Goal: Task Accomplishment & Management: Use online tool/utility

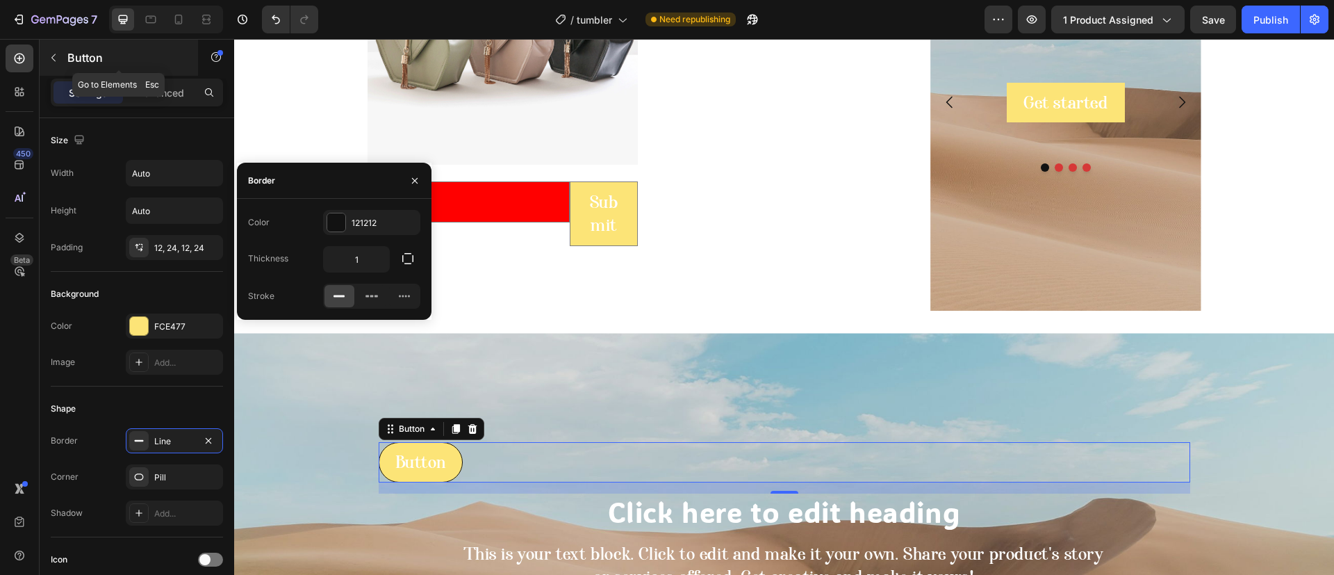
scroll to position [260, 0]
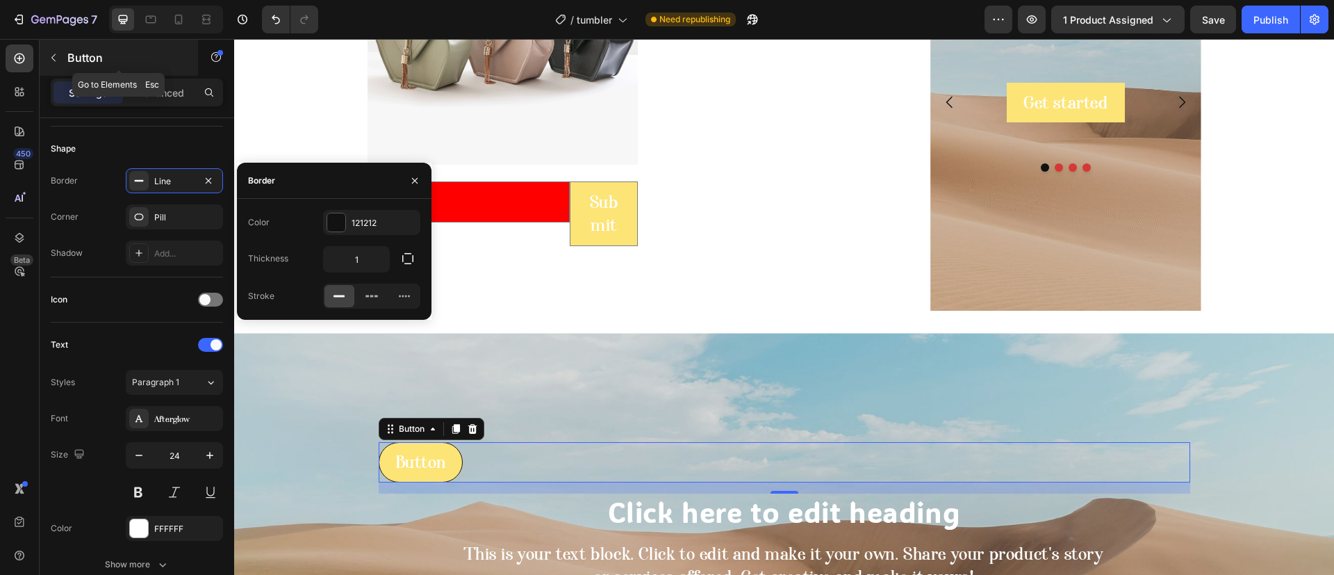
click at [87, 67] on div "Button" at bounding box center [119, 58] width 158 height 36
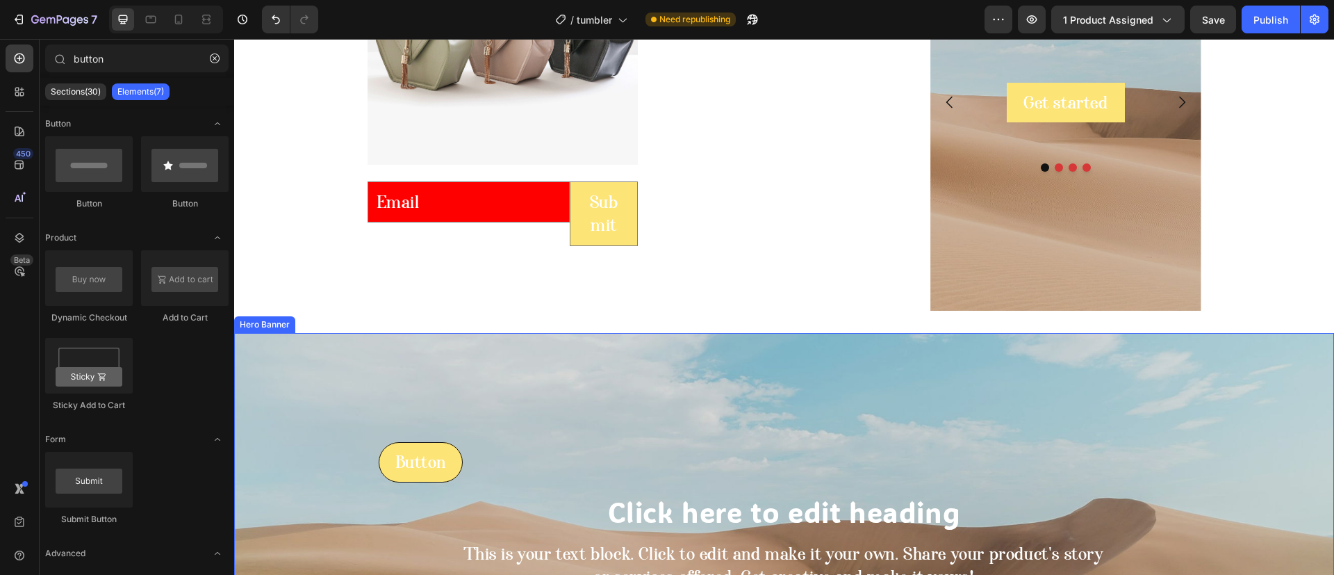
click at [452, 351] on div "Background Image" at bounding box center [784, 541] width 1100 height 417
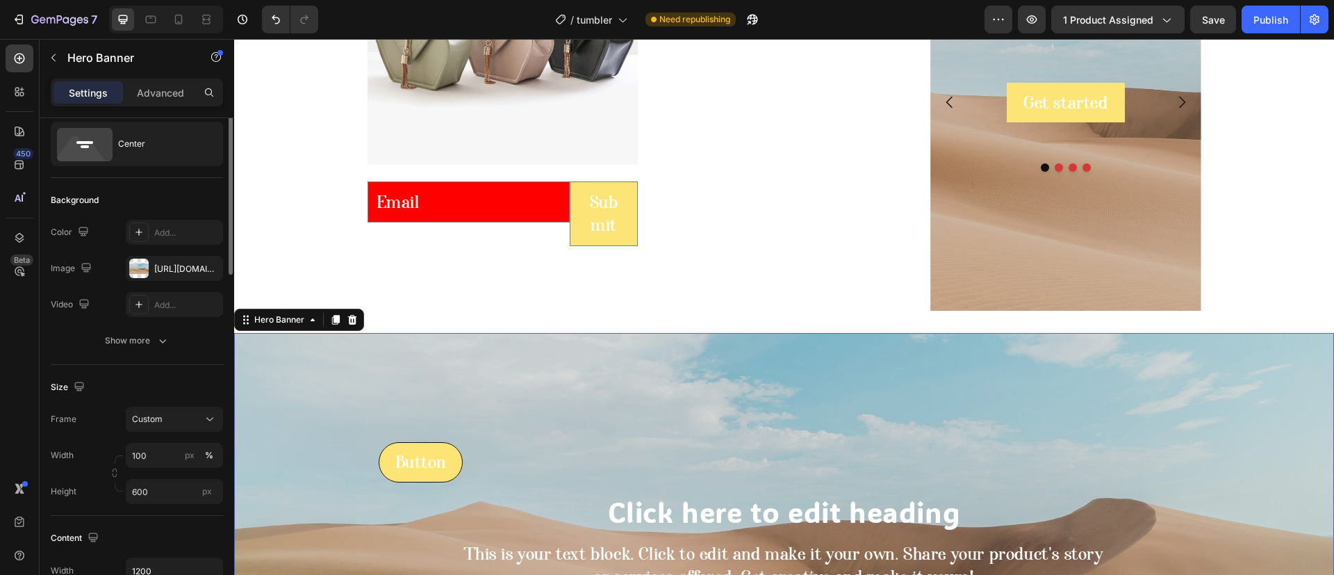
scroll to position [0, 0]
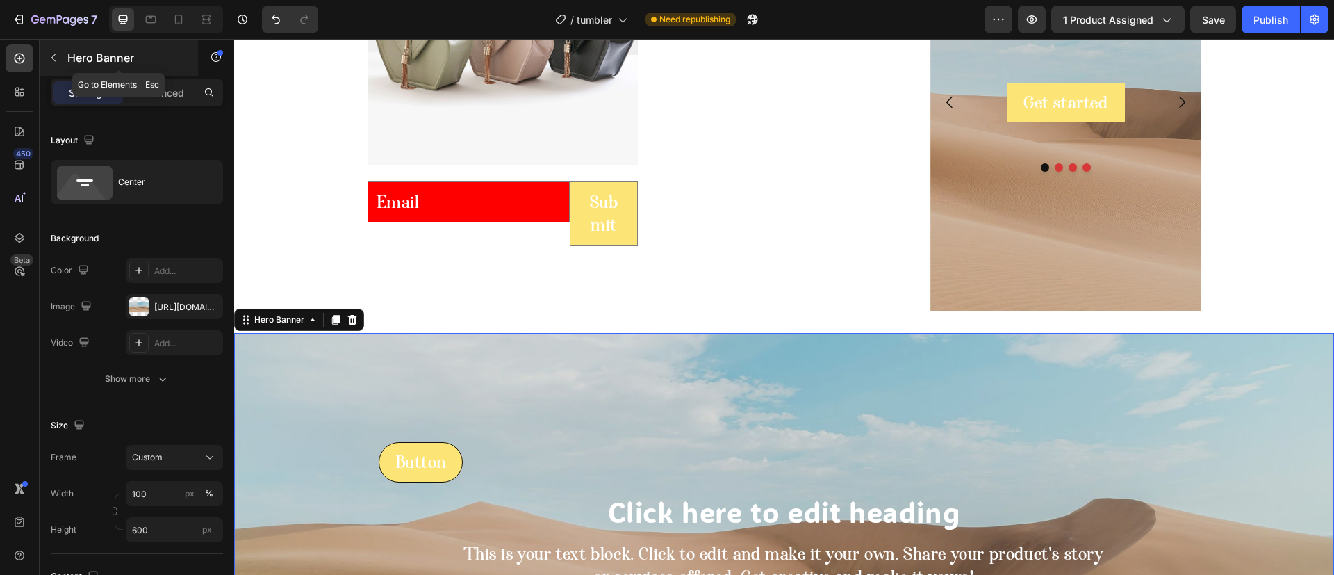
click at [109, 57] on p "Hero Banner" at bounding box center [126, 57] width 118 height 17
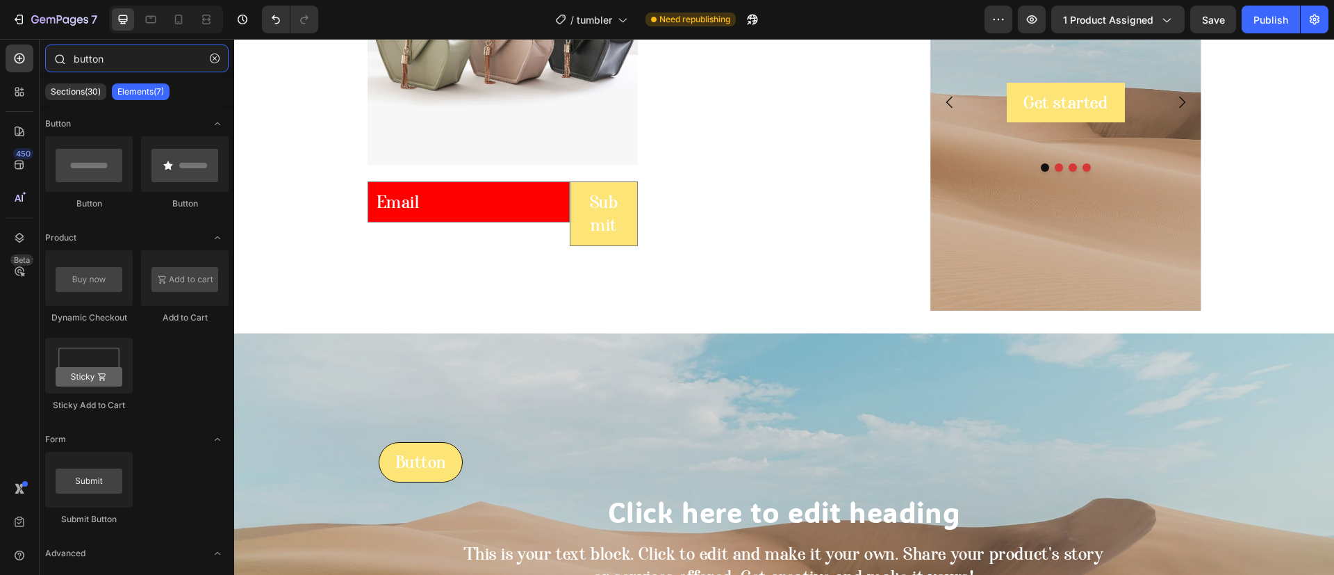
click at [131, 66] on input "button" at bounding box center [136, 58] width 183 height 28
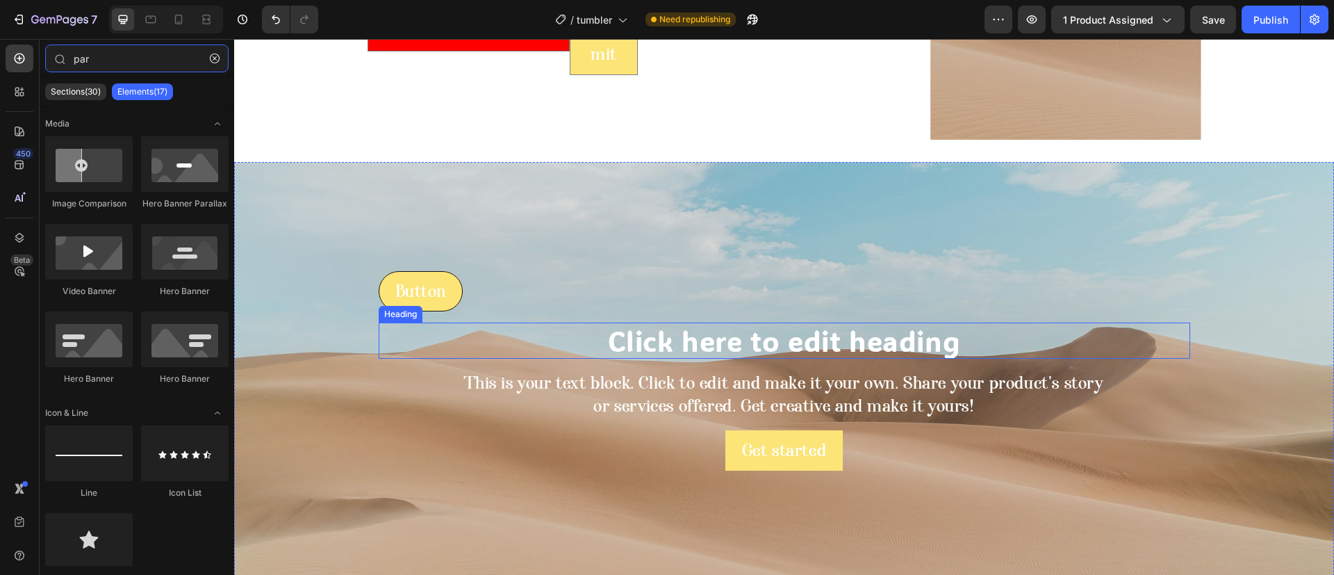
scroll to position [1561, 0]
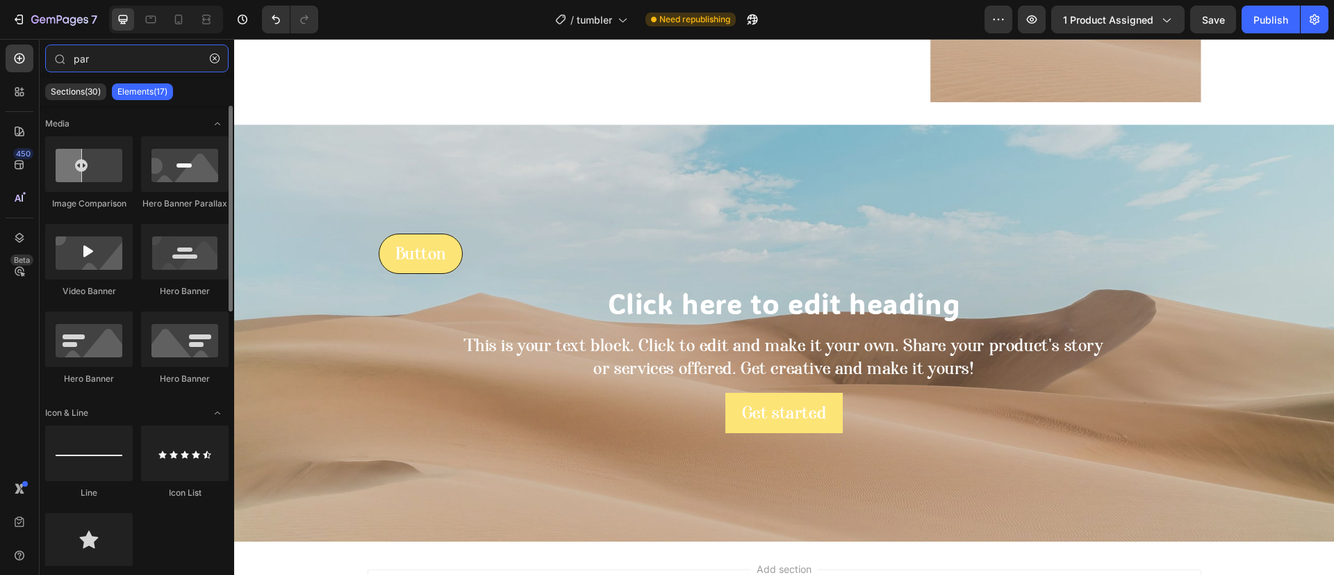
type input "par"
drag, startPoint x: 170, startPoint y: 195, endPoint x: 174, endPoint y: 188, distance: 8.1
click at [174, 188] on div "Hero Banner Parallax" at bounding box center [185, 173] width 88 height 74
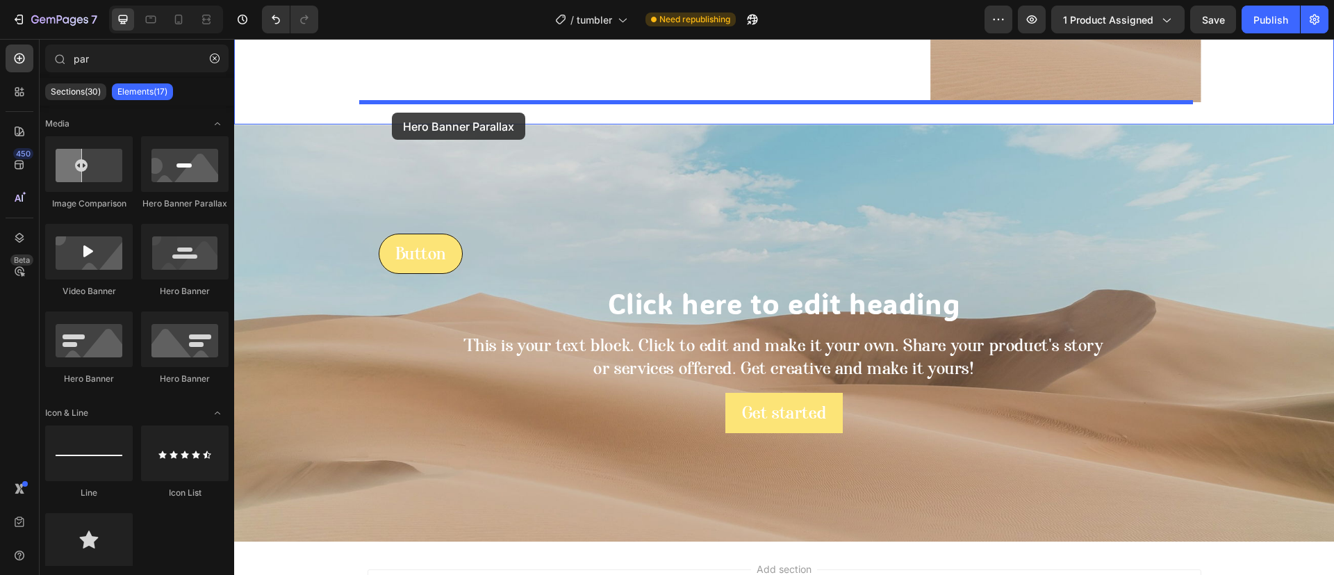
drag, startPoint x: 409, startPoint y: 227, endPoint x: 392, endPoint y: 113, distance: 115.9
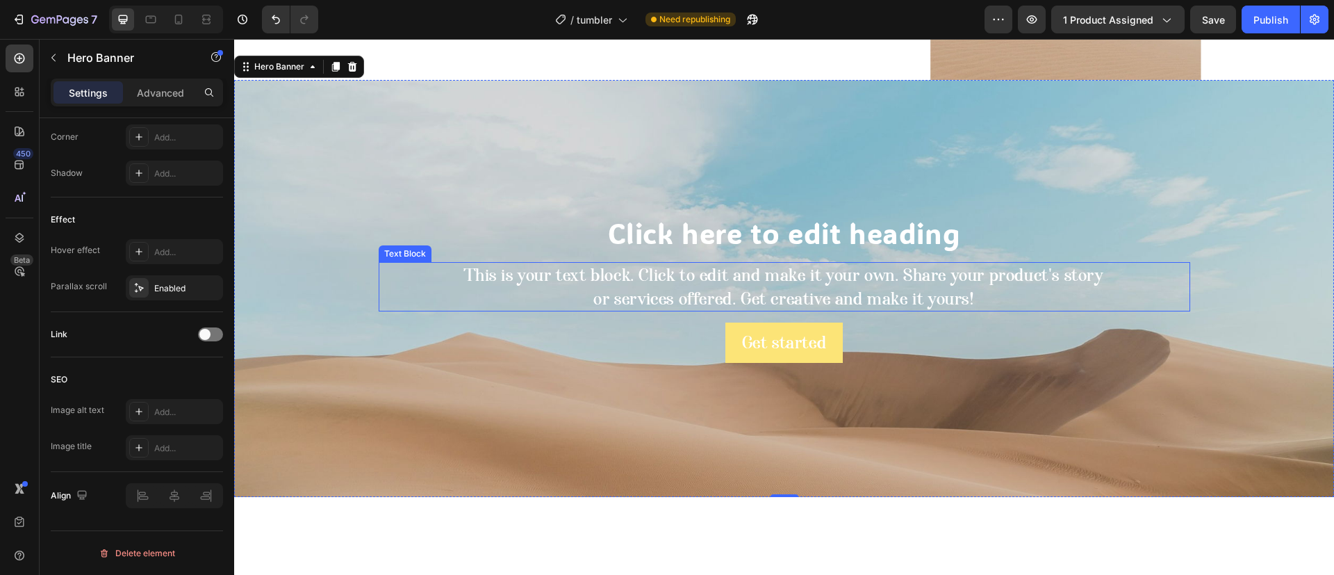
scroll to position [1457, 0]
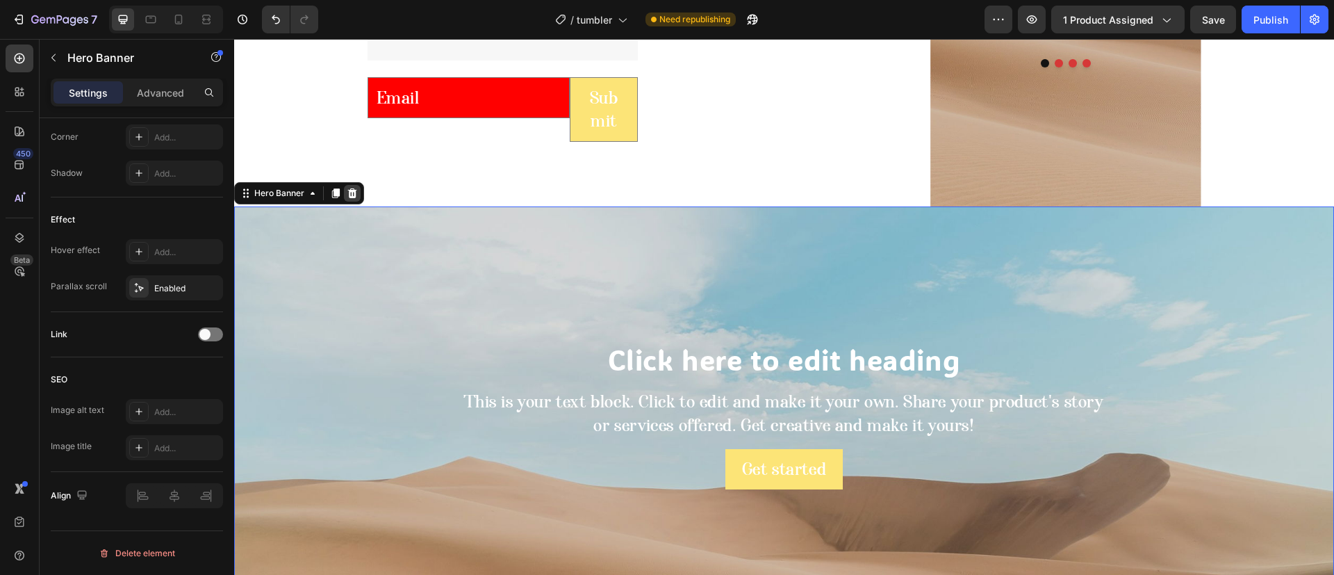
click at [355, 195] on icon at bounding box center [352, 193] width 9 height 10
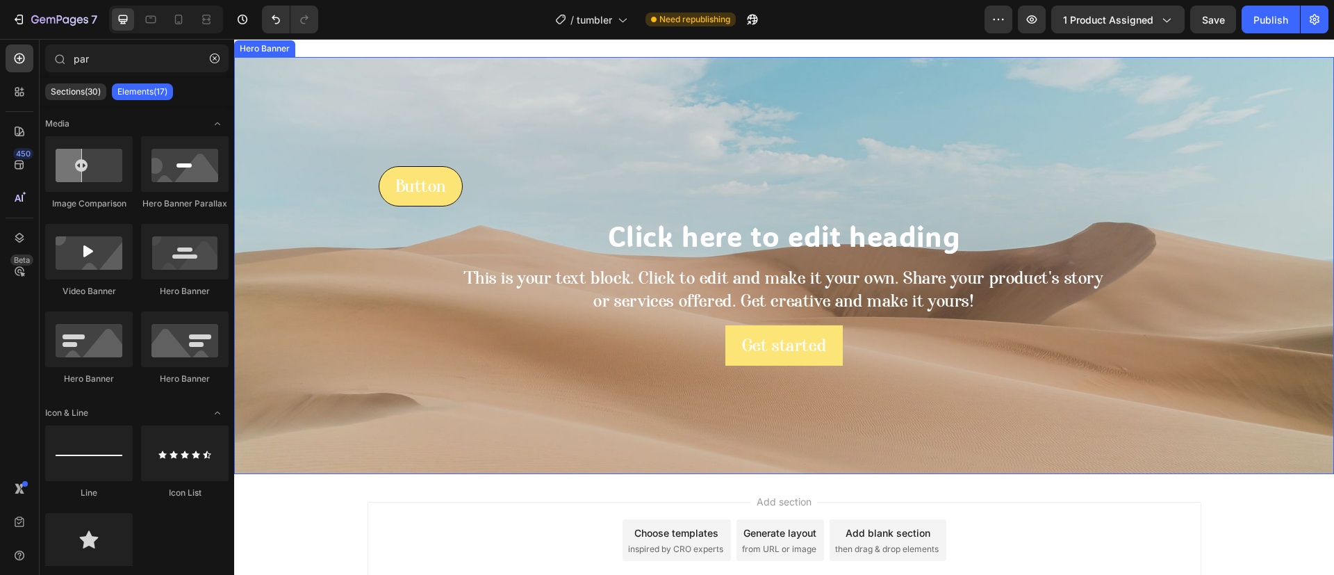
scroll to position [1519, 0]
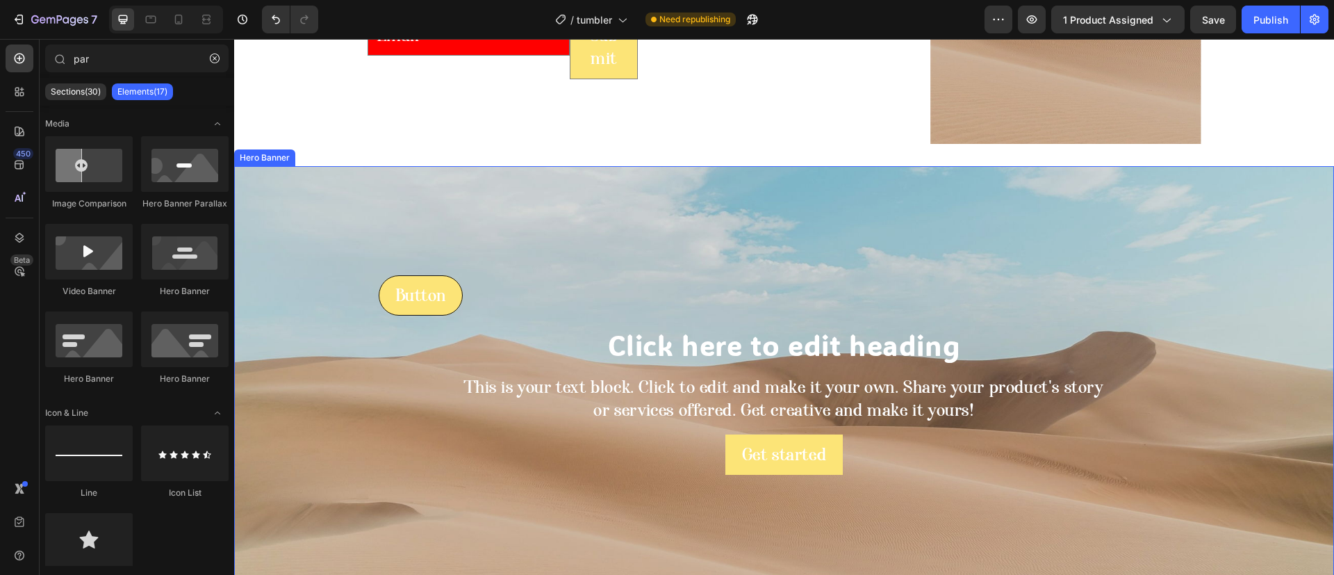
click at [343, 291] on div "Background Image" at bounding box center [784, 374] width 1100 height 417
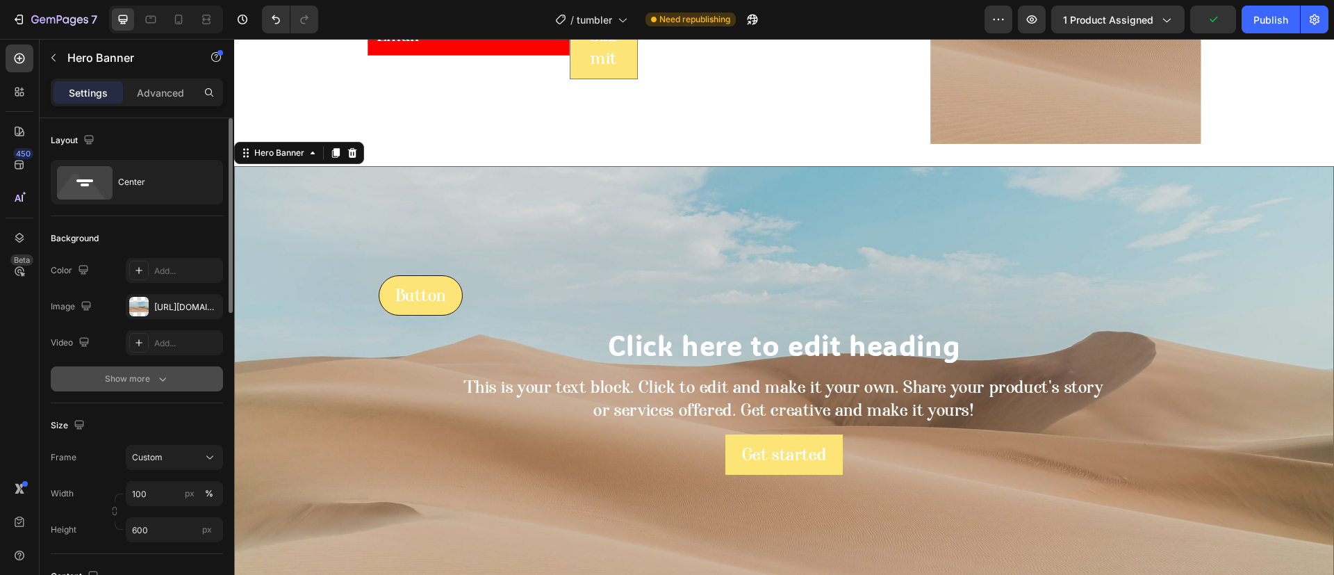
click at [108, 389] on button "Show more" at bounding box center [137, 378] width 172 height 25
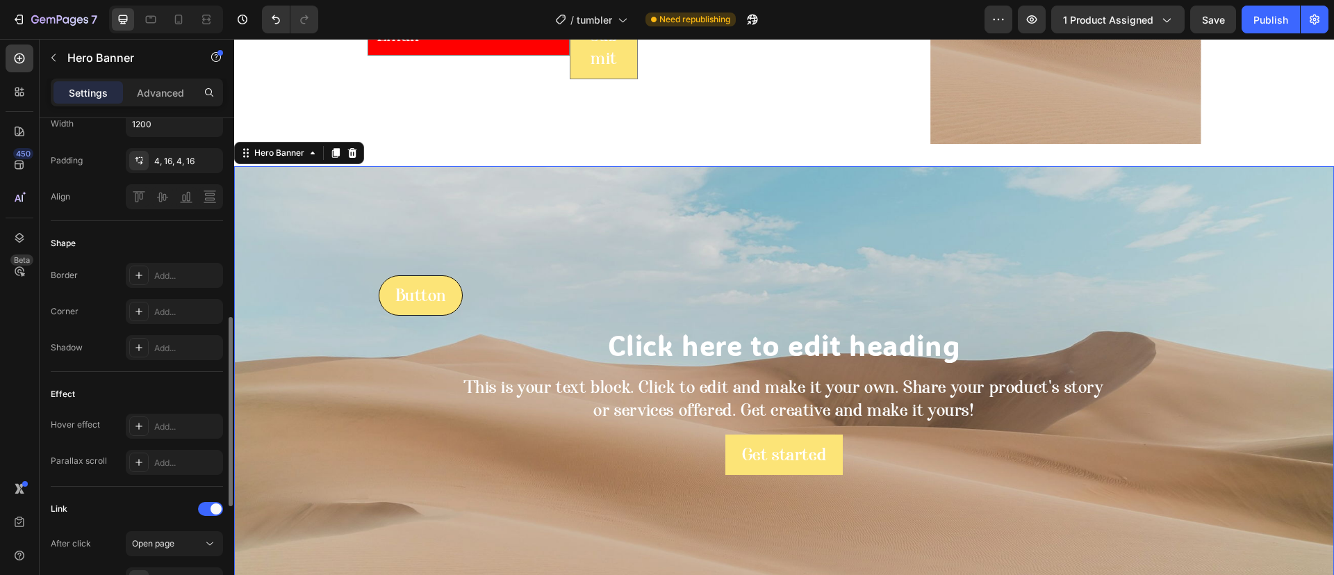
scroll to position [626, 0]
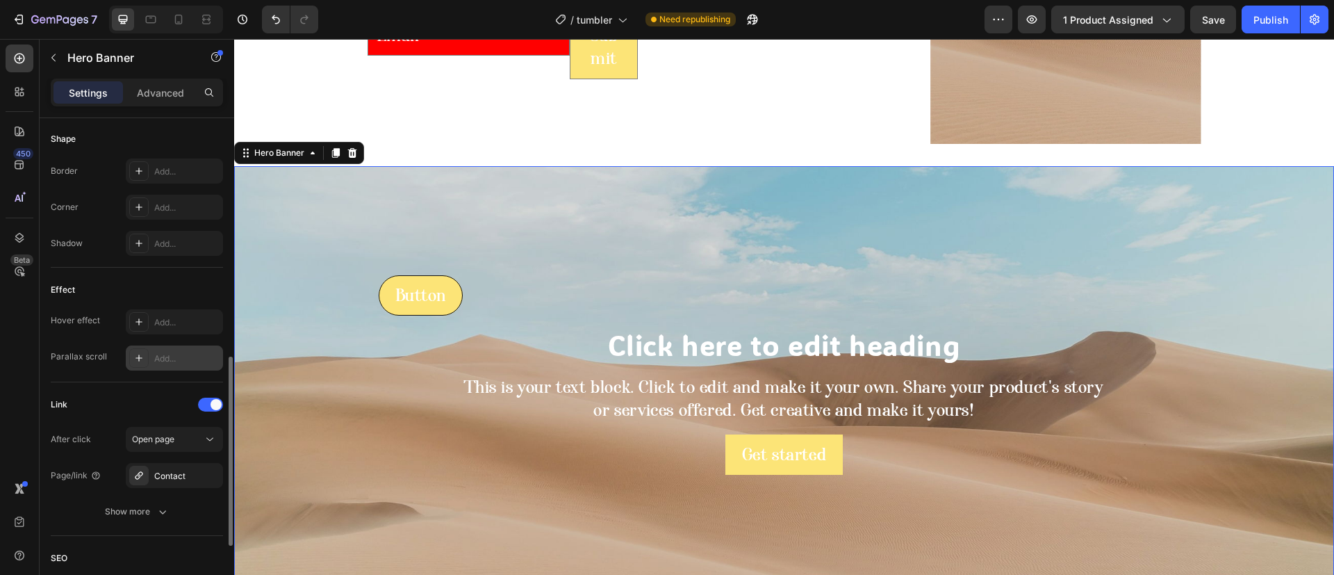
click at [145, 367] on div at bounding box center [138, 357] width 19 height 19
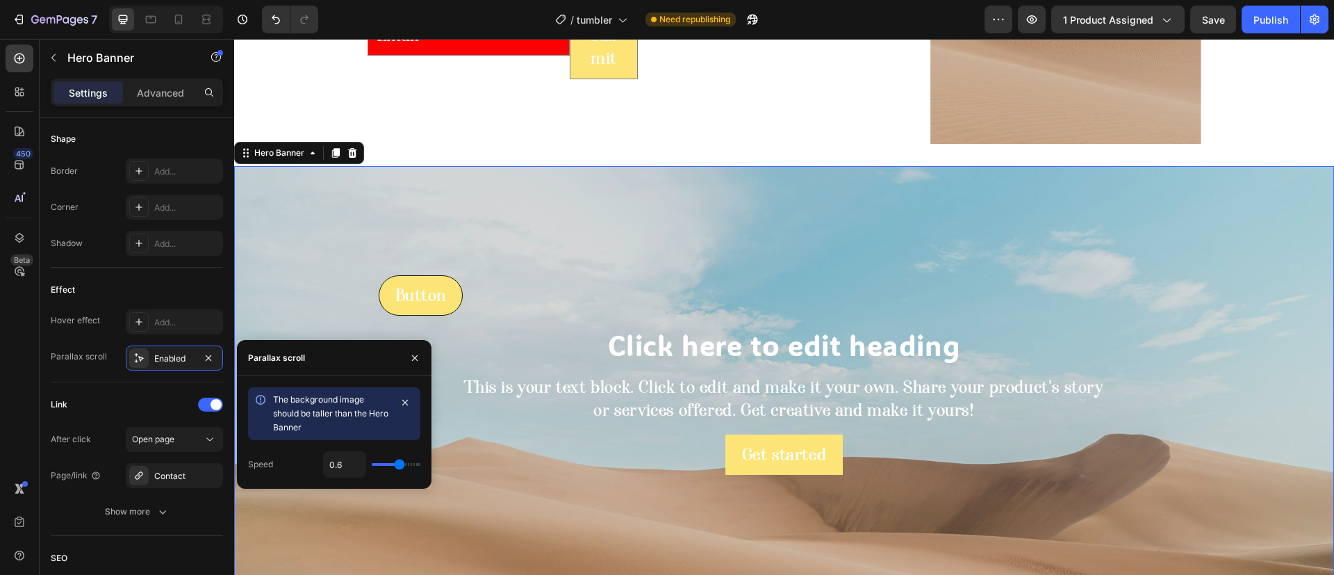
type input "0.7"
drag, startPoint x: 395, startPoint y: 460, endPoint x: 403, endPoint y: 460, distance: 8.3
type input "0.7"
click at [403, 463] on input "range" at bounding box center [396, 464] width 49 height 3
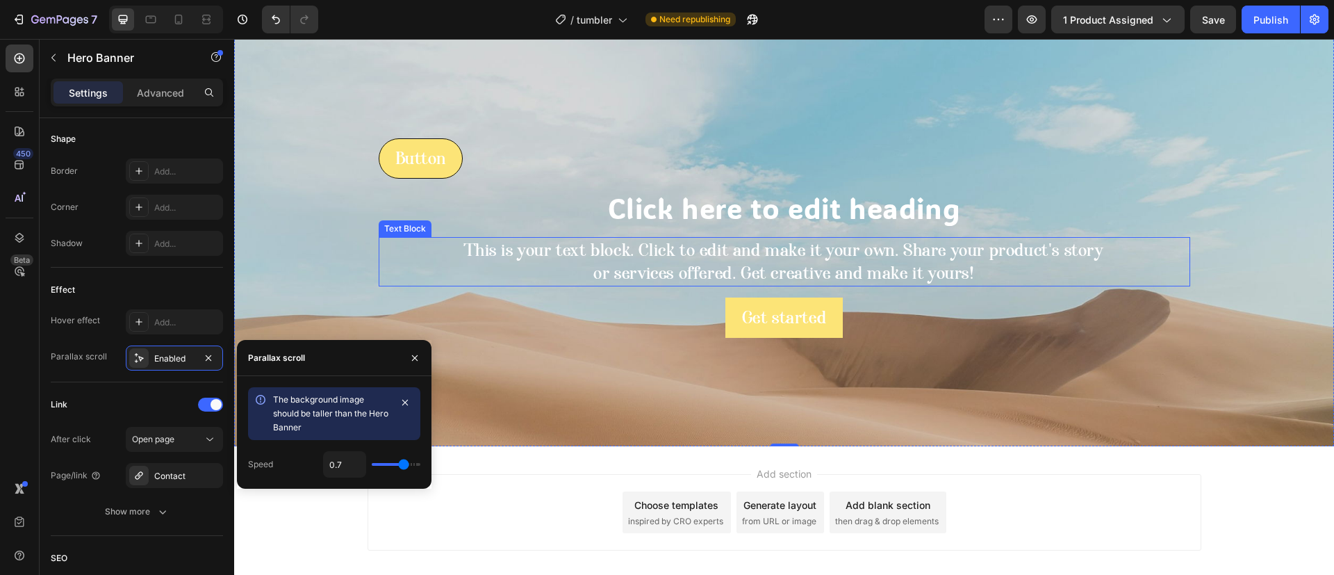
scroll to position [1624, 0]
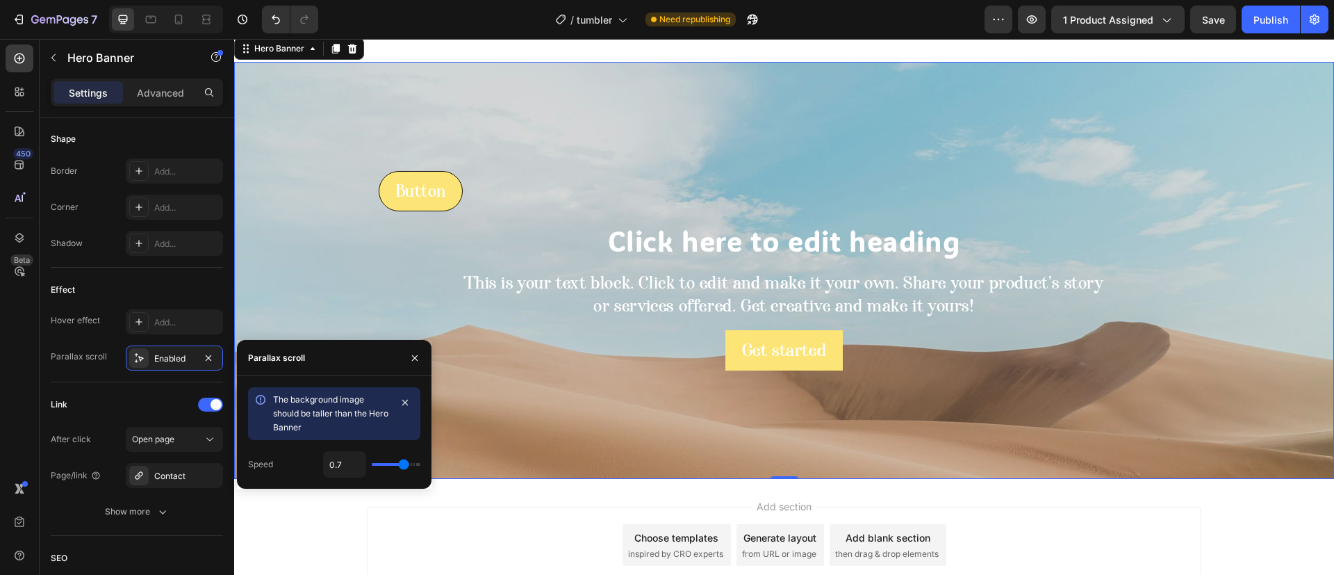
type input "0.8"
type input "1"
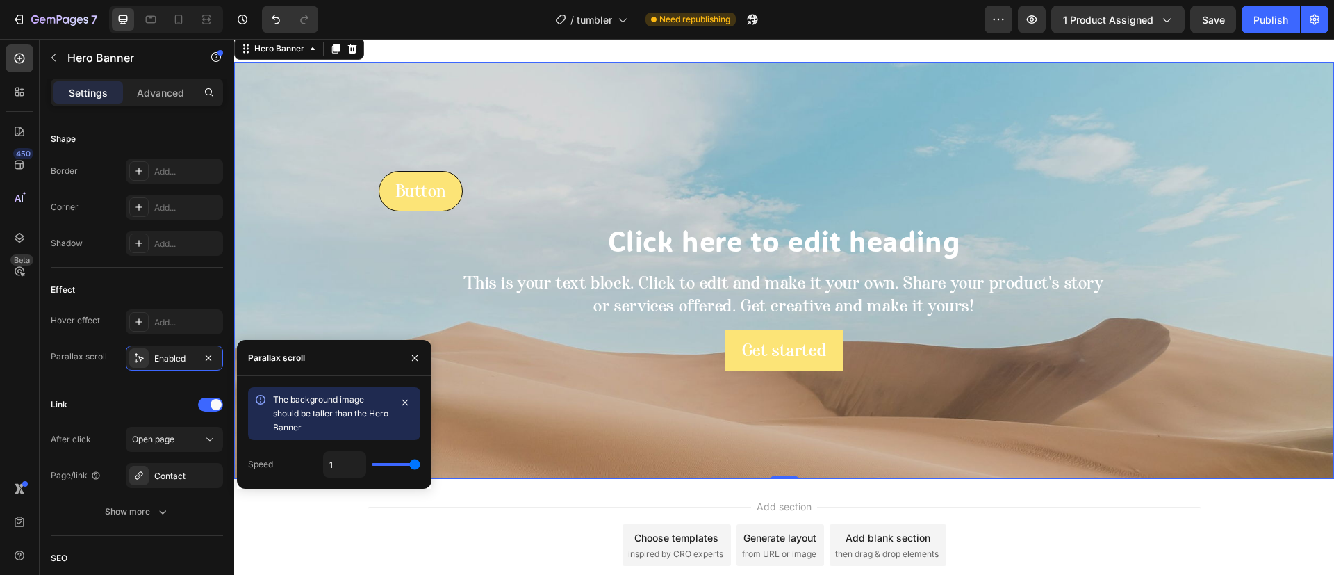
drag, startPoint x: 402, startPoint y: 462, endPoint x: 519, endPoint y: 462, distance: 116.8
type input "1"
click at [420, 463] on input "range" at bounding box center [396, 464] width 49 height 3
drag, startPoint x: 276, startPoint y: 215, endPoint x: 428, endPoint y: 291, distance: 170.0
click at [276, 215] on div "Background Image" at bounding box center [784, 365] width 1100 height 626
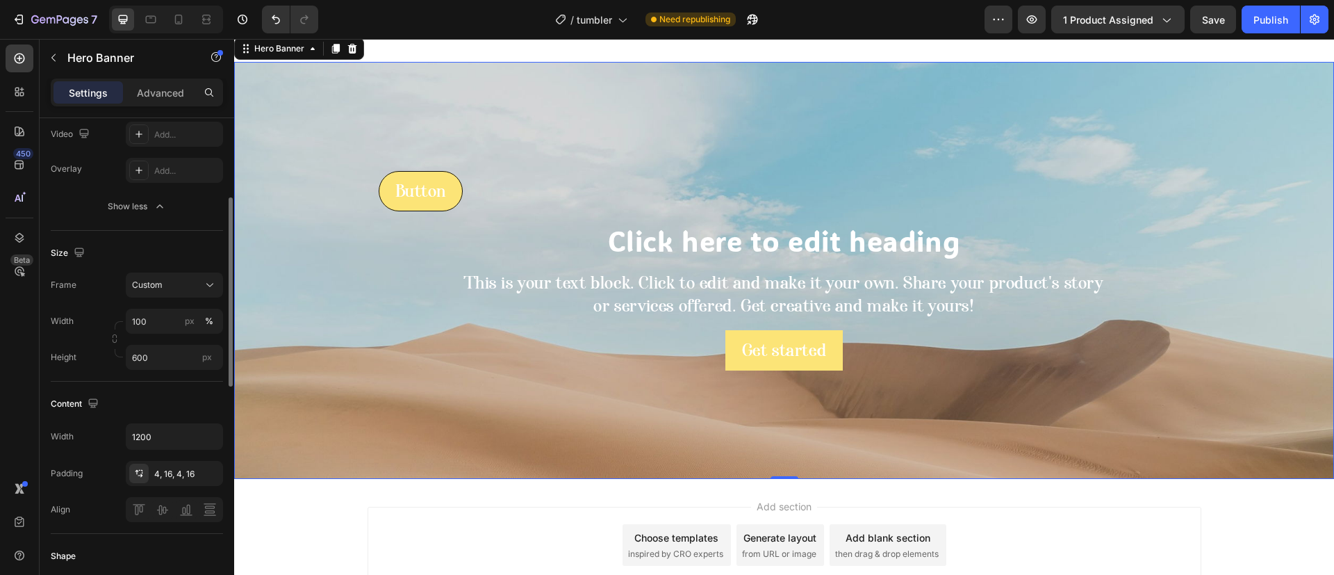
scroll to position [0, 0]
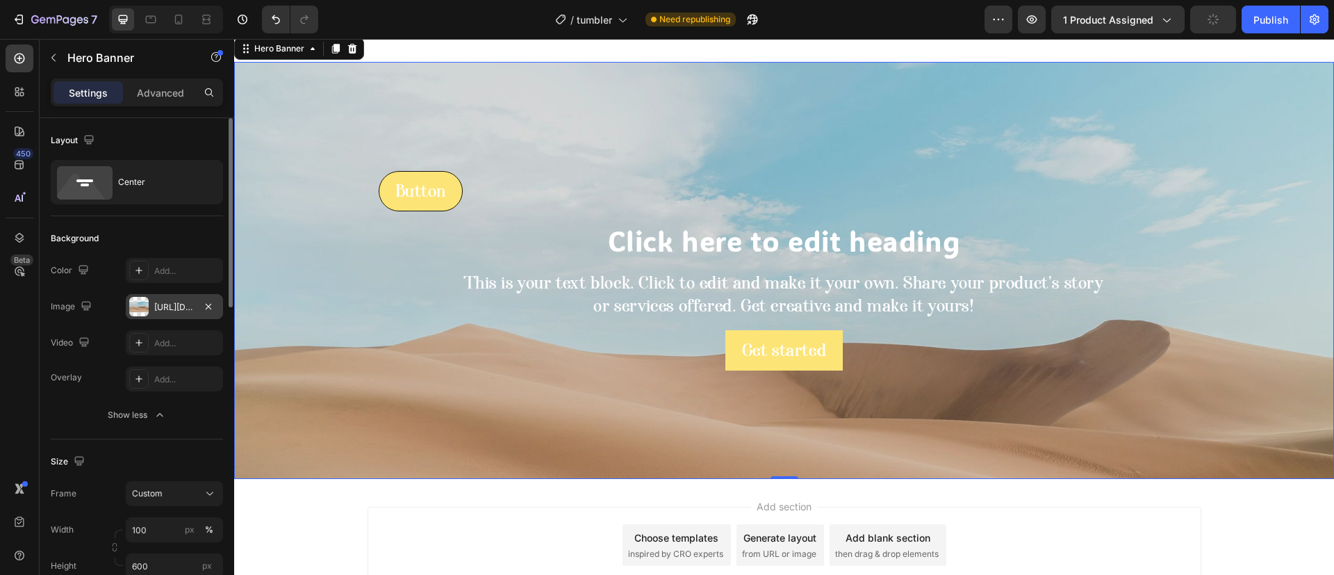
click at [145, 304] on div at bounding box center [138, 306] width 19 height 19
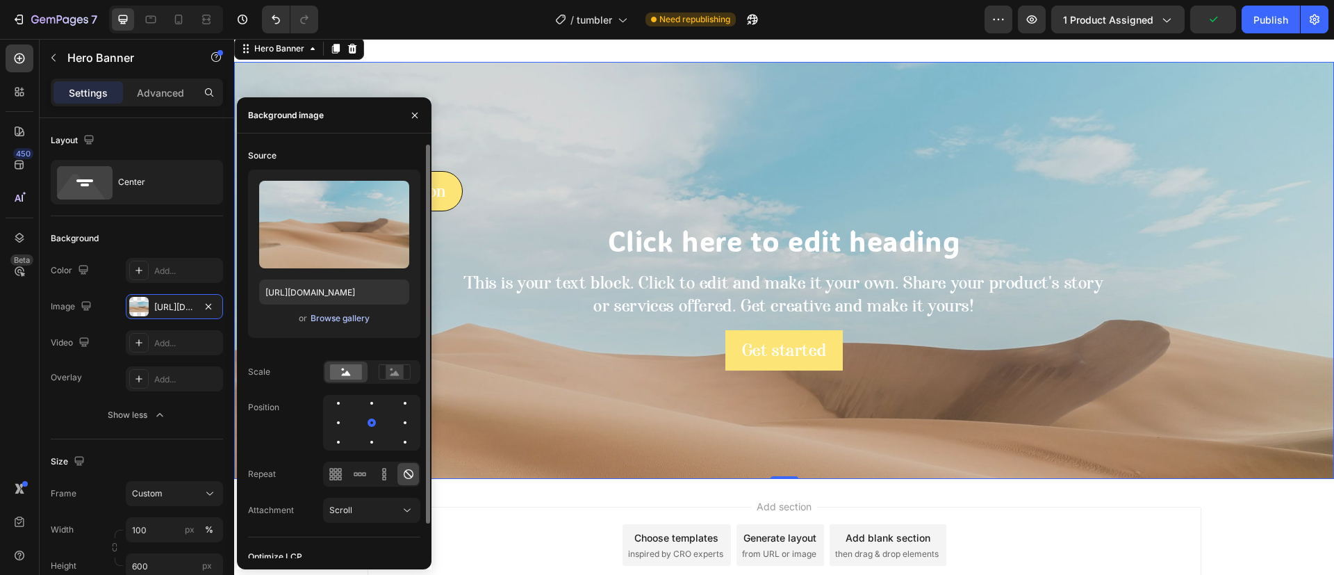
click at [317, 317] on div "Browse gallery" at bounding box center [340, 318] width 59 height 13
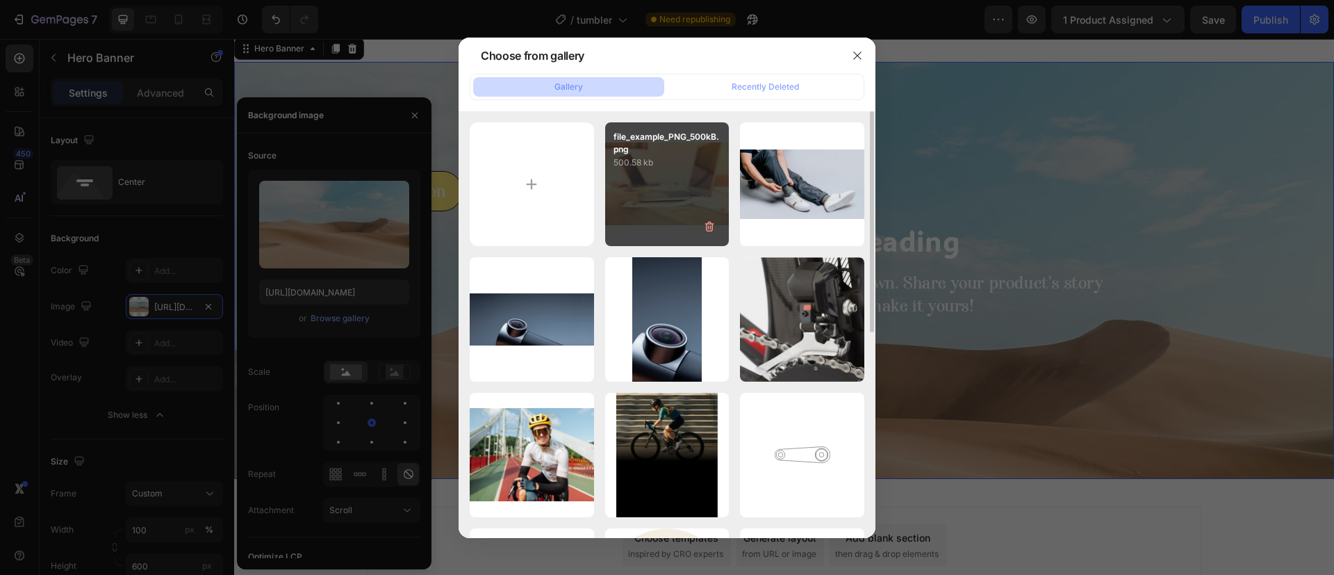
click at [646, 192] on div "file_example_PNG_500kB.png 500.58 kb 5d790f1897a2c36b1d39...63.jfif 6057.59 kb …" at bounding box center [667, 522] width 395 height 801
click at [694, 195] on div "file_example_PNG_500kB.png 500.58 kb" at bounding box center [667, 184] width 124 height 124
type input "https://cdn.shopify.com/s/files/1/0561/0071/6614/files/gempages_432740315359609…"
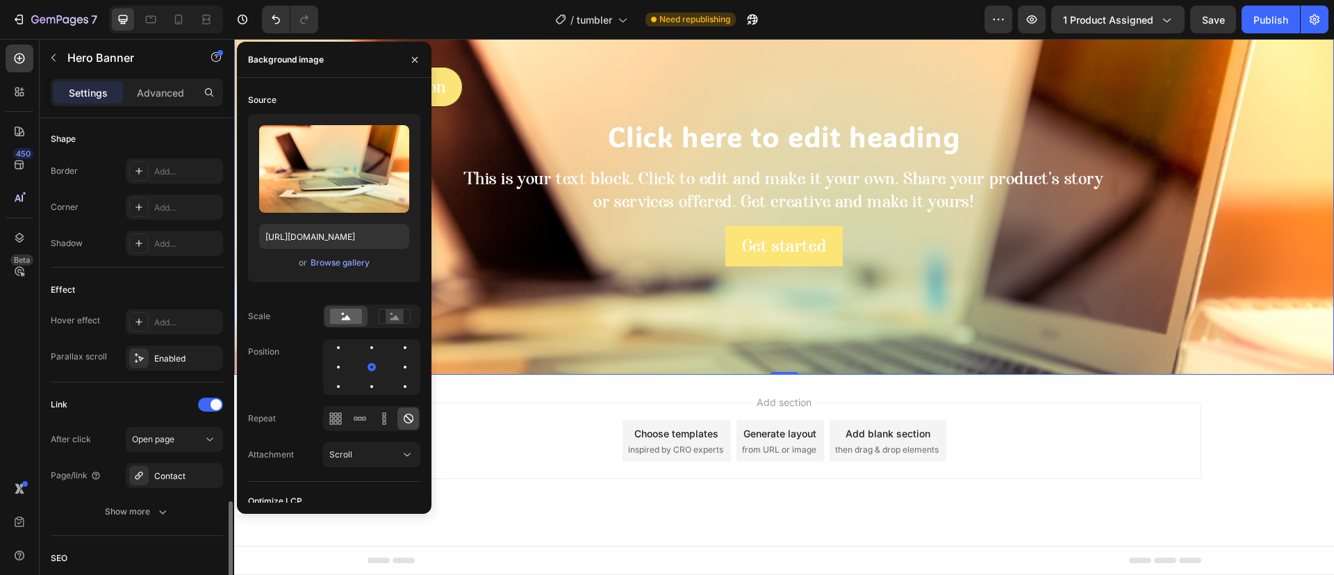
scroll to position [730, 0]
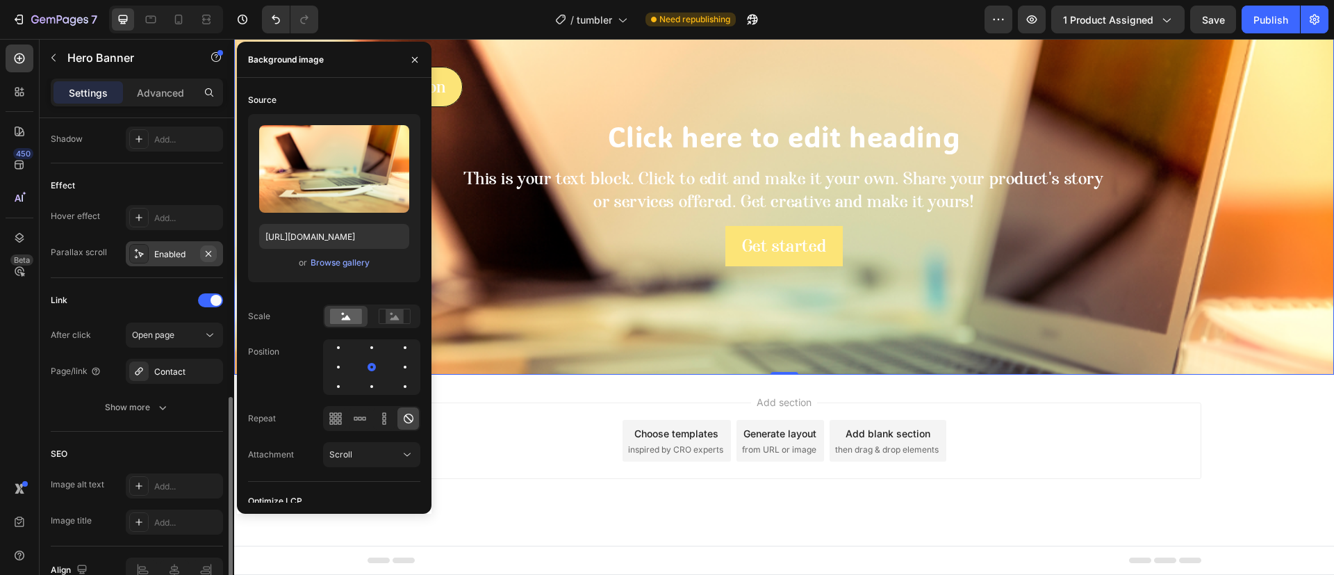
click at [207, 257] on icon "button" at bounding box center [208, 253] width 11 height 11
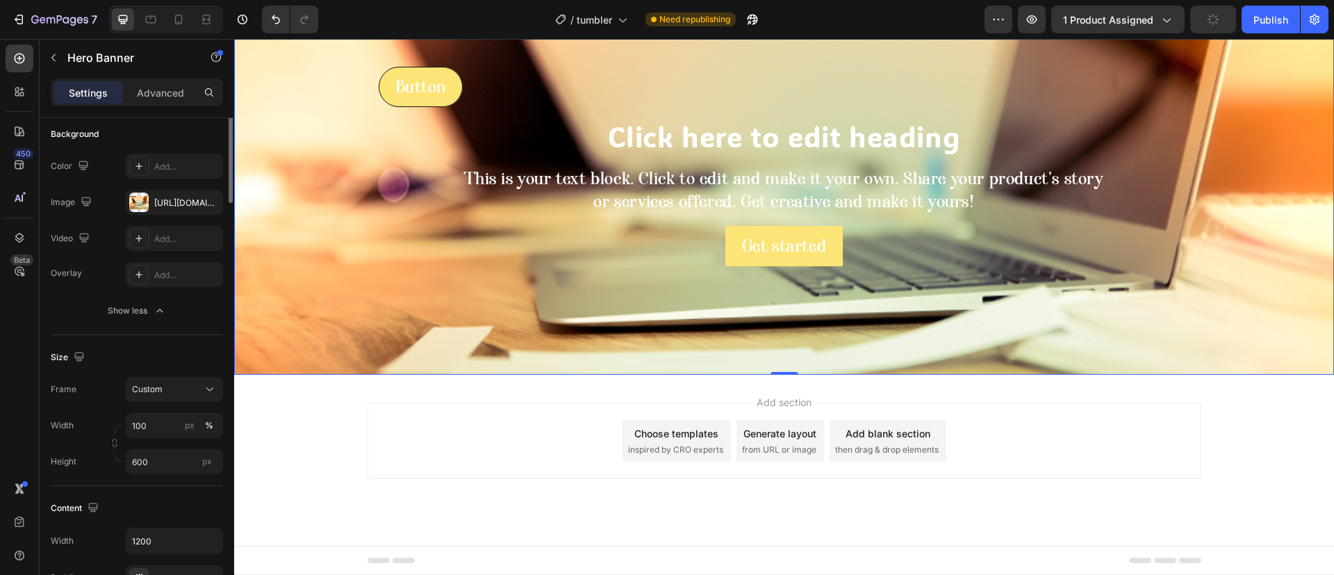
scroll to position [0, 0]
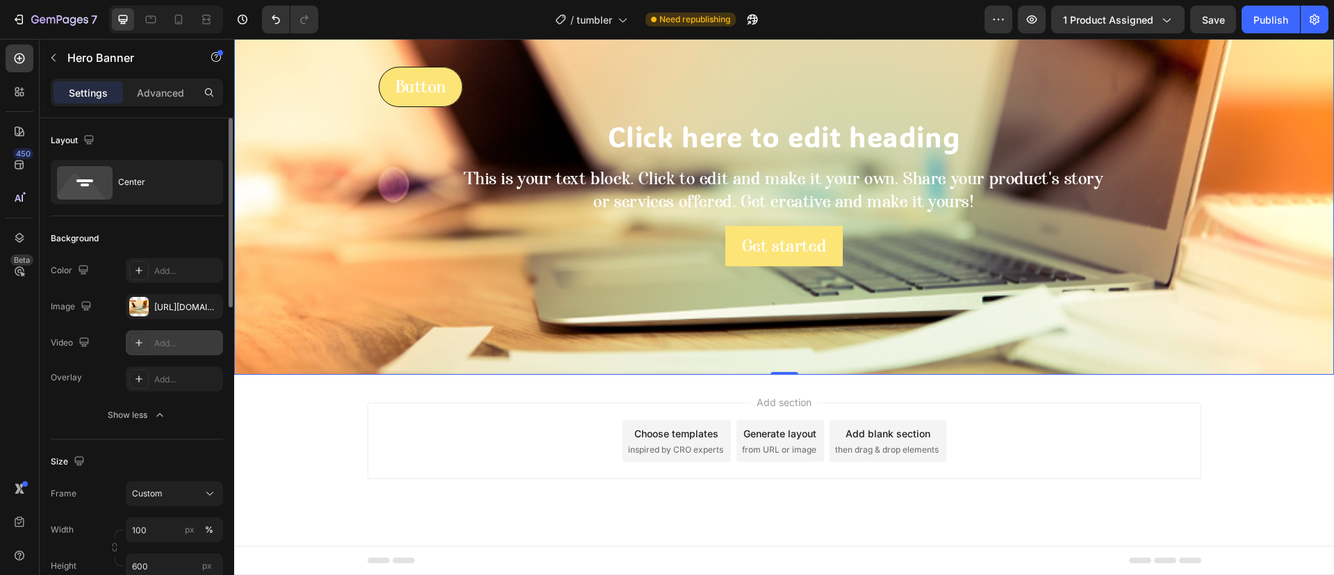
click at [151, 353] on div "Add..." at bounding box center [174, 342] width 97 height 25
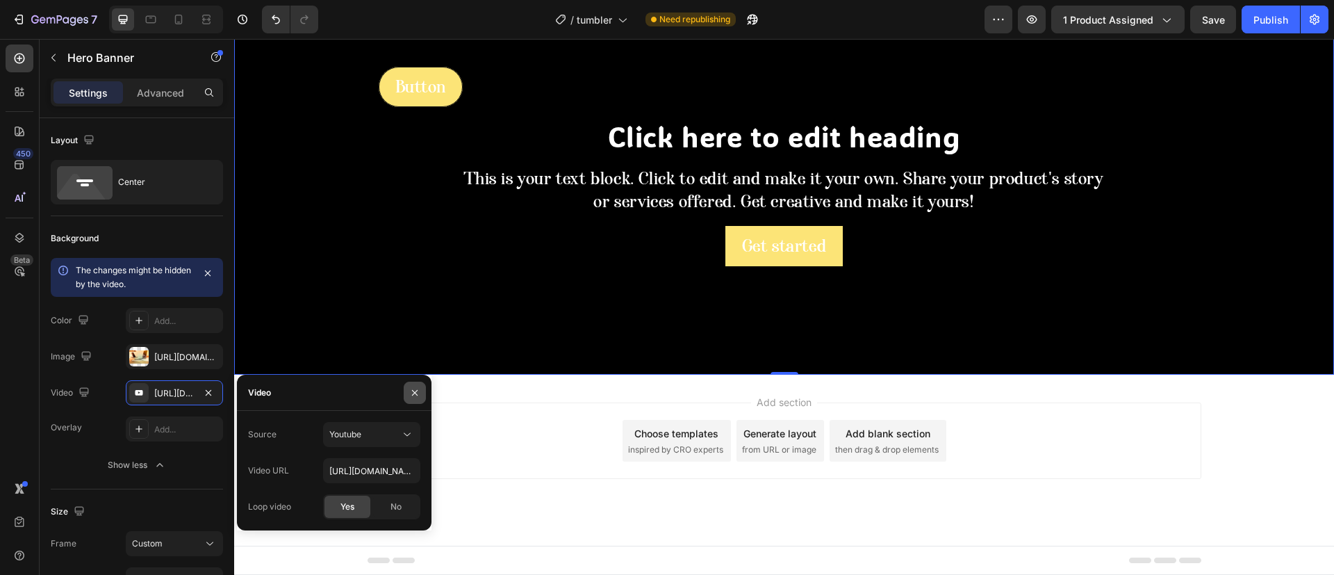
click at [416, 392] on icon "button" at bounding box center [414, 392] width 11 height 11
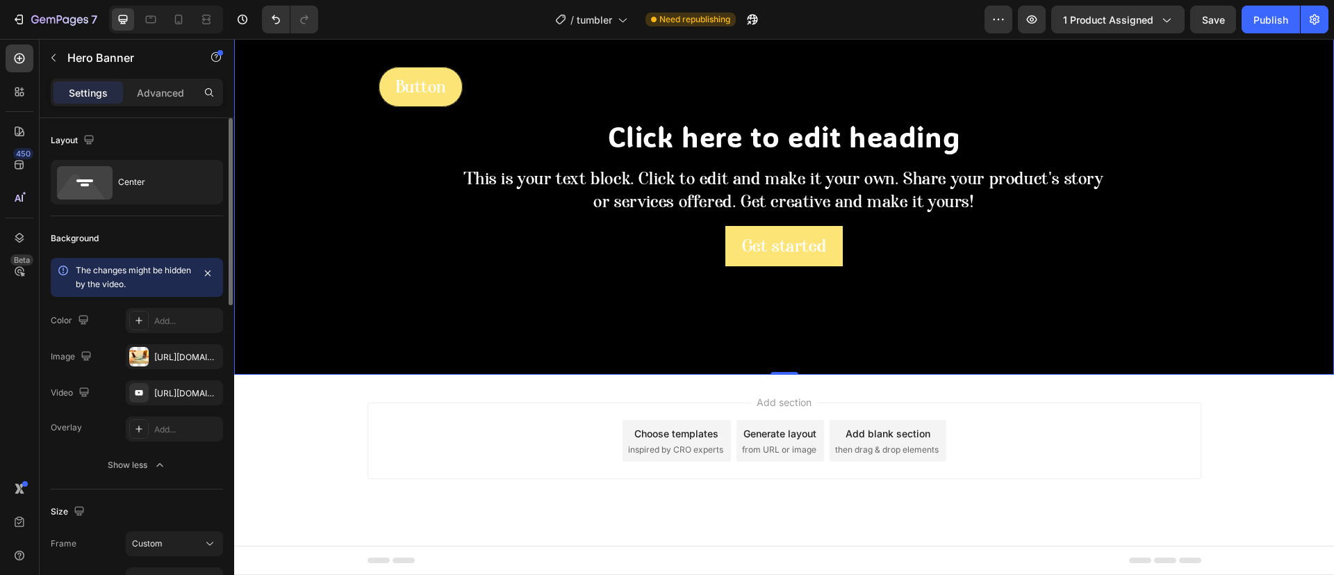
click at [0, 0] on icon "button" at bounding box center [0, 0] width 0 height 0
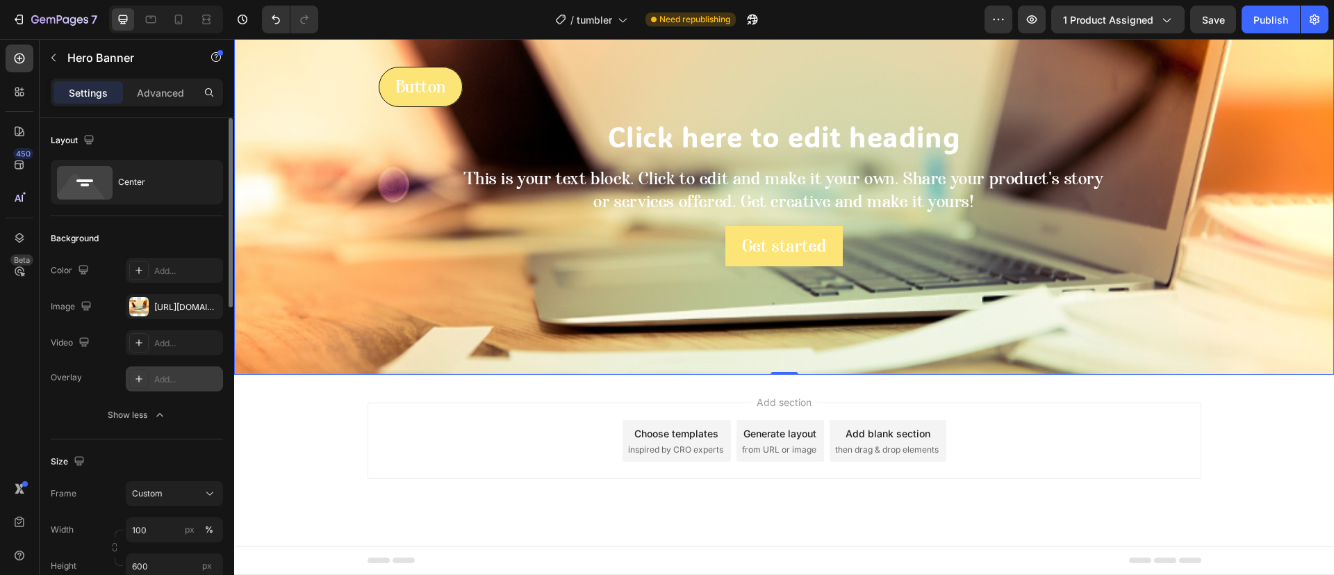
click at [140, 384] on div at bounding box center [138, 378] width 19 height 19
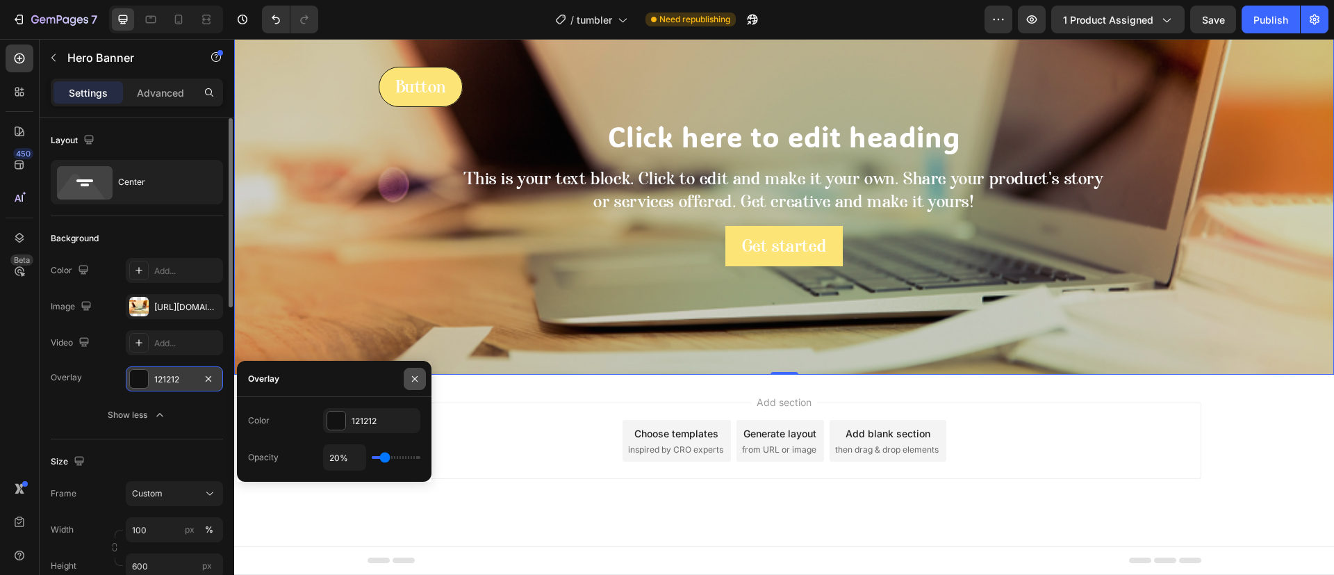
click at [420, 378] on button "button" at bounding box center [415, 379] width 22 height 22
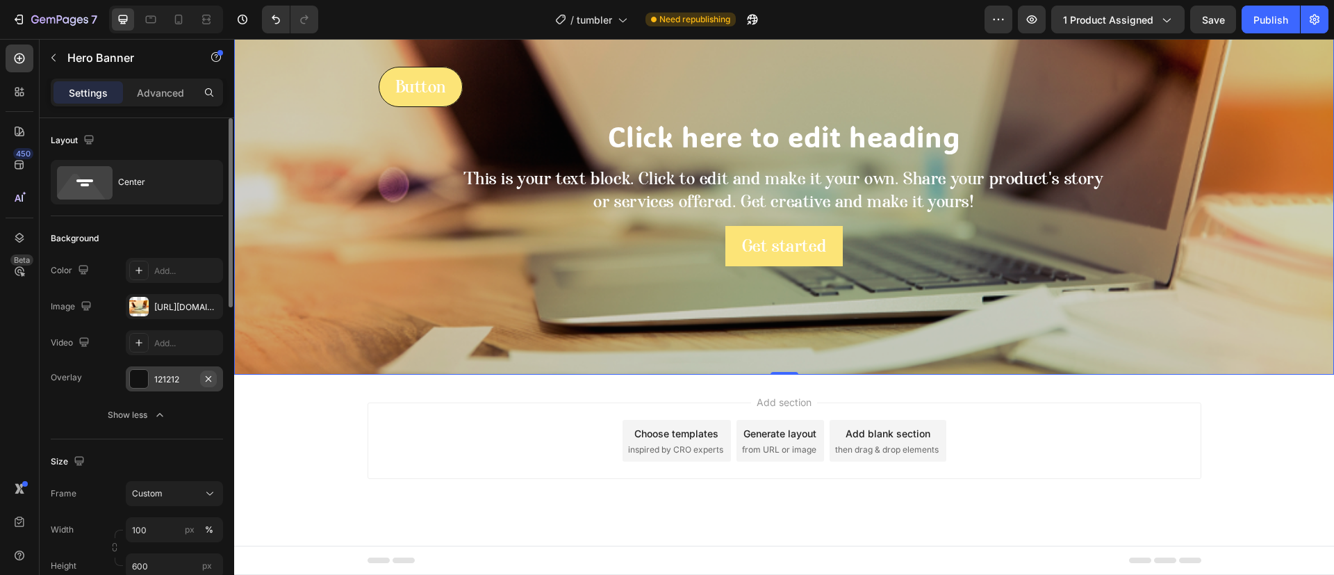
click at [209, 377] on icon "button" at bounding box center [208, 378] width 11 height 11
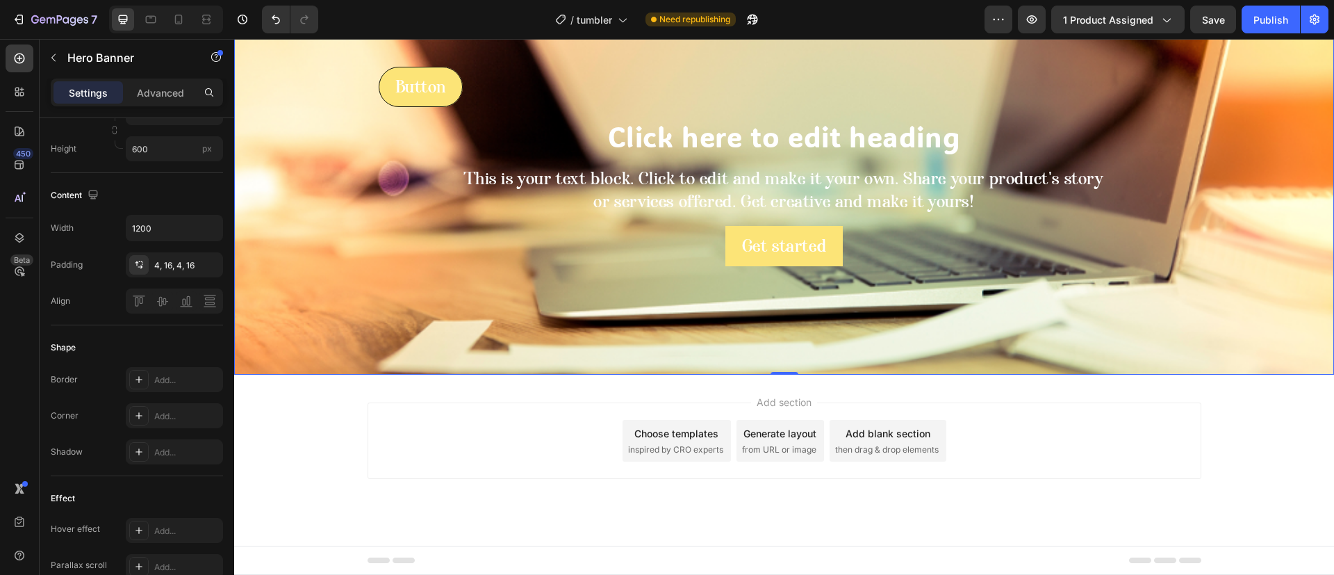
scroll to position [1207, 0]
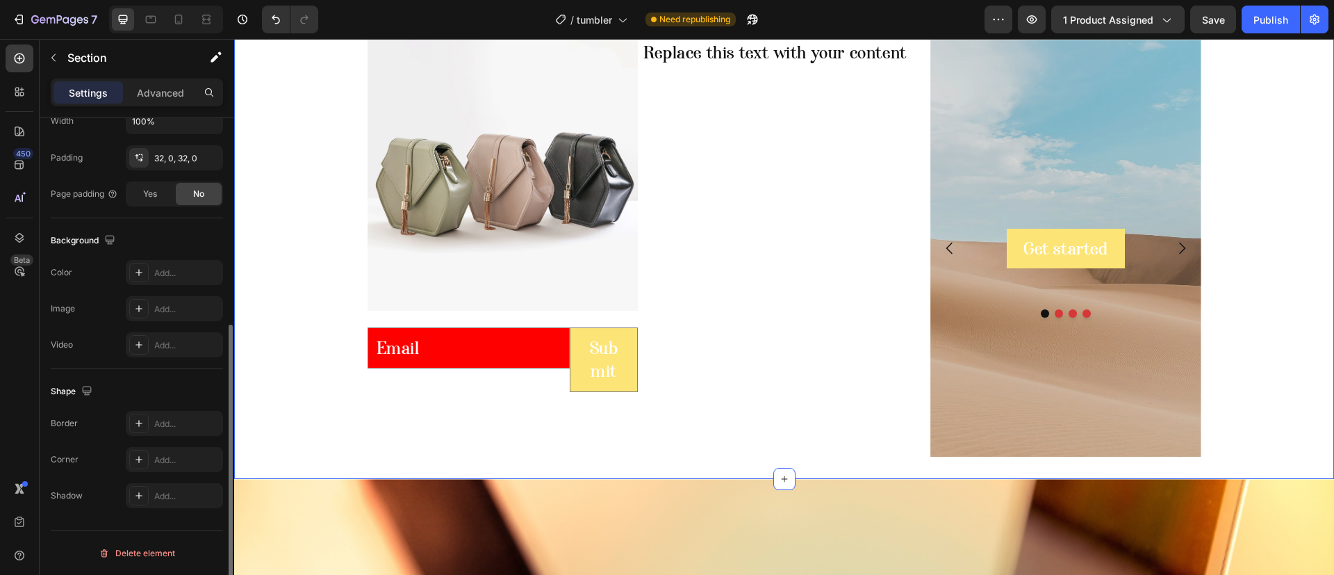
click at [250, 322] on div "Your heading text goes here Heading Row Image Email Field Submit Submit Button …" at bounding box center [784, 222] width 1100 height 470
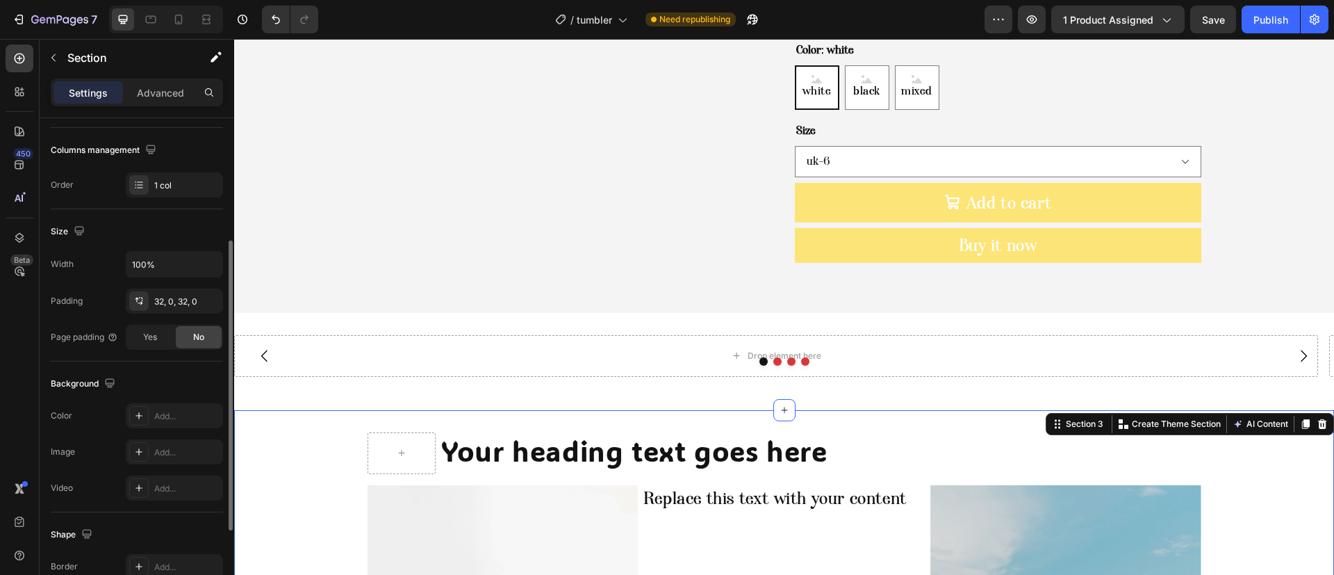
scroll to position [352, 0]
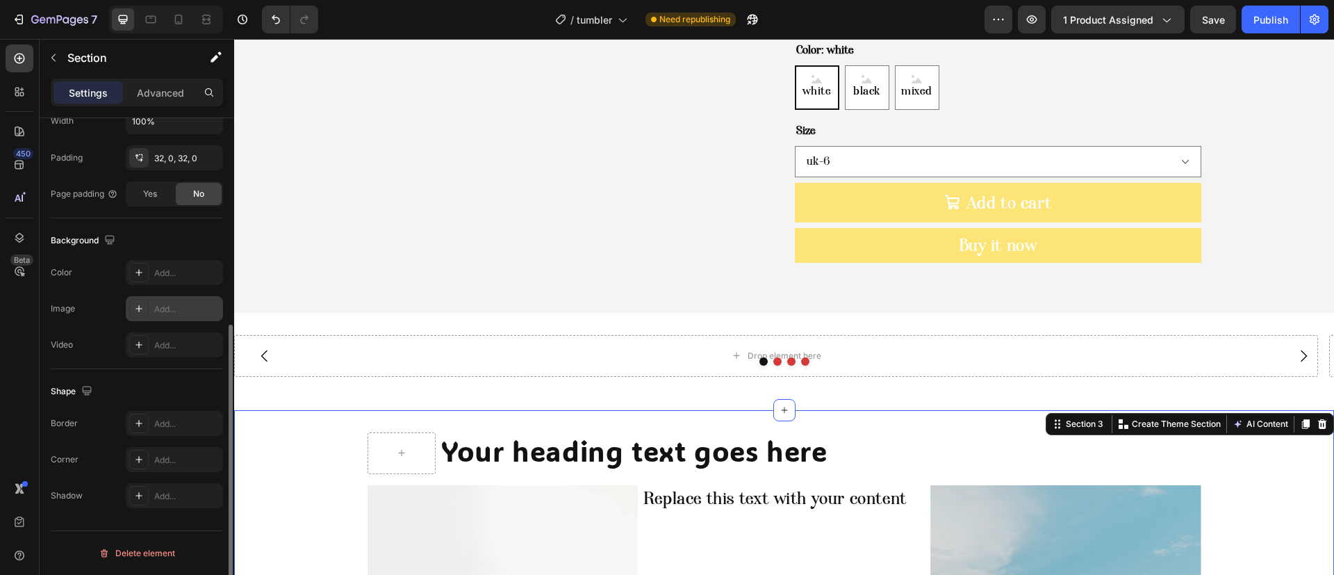
click at [133, 311] on div at bounding box center [138, 308] width 19 height 19
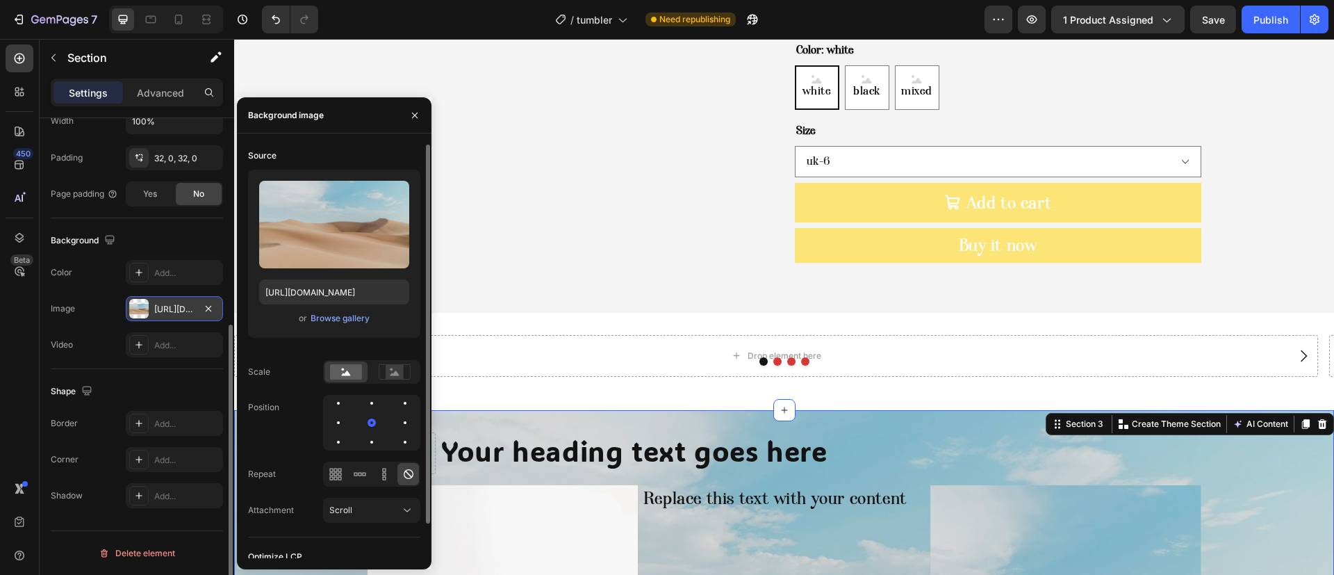
scroll to position [38, 0]
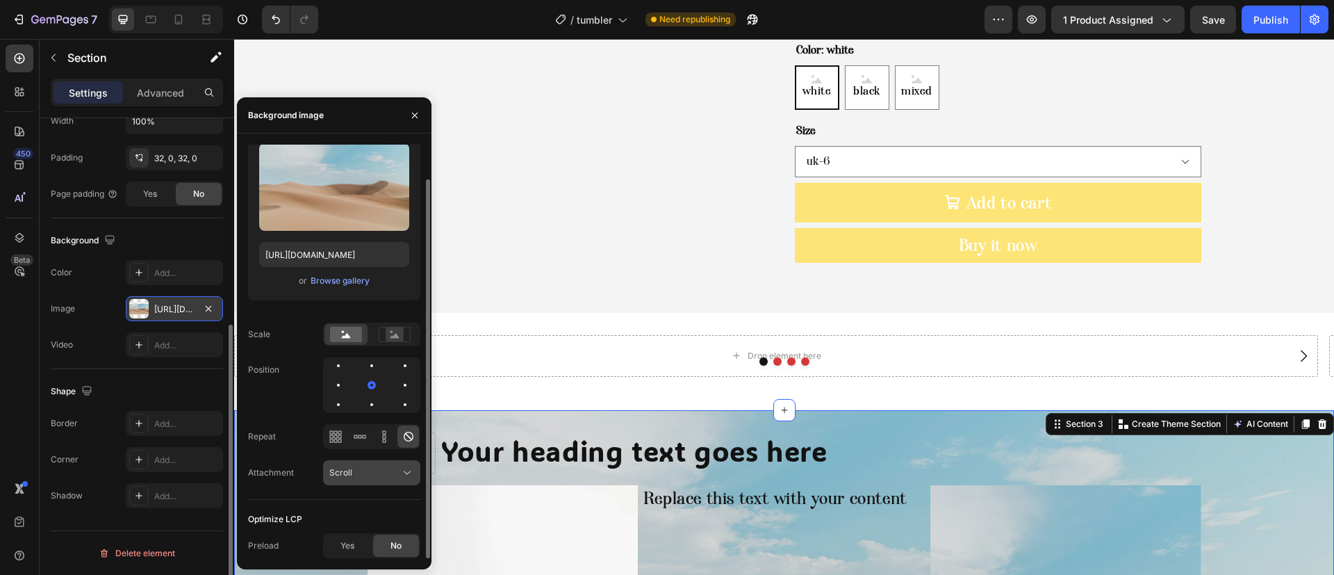
click at [370, 467] on div "Scroll" at bounding box center [364, 472] width 71 height 13
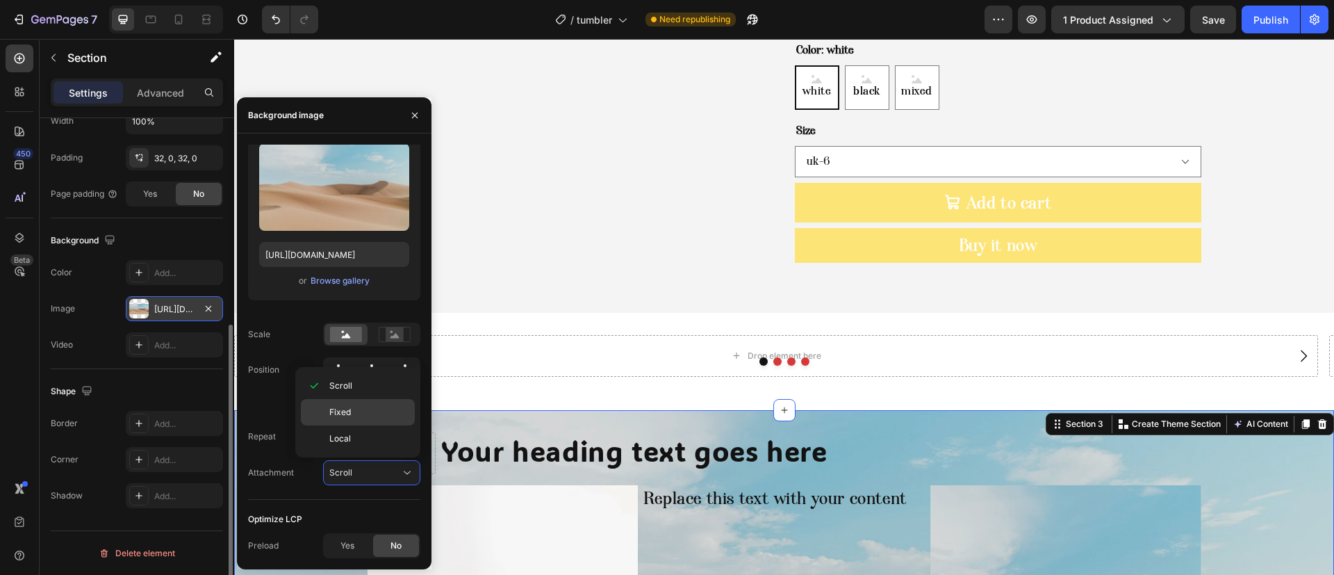
click at [352, 418] on p "Fixed" at bounding box center [368, 412] width 79 height 13
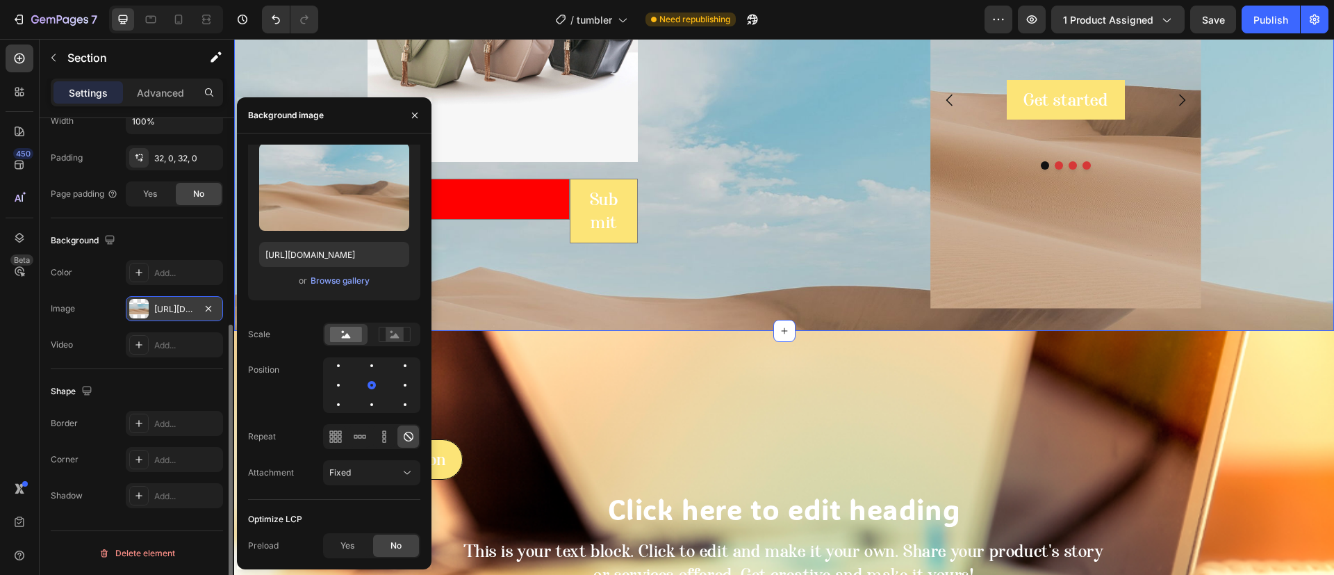
scroll to position [1311, 0]
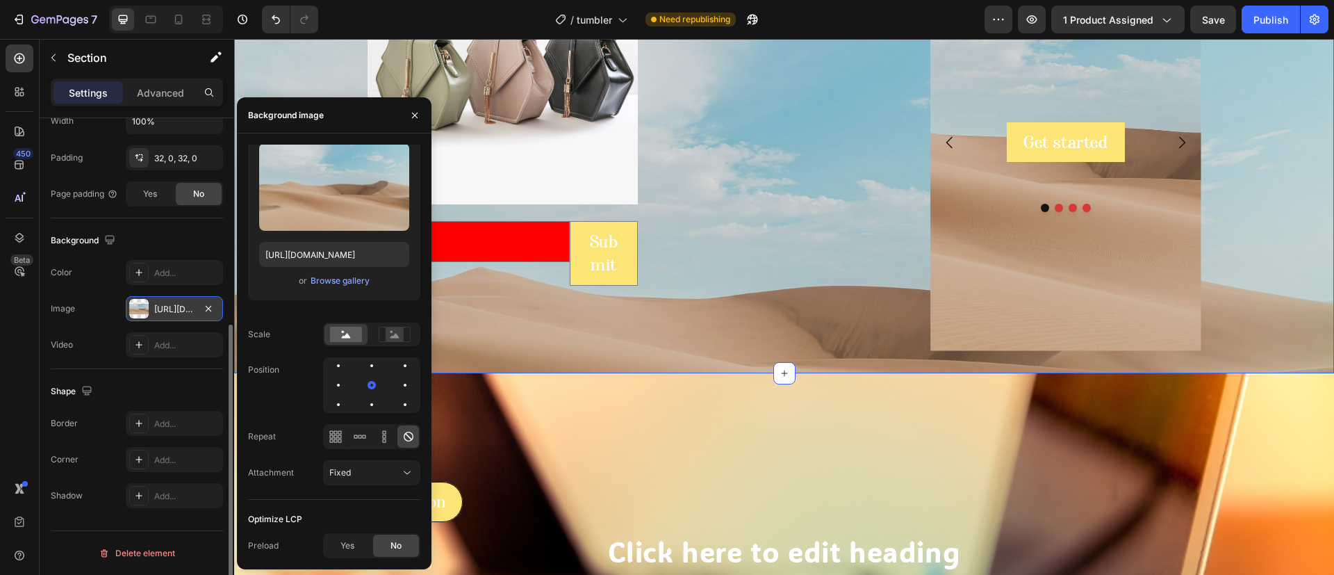
click at [89, 315] on div "Image https://cdn.shopify.com/s/files/1/2005/9307/files/background_settings.jpg" at bounding box center [137, 308] width 172 height 25
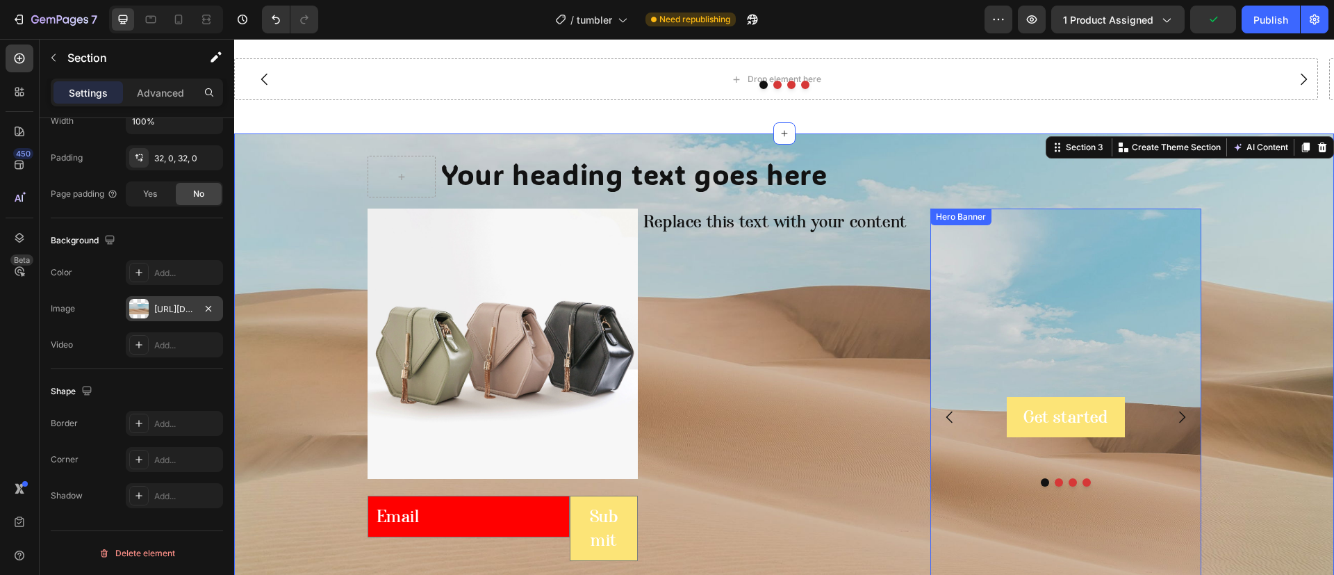
scroll to position [998, 0]
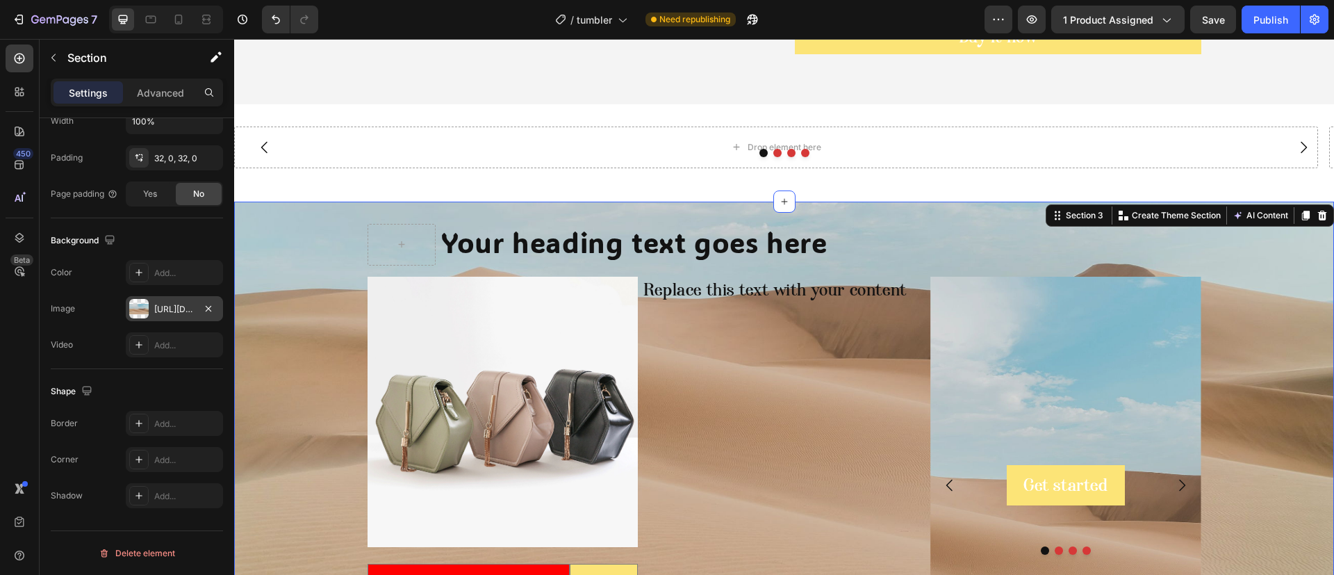
click at [270, 295] on div "Your heading text goes here Heading Row Image Email Field Submit Submit Button …" at bounding box center [784, 459] width 1100 height 470
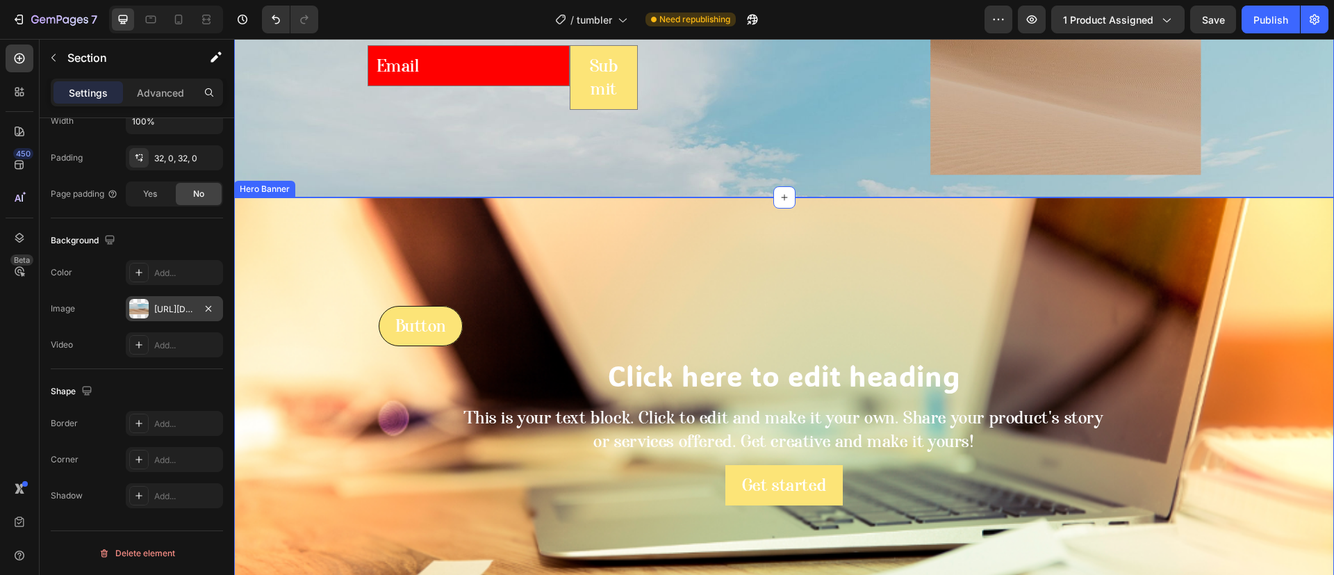
scroll to position [1519, 0]
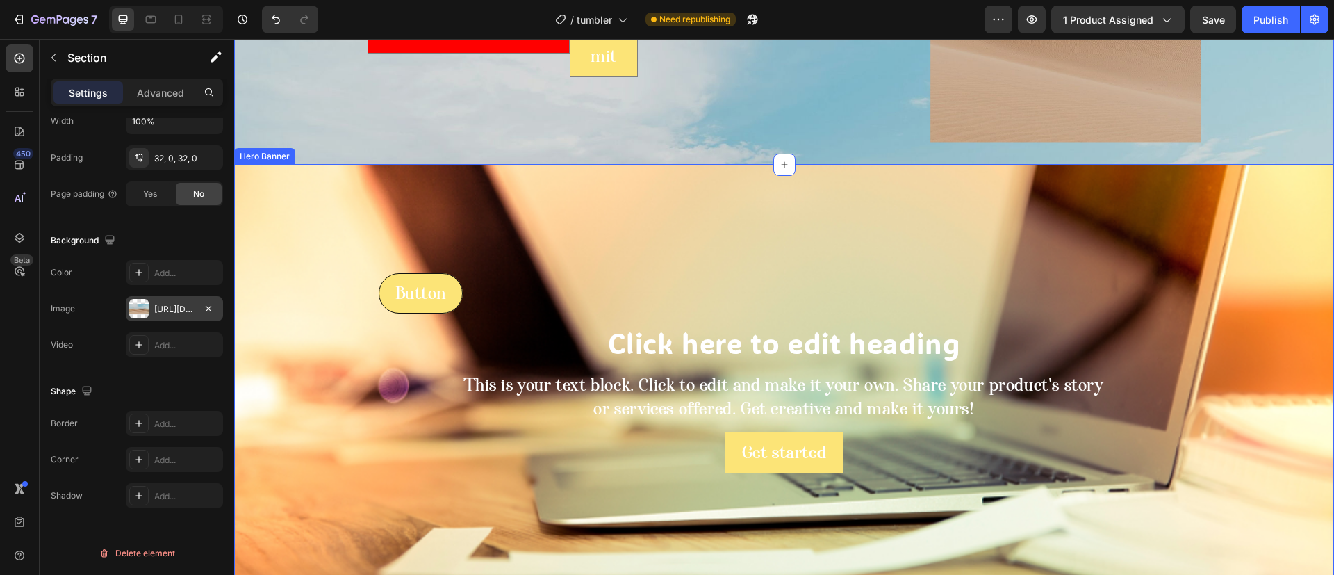
click at [307, 295] on div "Overlay" at bounding box center [784, 373] width 1100 height 417
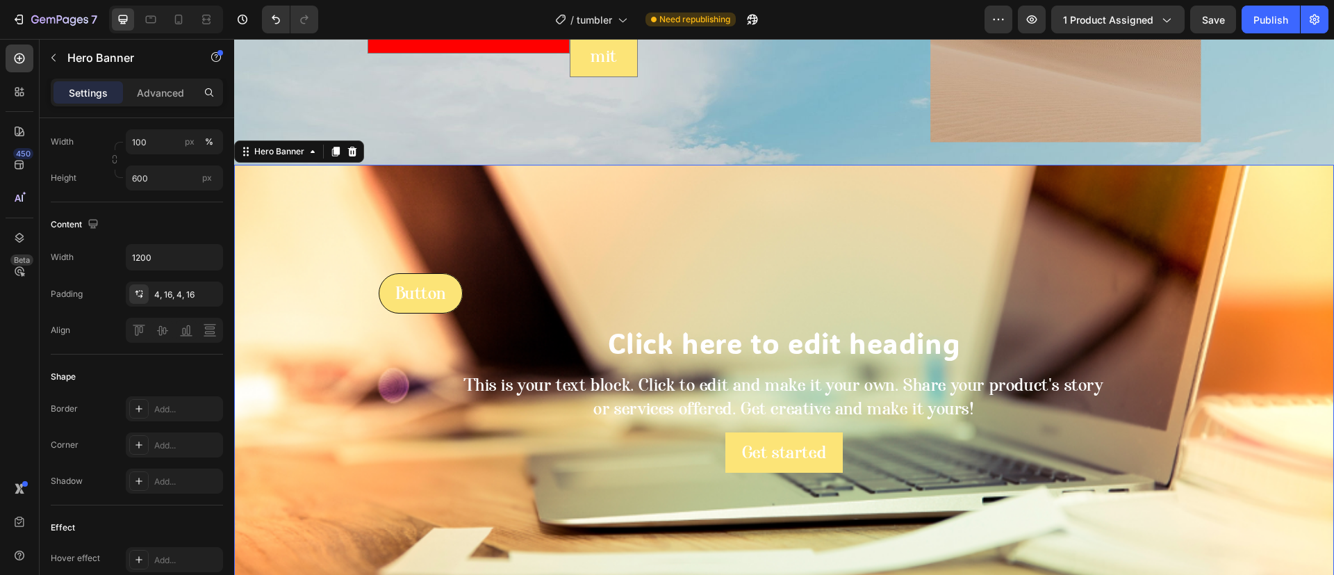
scroll to position [0, 0]
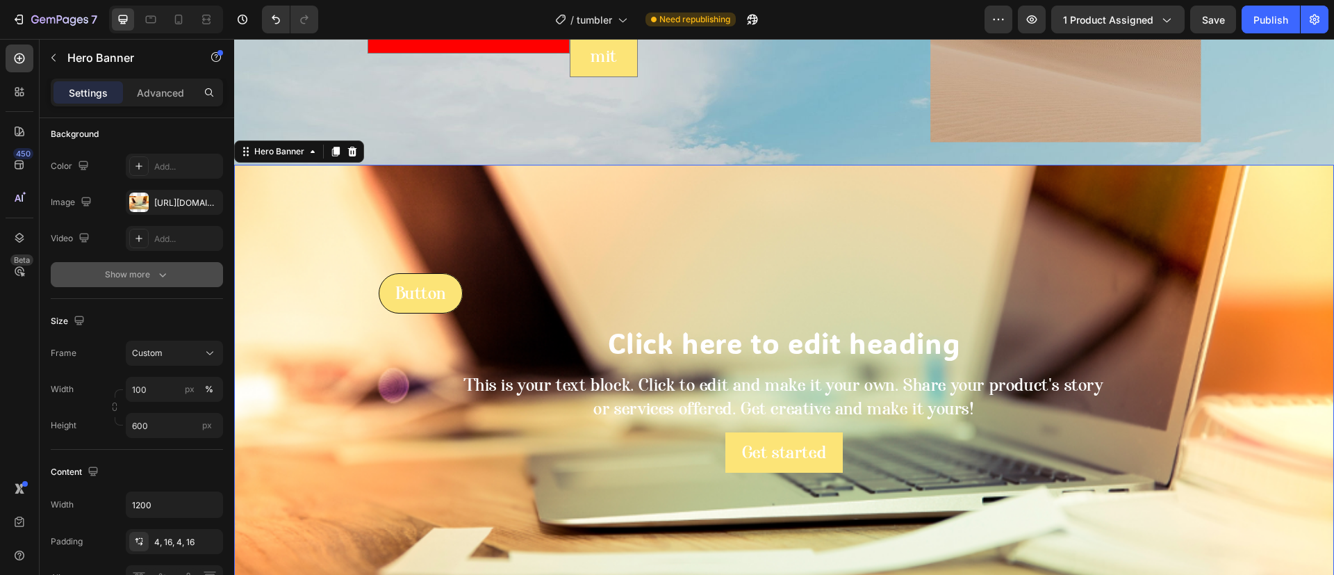
click at [131, 375] on div "Frame Custom Width 100 px % Height 600 px" at bounding box center [137, 389] width 172 height 97
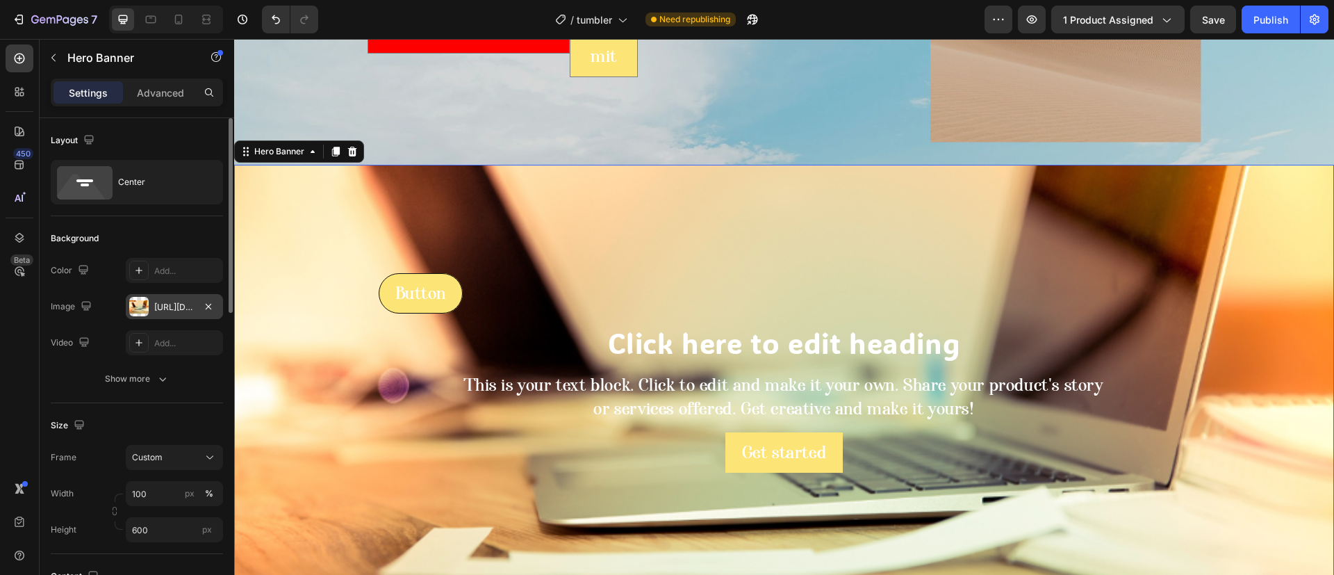
click at [147, 303] on div at bounding box center [138, 306] width 19 height 19
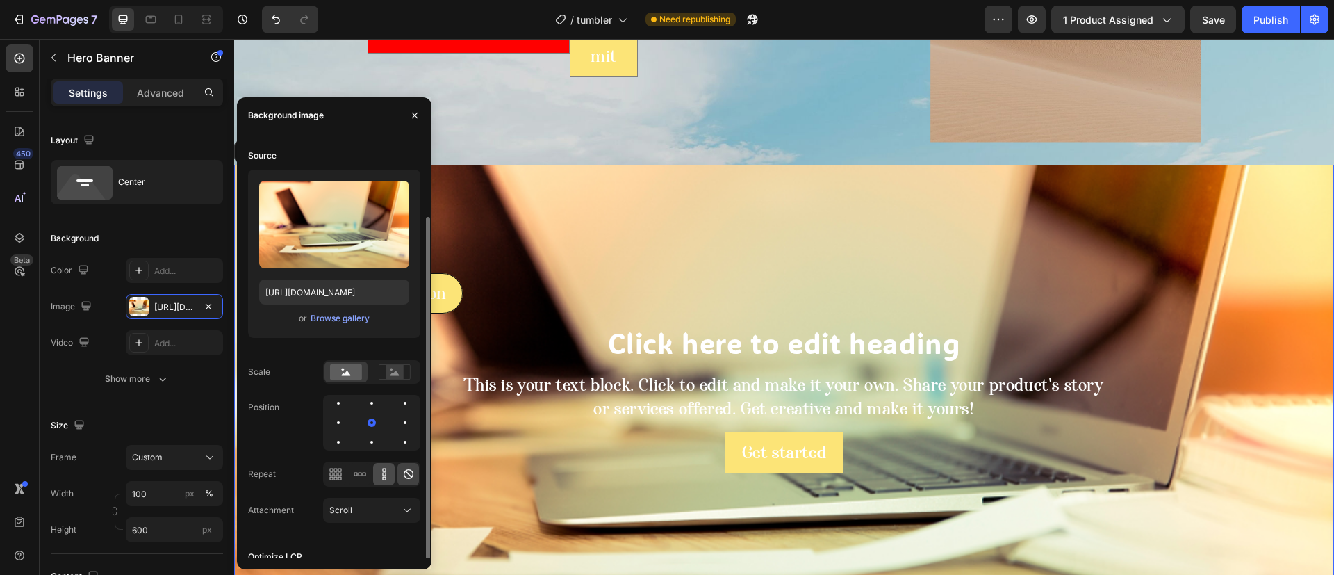
scroll to position [38, 0]
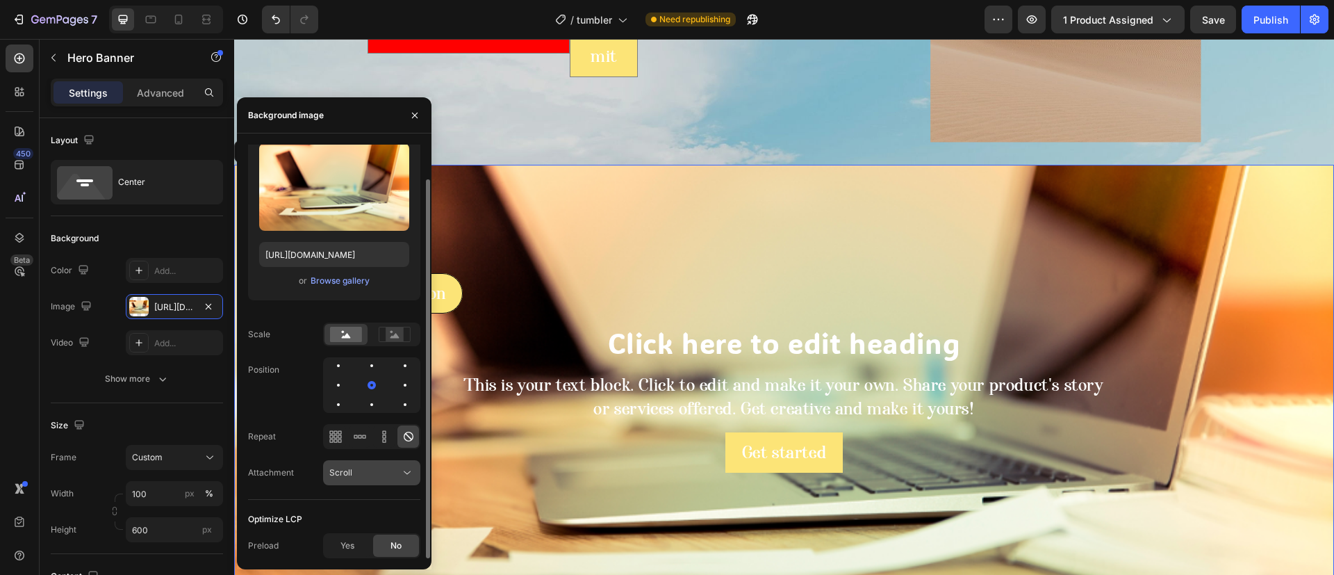
click at [368, 467] on div "Scroll" at bounding box center [364, 472] width 71 height 13
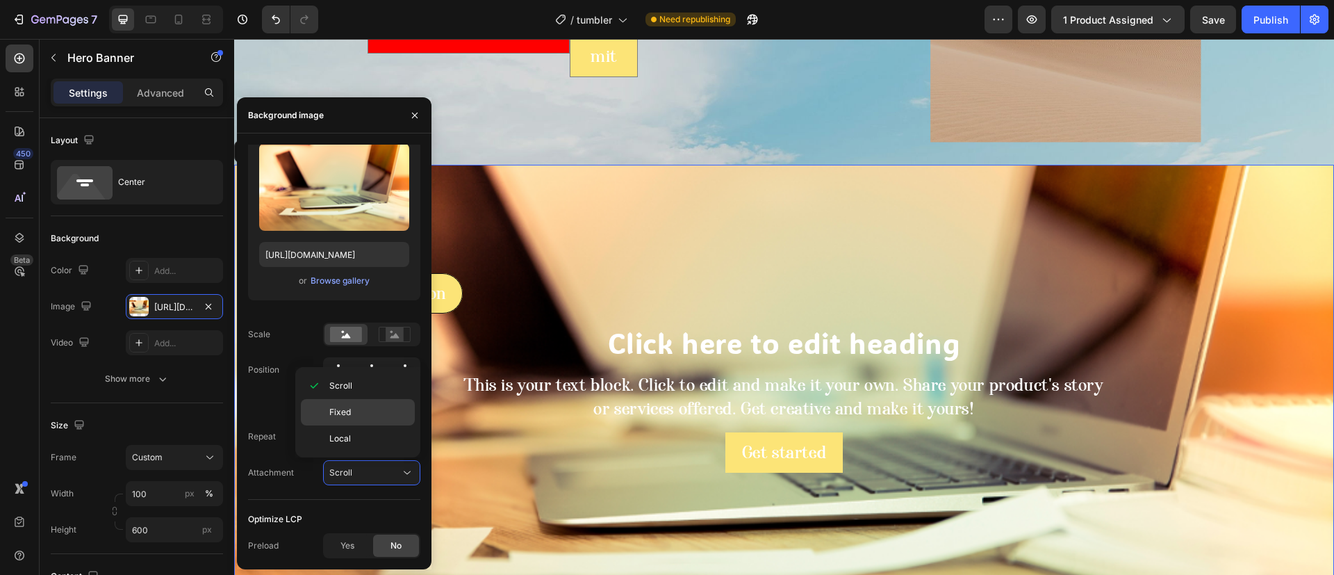
click at [360, 414] on p "Fixed" at bounding box center [368, 412] width 79 height 13
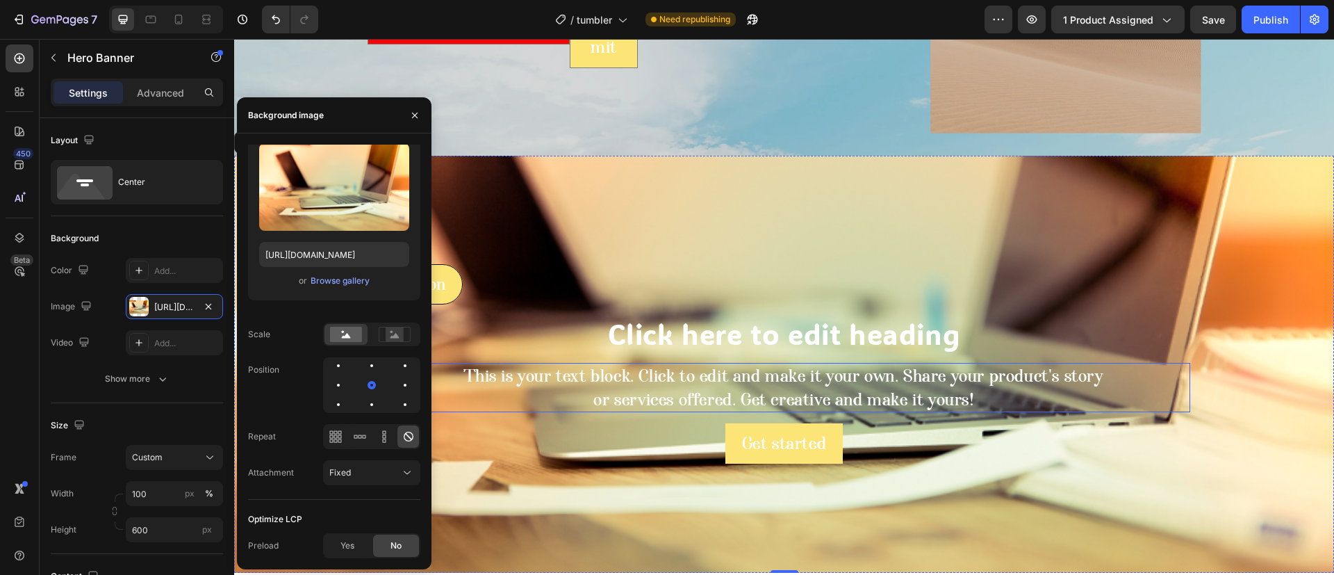
scroll to position [1518, 0]
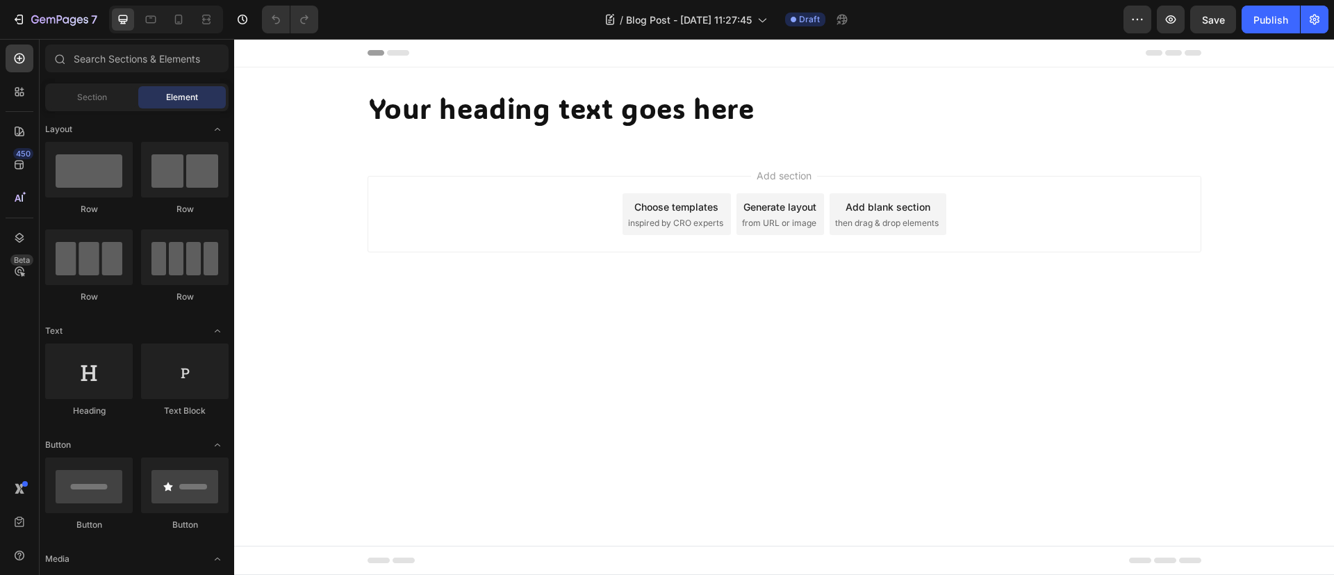
click at [1251, 26] on button "Publish" at bounding box center [1271, 20] width 58 height 28
click at [1316, 31] on button "button" at bounding box center [1315, 20] width 28 height 28
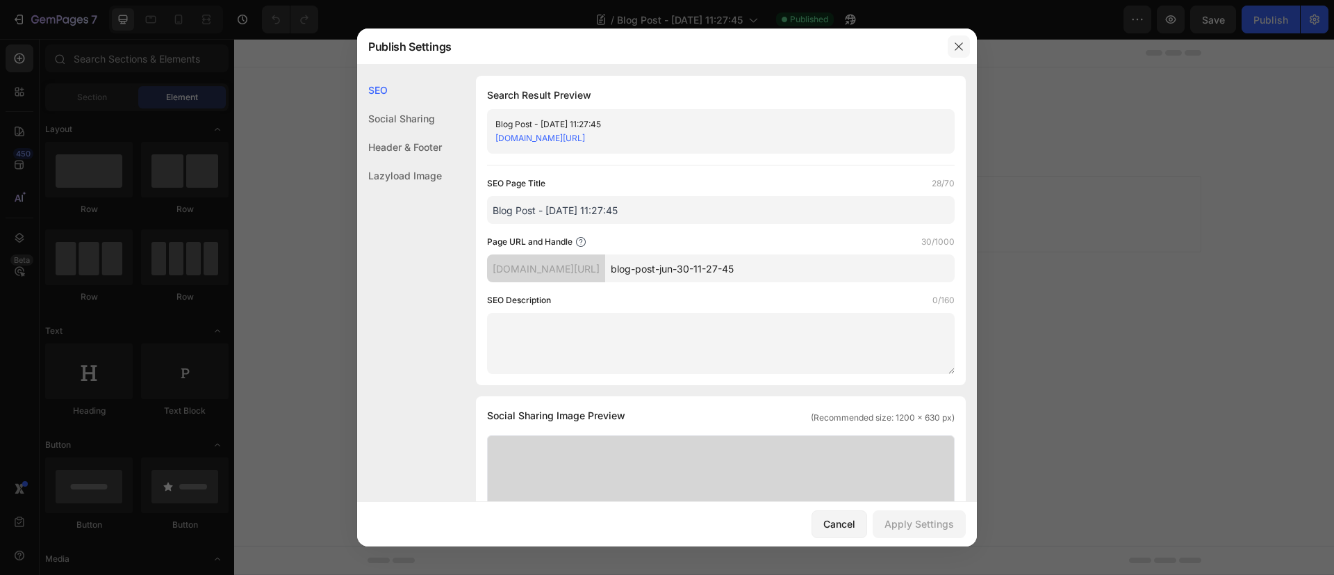
click at [957, 54] on button "button" at bounding box center [959, 46] width 22 height 22
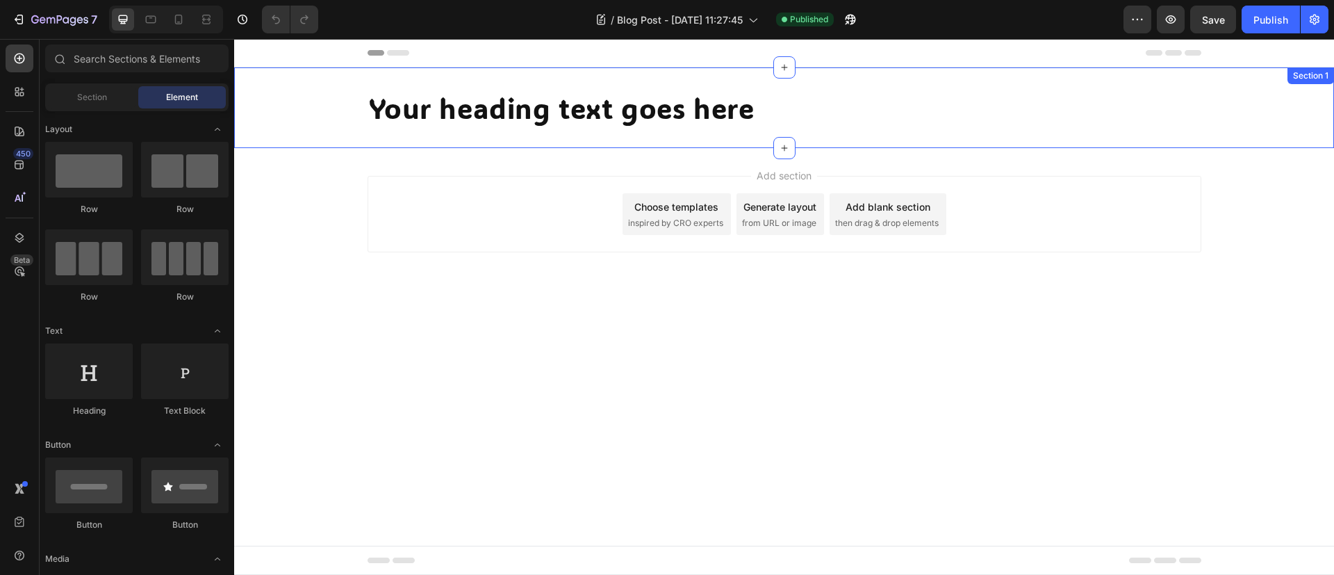
click at [307, 76] on div "Your heading text goes here Heading Section 1" at bounding box center [784, 107] width 1100 height 81
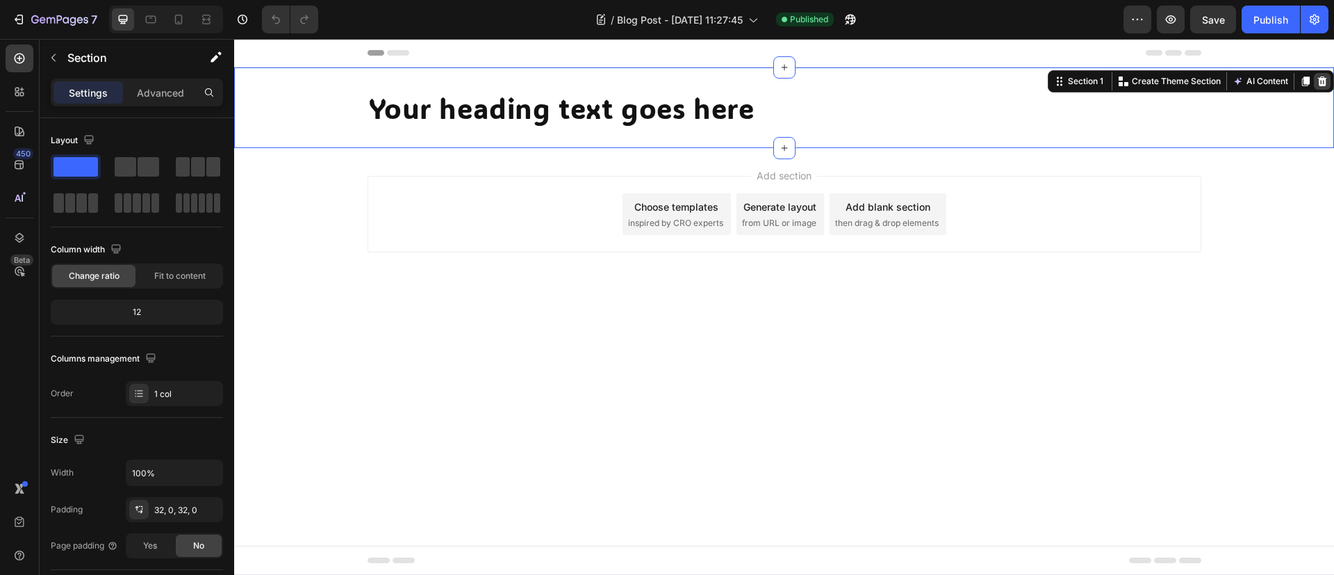
click at [1321, 80] on icon at bounding box center [1322, 81] width 11 height 11
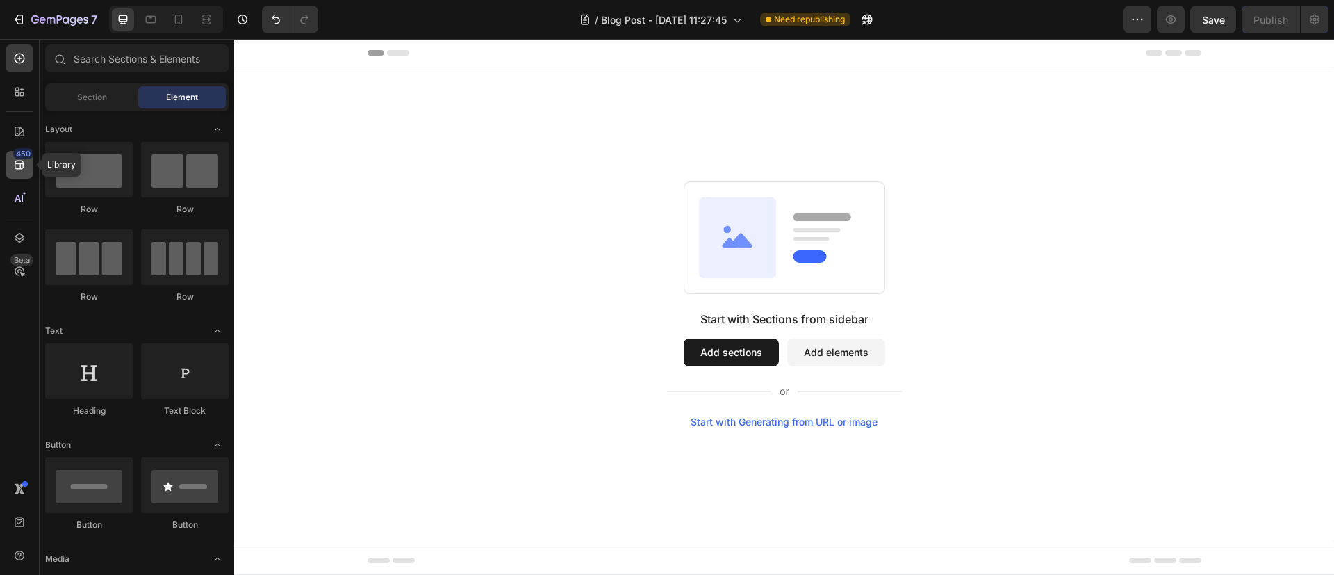
click at [19, 172] on div "450" at bounding box center [20, 165] width 28 height 28
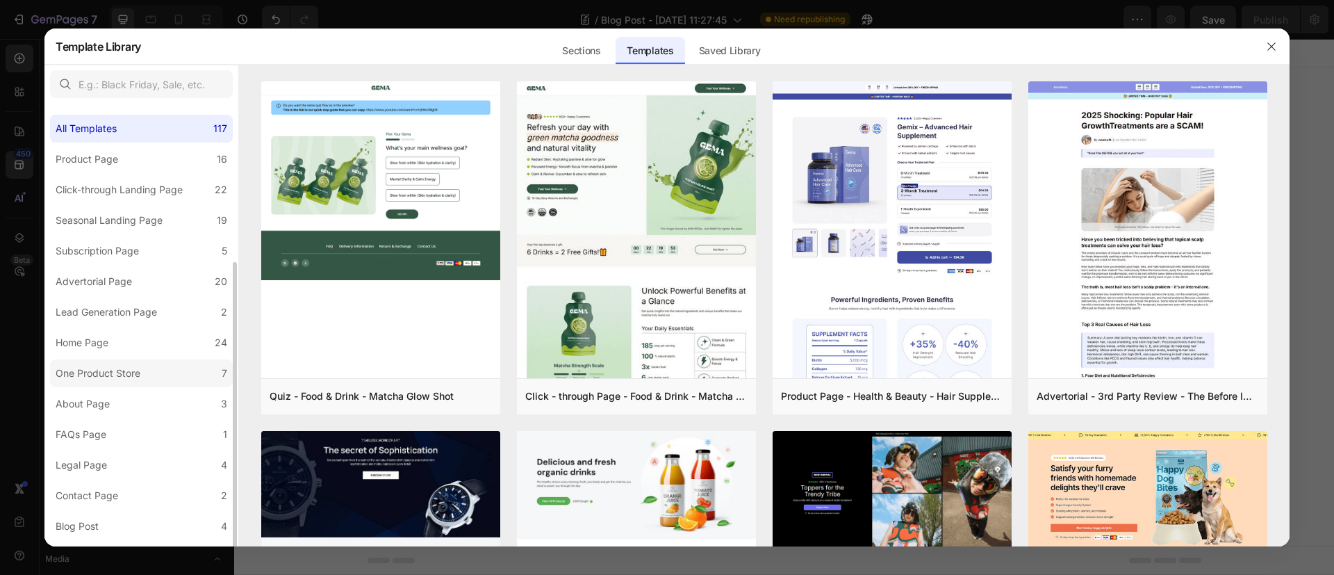
scroll to position [86, 0]
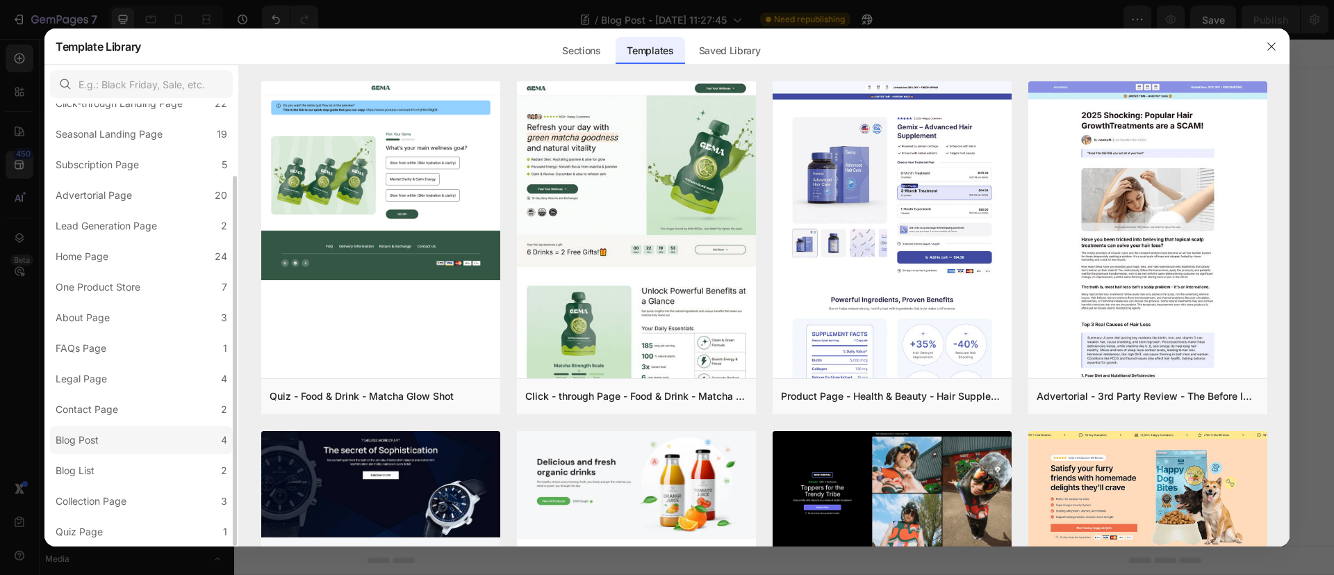
click at [129, 443] on label "Blog Post 4" at bounding box center [141, 440] width 183 height 28
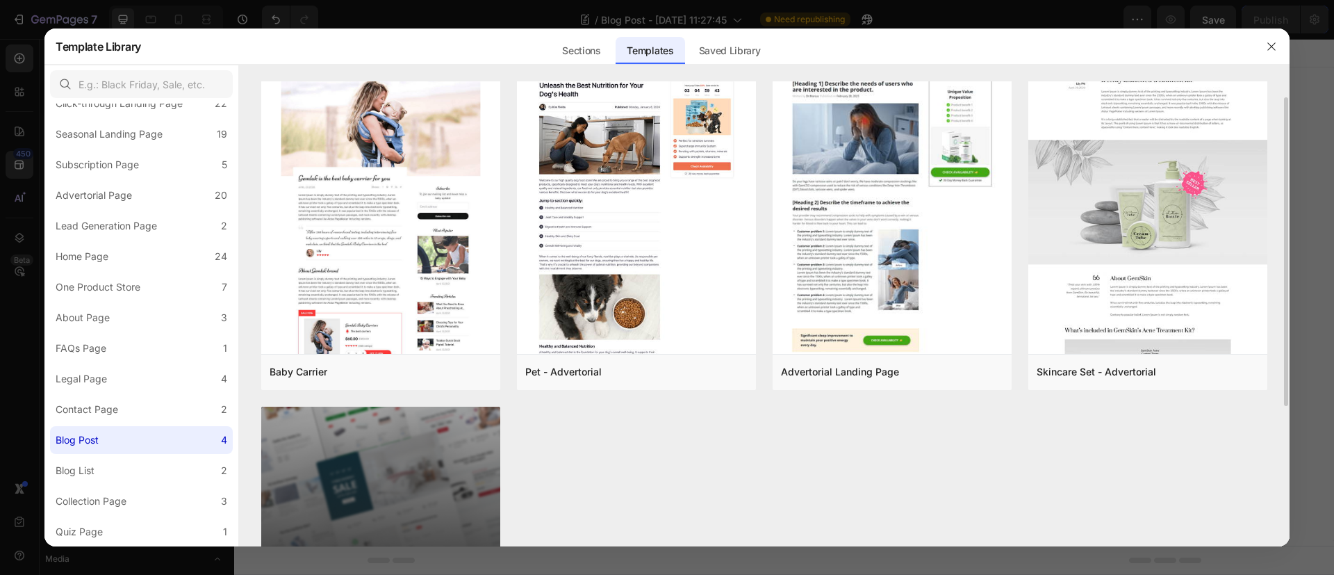
scroll to position [0, 0]
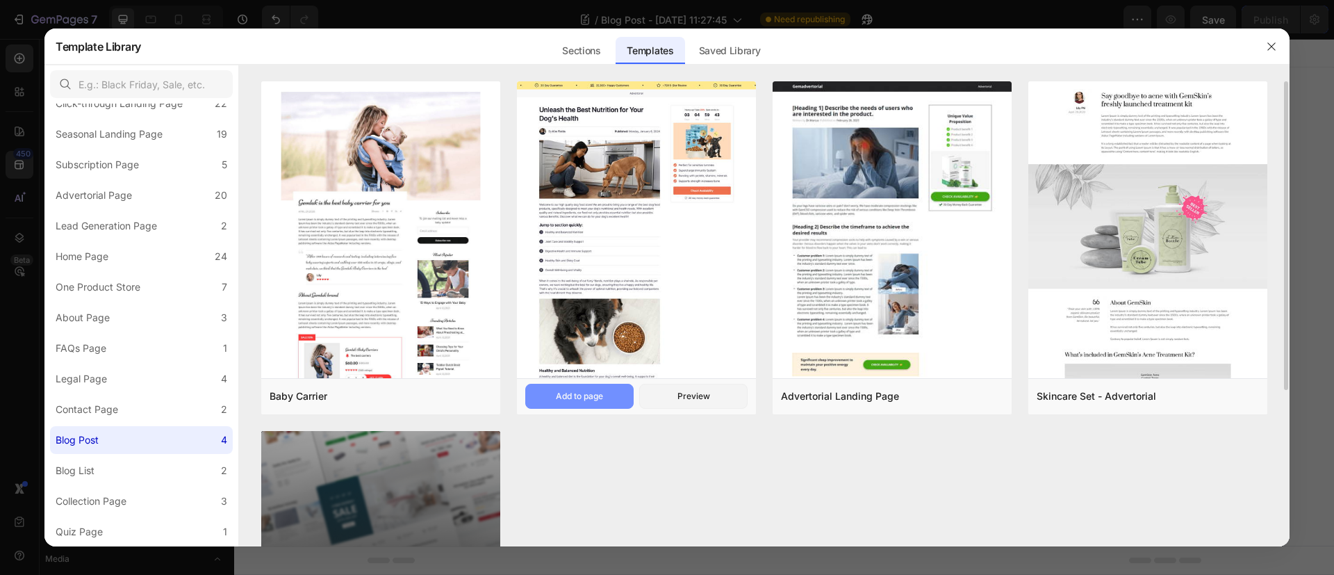
click at [570, 398] on div "Add to page" at bounding box center [579, 396] width 47 height 13
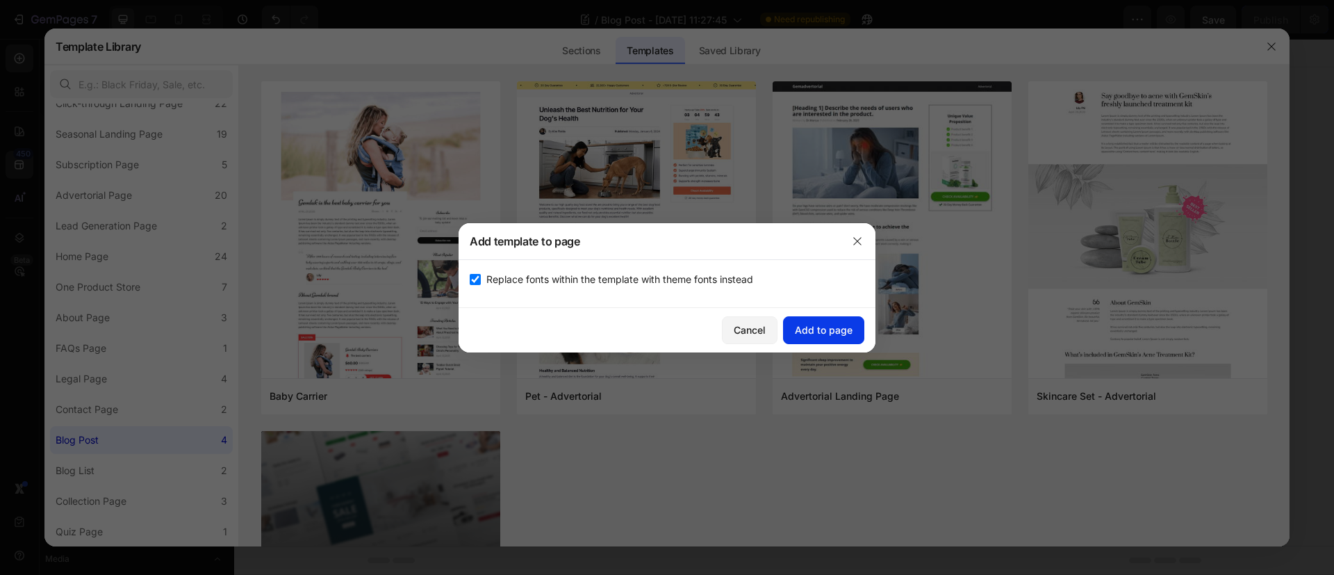
click at [824, 337] on button "Add to page" at bounding box center [823, 330] width 81 height 28
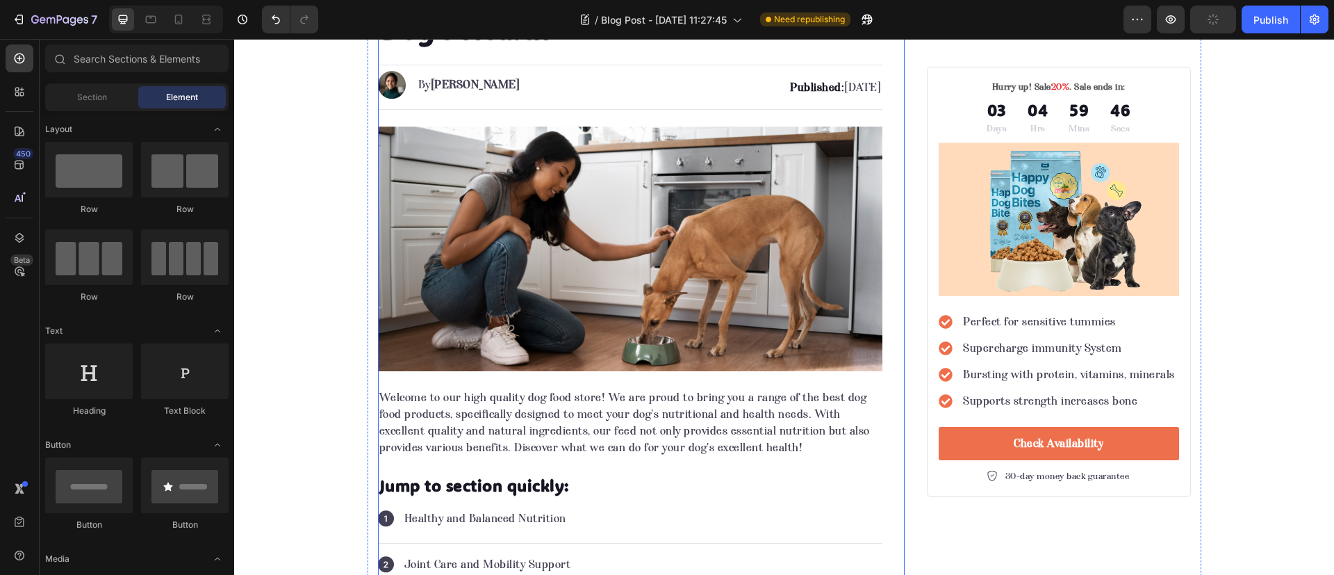
scroll to position [209, 0]
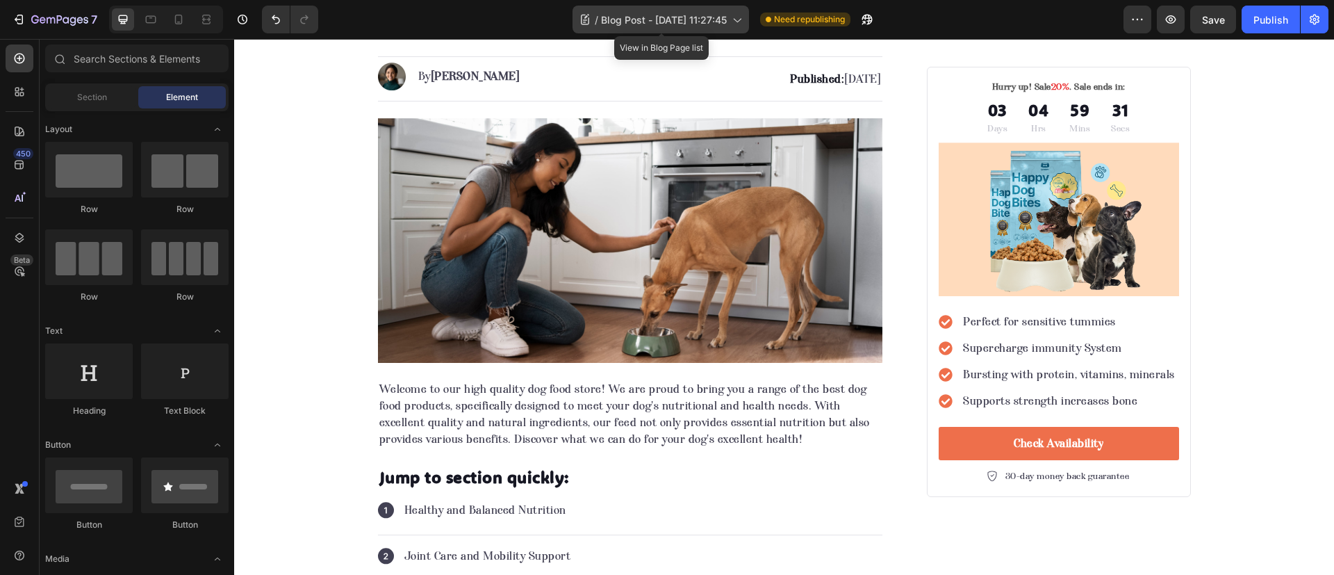
click at [639, 25] on span "Blog Post - Jun 30, 11:27:45" at bounding box center [664, 20] width 126 height 15
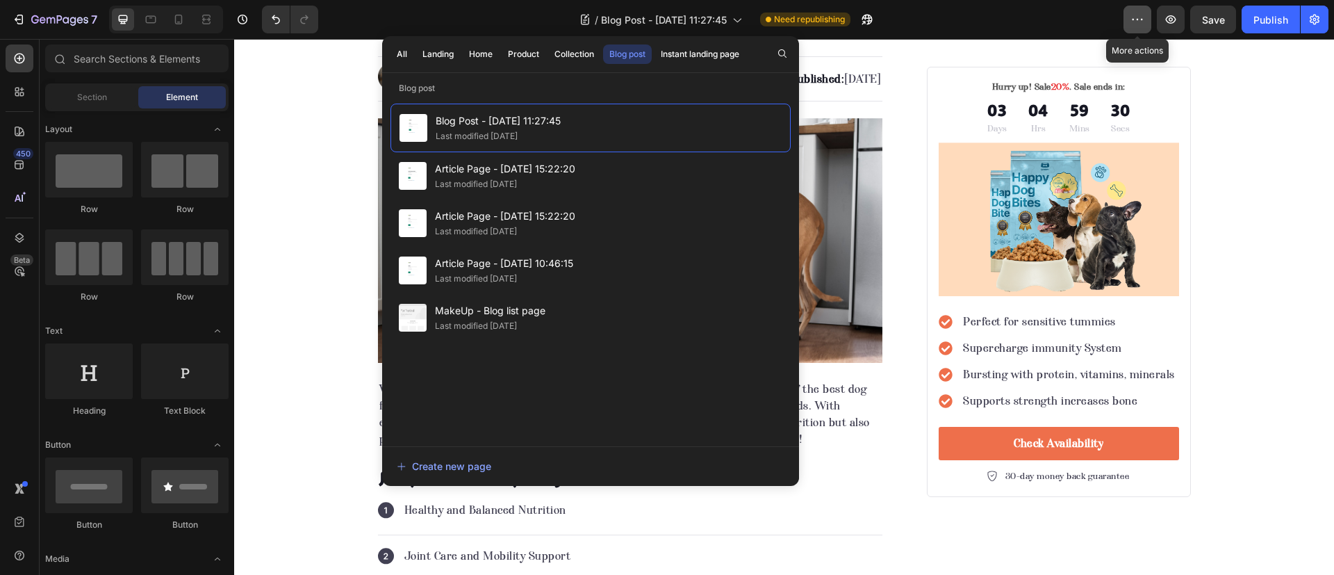
click at [1138, 24] on icon "button" at bounding box center [1138, 20] width 14 height 14
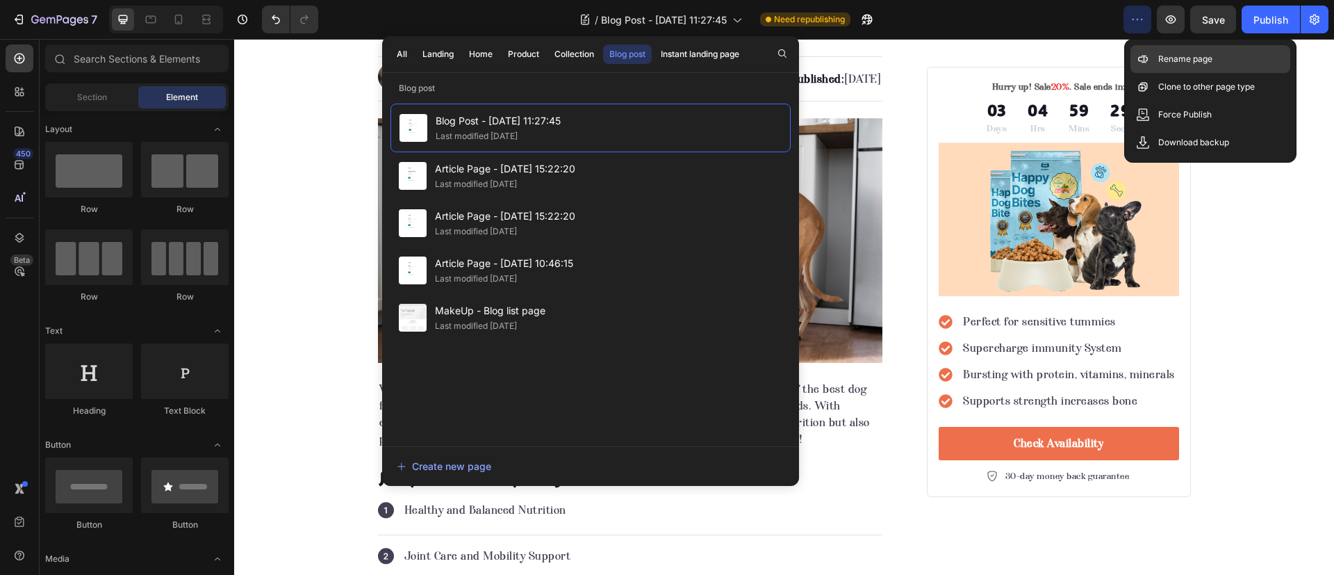
click at [1180, 73] on div "Rename page" at bounding box center [1211, 87] width 160 height 28
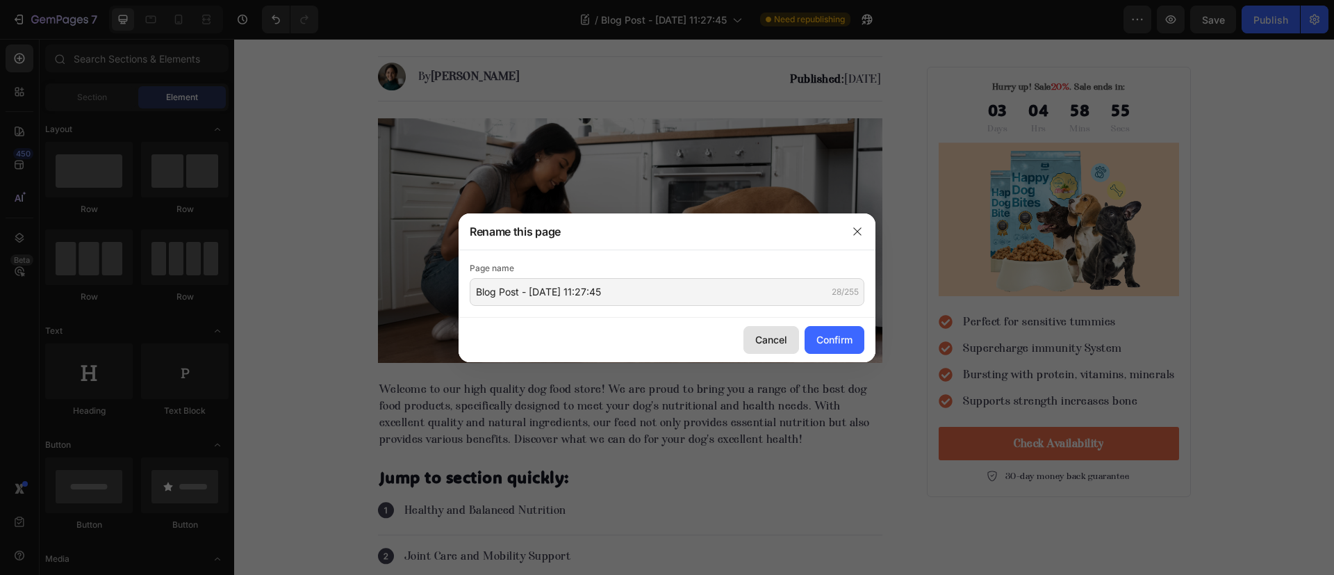
click at [744, 345] on button "Cancel" at bounding box center [772, 340] width 56 height 28
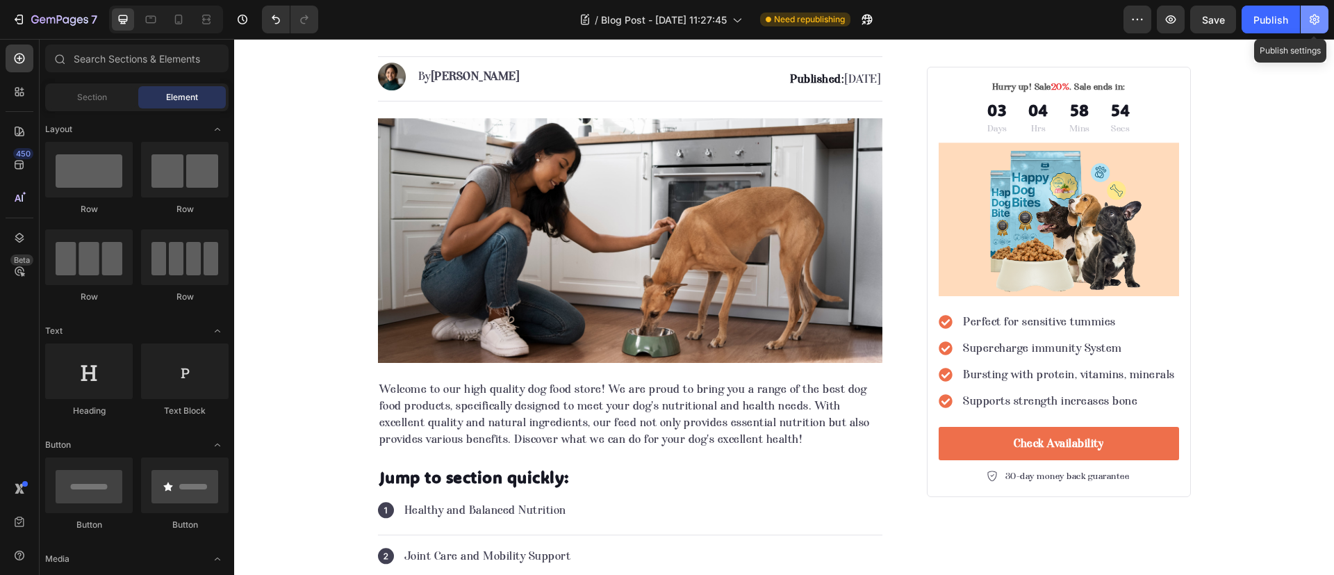
click at [1321, 22] on icon "button" at bounding box center [1315, 20] width 14 height 14
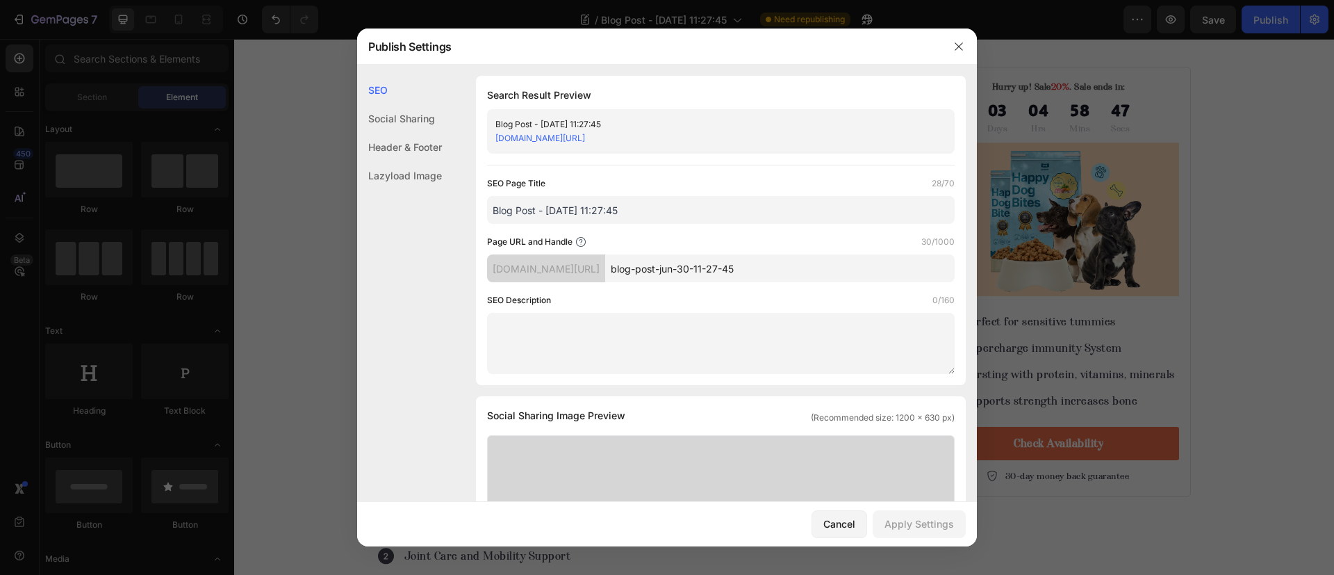
click at [1314, 47] on div at bounding box center [667, 287] width 1334 height 575
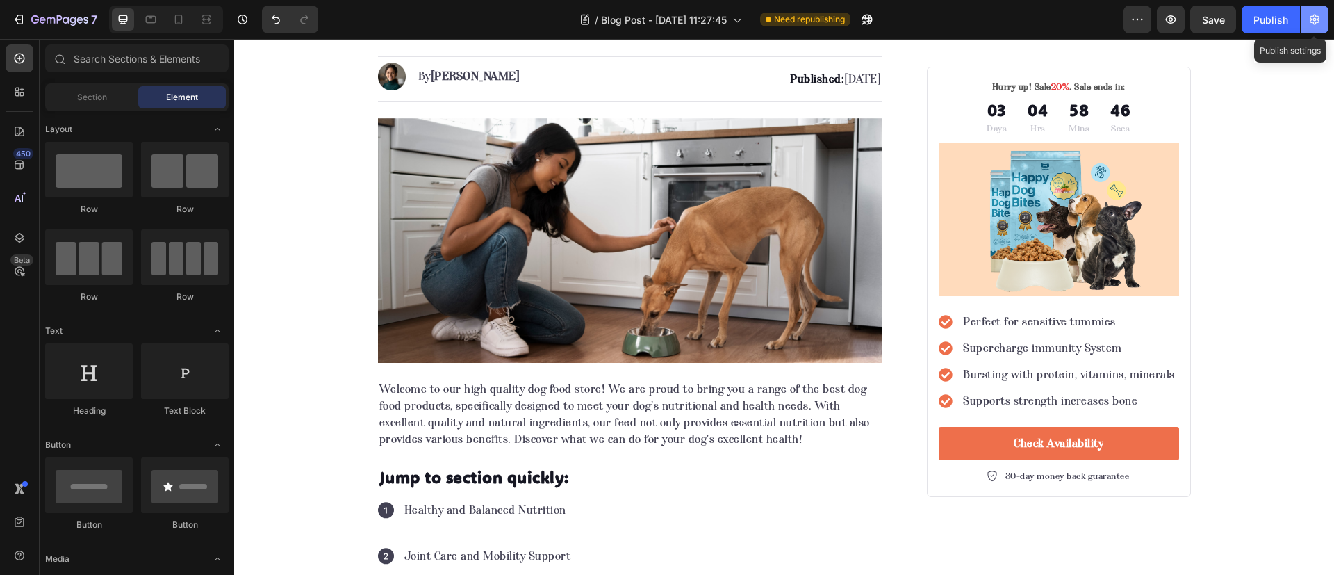
click at [1313, 24] on icon "button" at bounding box center [1315, 20] width 14 height 14
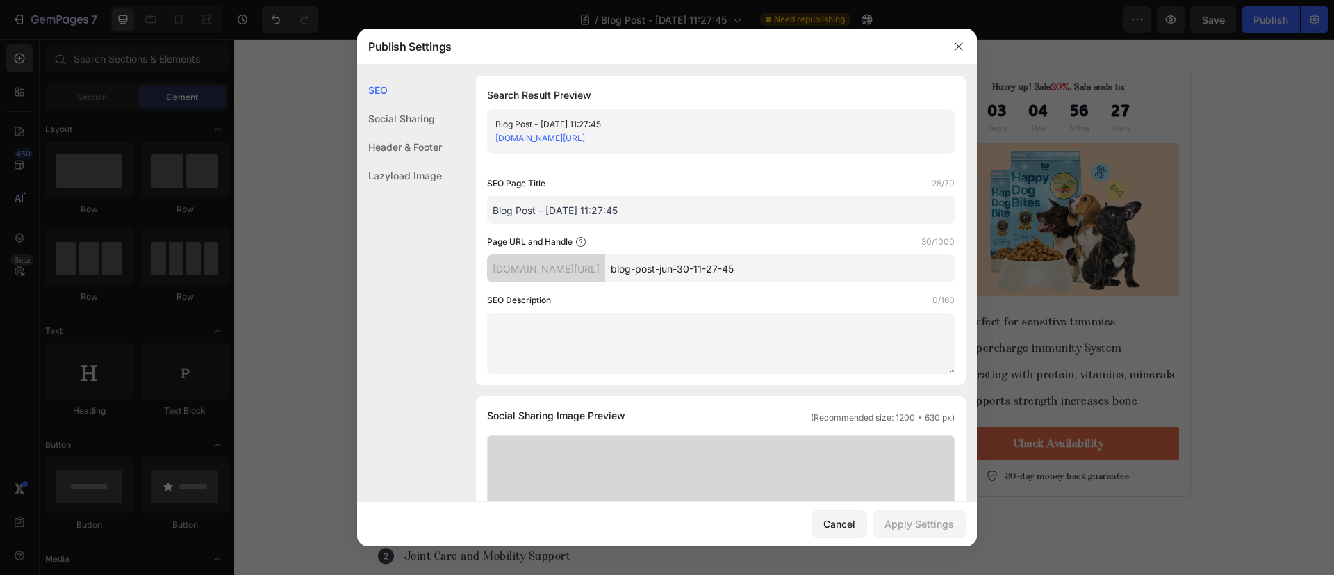
click at [71, 45] on div at bounding box center [667, 287] width 1334 height 575
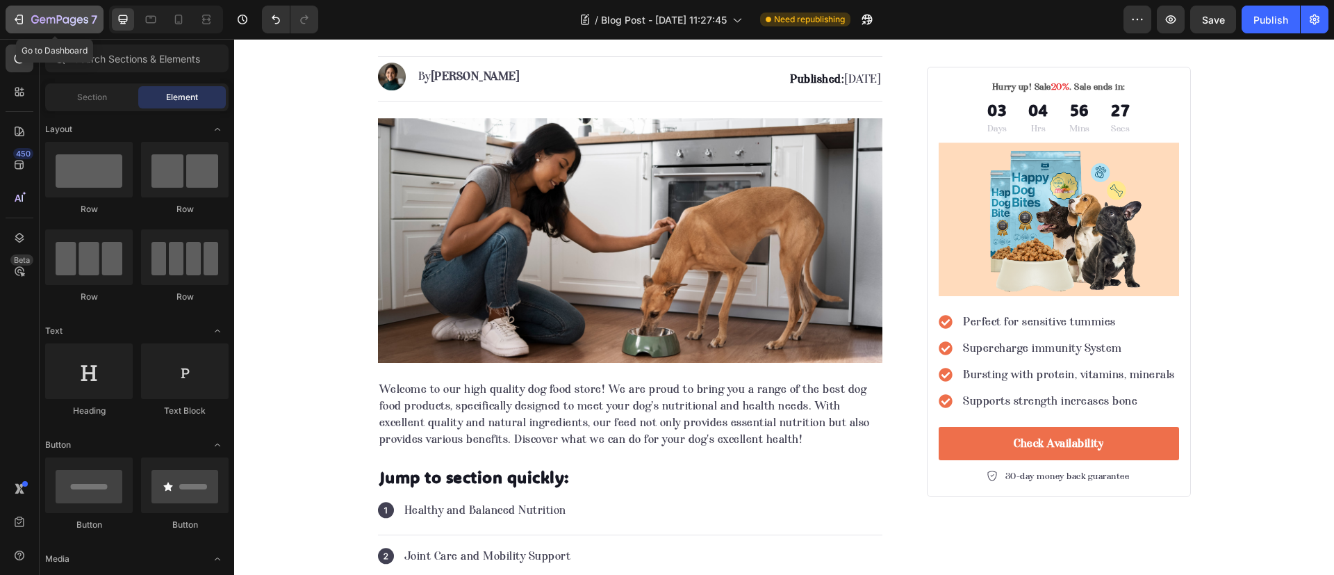
click at [59, 27] on div "7" at bounding box center [64, 19] width 66 height 17
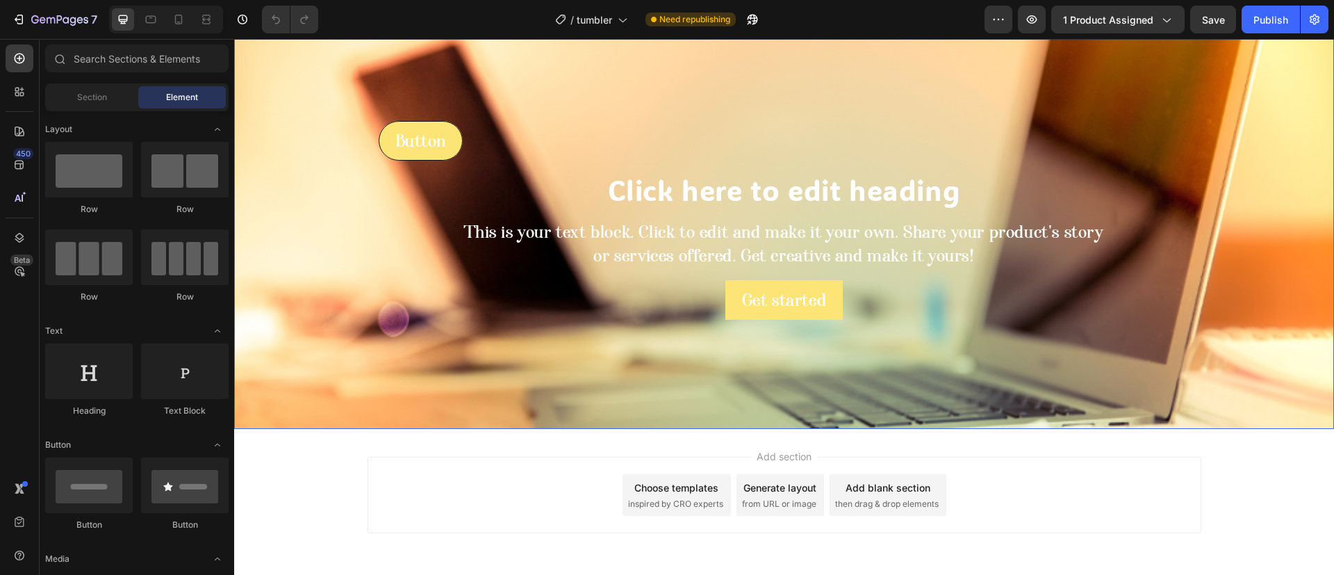
scroll to position [822, 0]
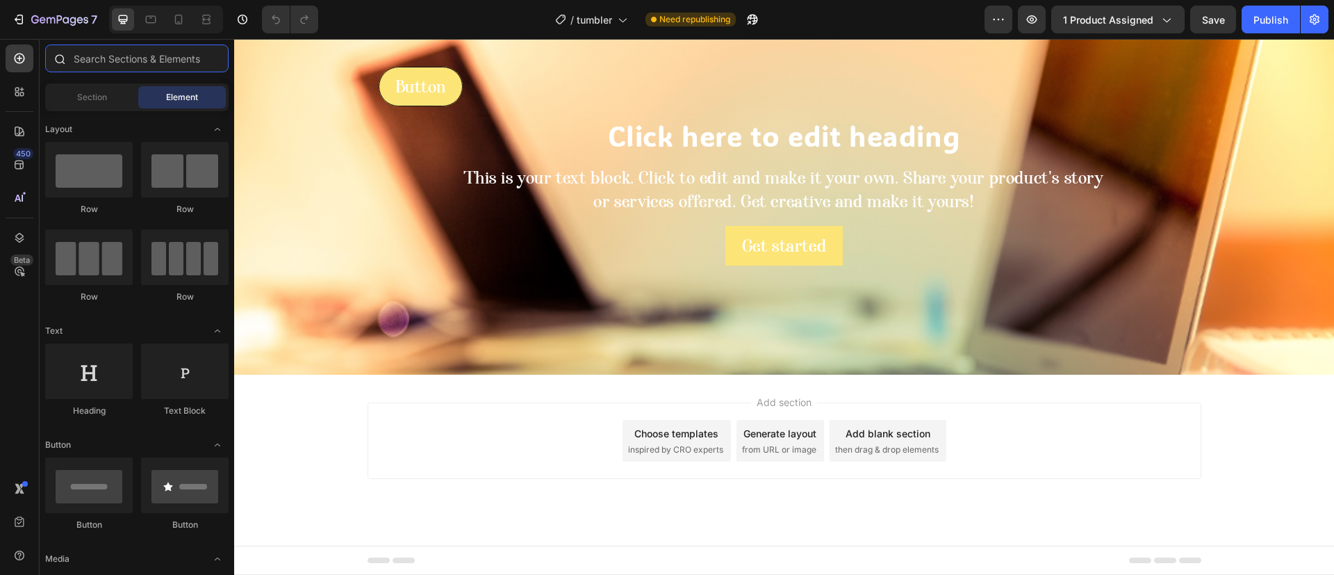
click at [124, 67] on input "text" at bounding box center [136, 58] width 183 height 28
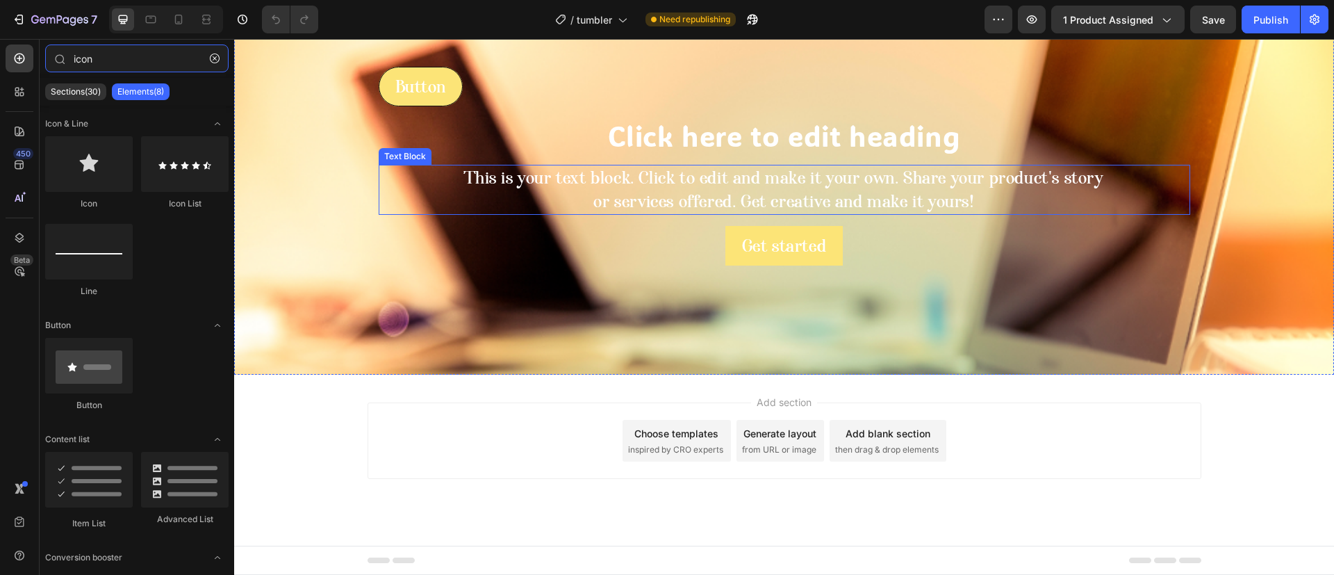
scroll to position [0, 0]
type input "icon"
click at [25, 169] on icon at bounding box center [20, 165] width 14 height 14
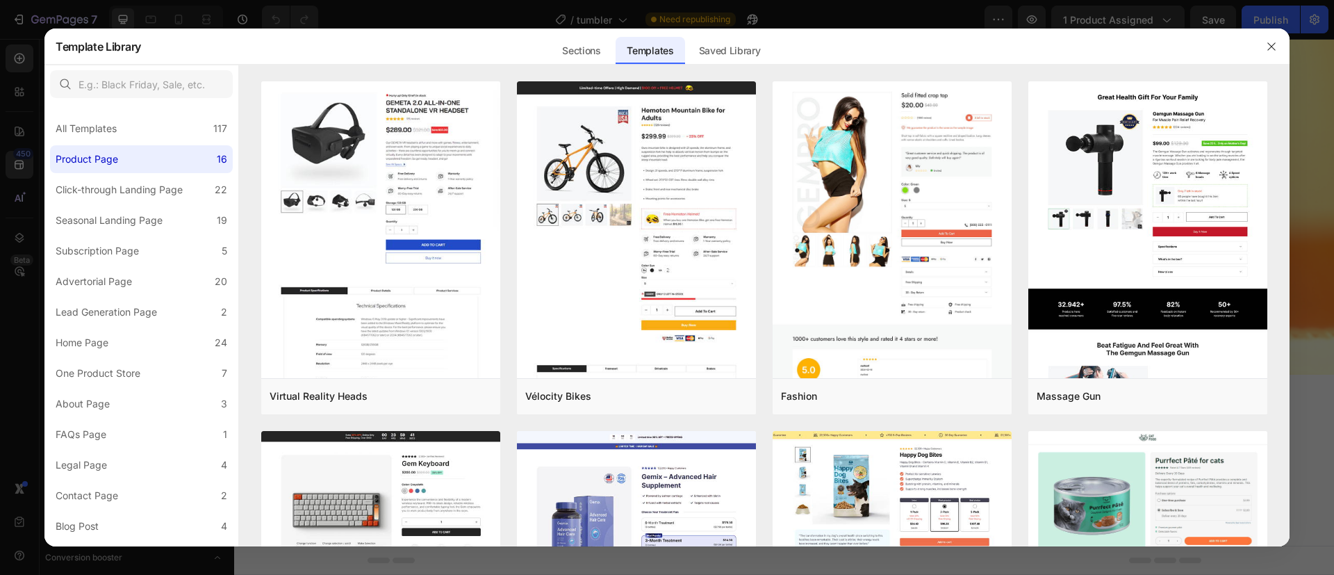
drag, startPoint x: 151, startPoint y: 54, endPoint x: 145, endPoint y: 65, distance: 12.4
click at [149, 52] on div "Sections Templates Existing pages Saved Library Templates Saved Library" at bounding box center [661, 46] width 1040 height 36
click at [140, 76] on input "text" at bounding box center [141, 84] width 183 height 28
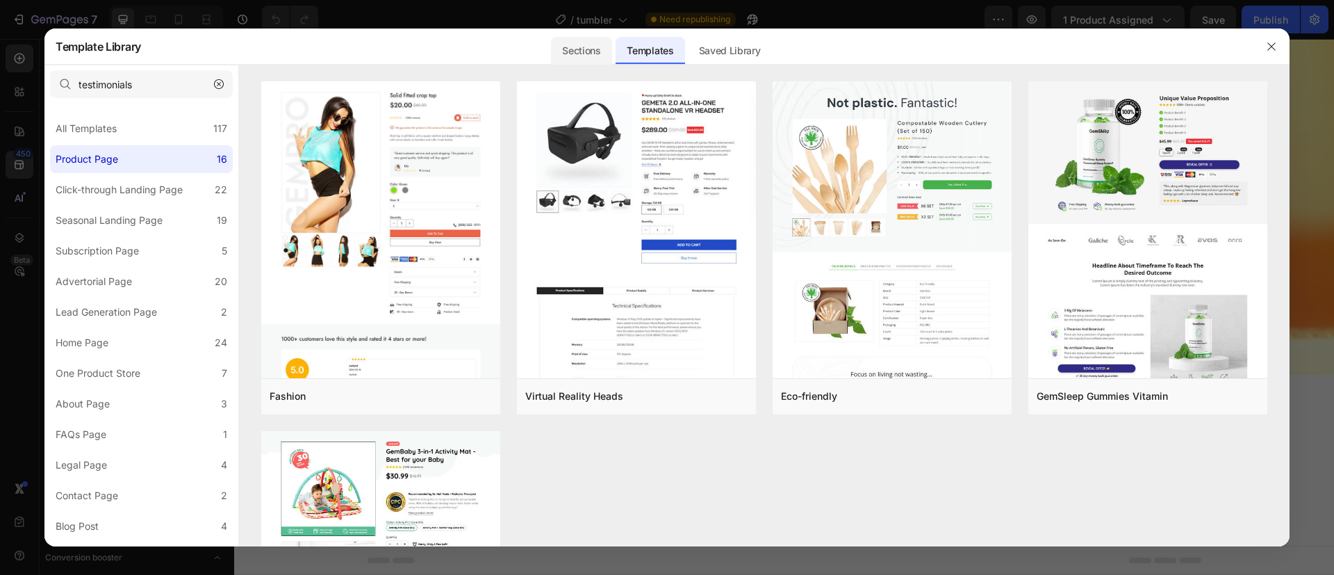
click at [575, 58] on div "Sections" at bounding box center [581, 51] width 60 height 28
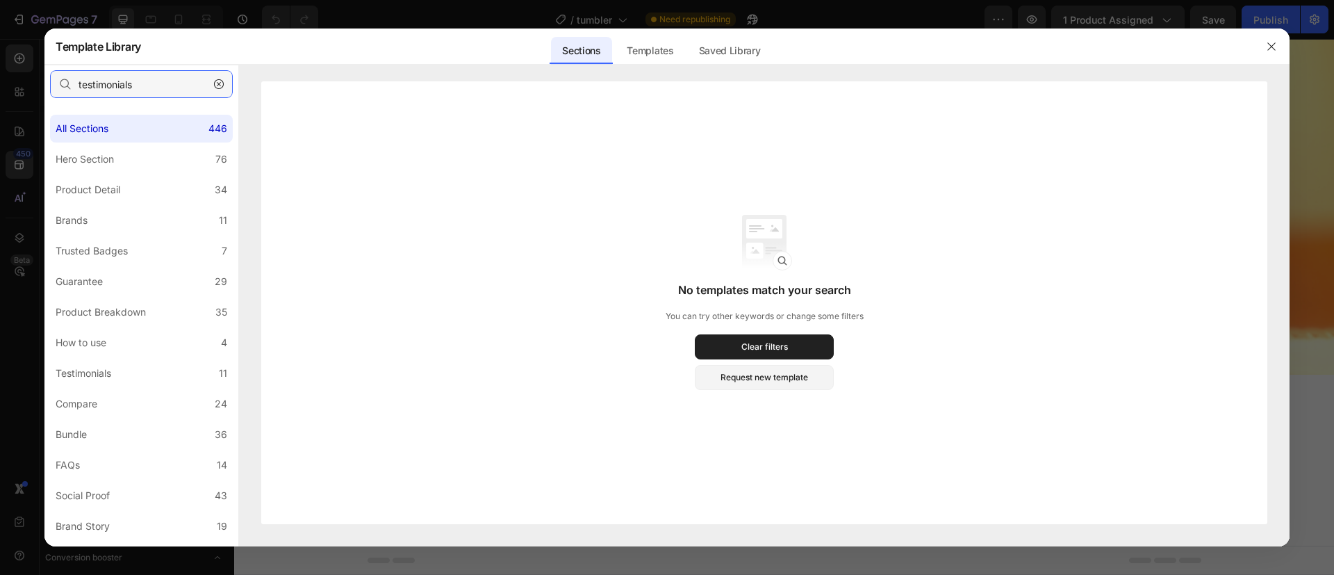
click at [154, 85] on input "testimonials" at bounding box center [141, 84] width 183 height 28
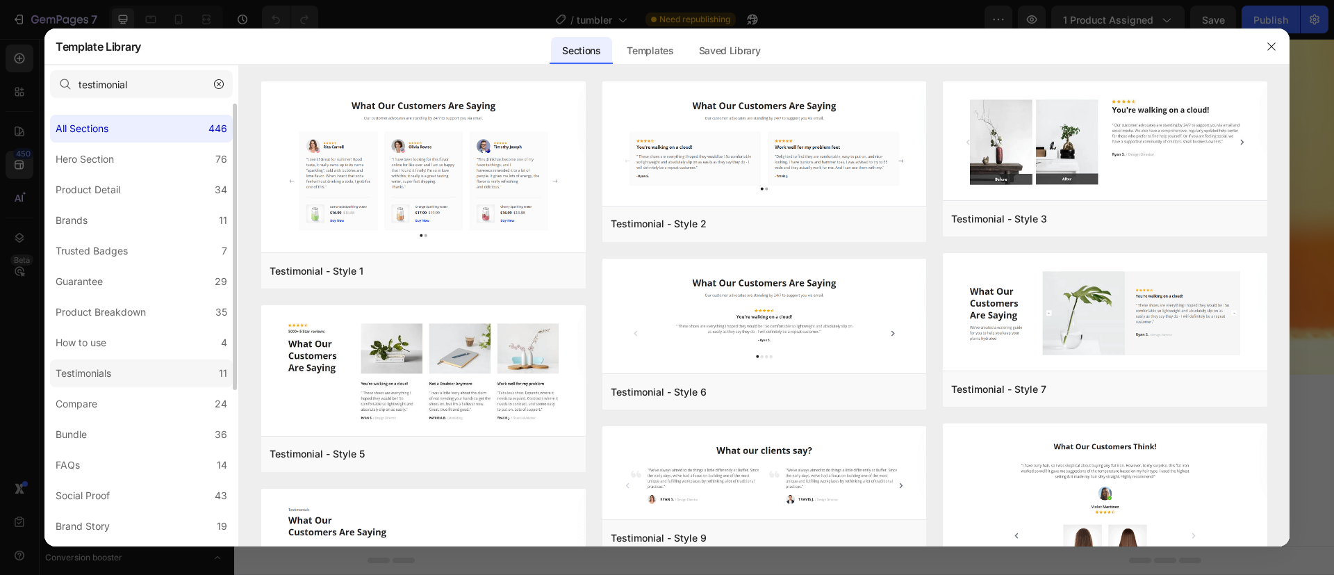
click at [185, 368] on label "Testimonials 11" at bounding box center [141, 373] width 183 height 28
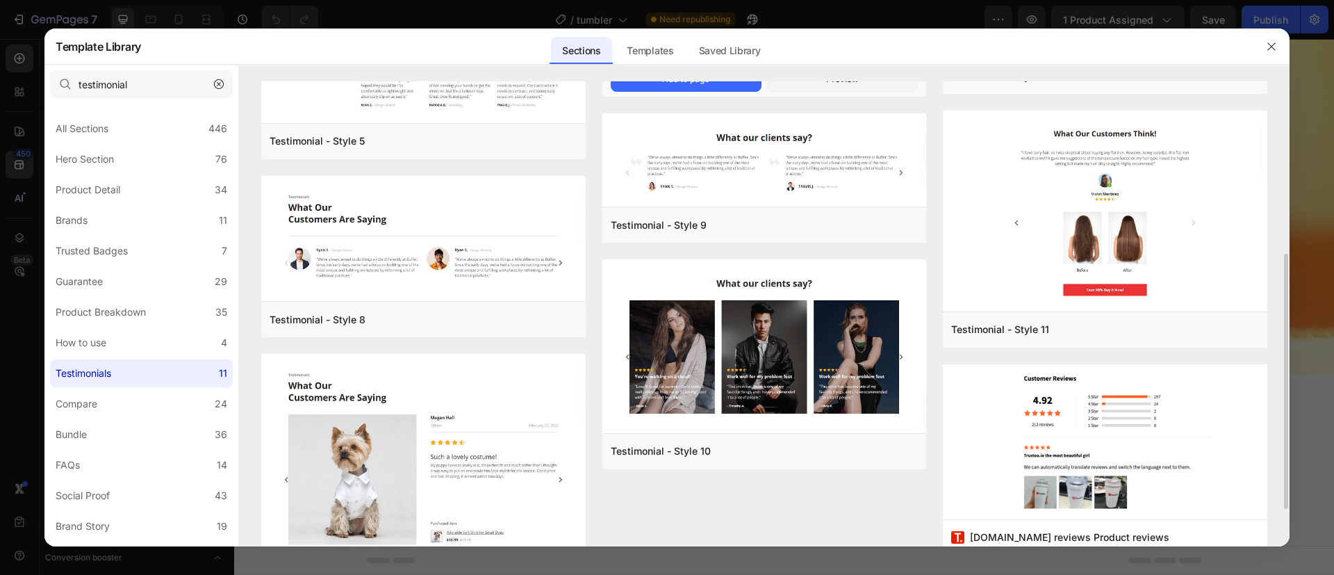
scroll to position [379, 0]
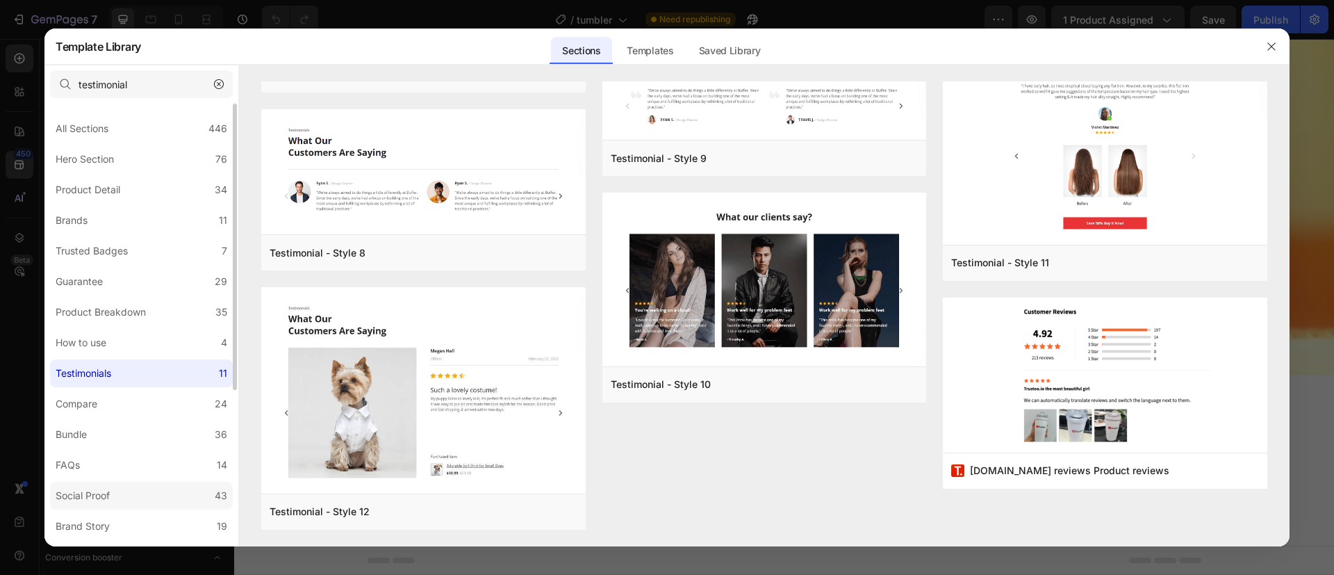
click at [161, 493] on label "Social Proof 43" at bounding box center [141, 496] width 183 height 28
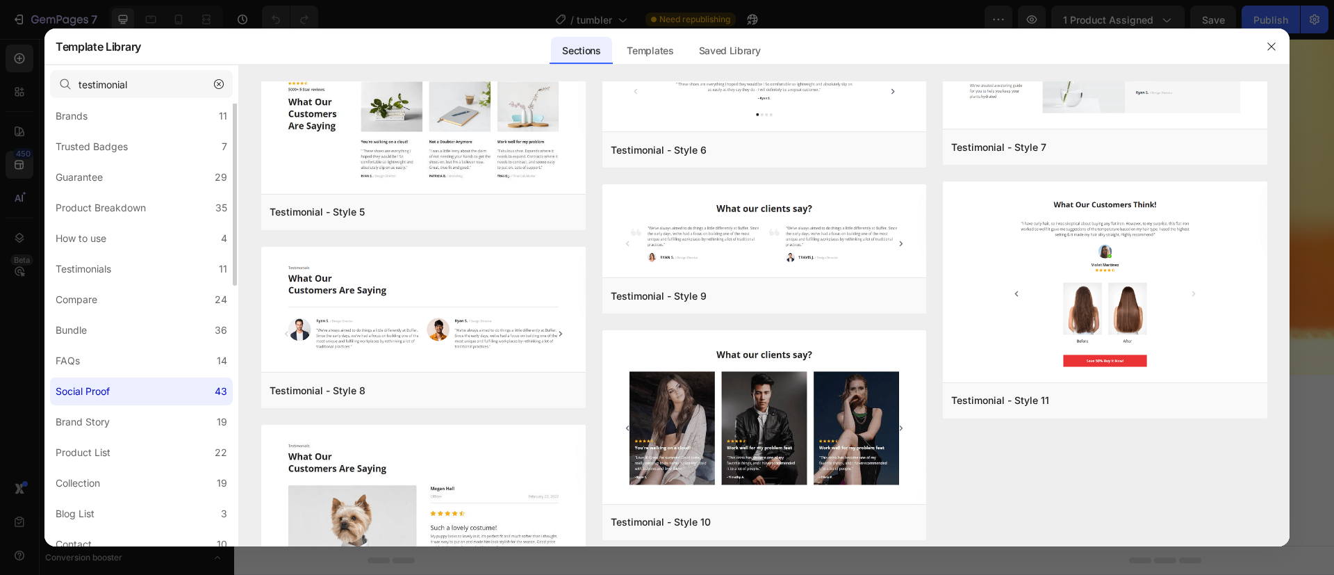
scroll to position [0, 0]
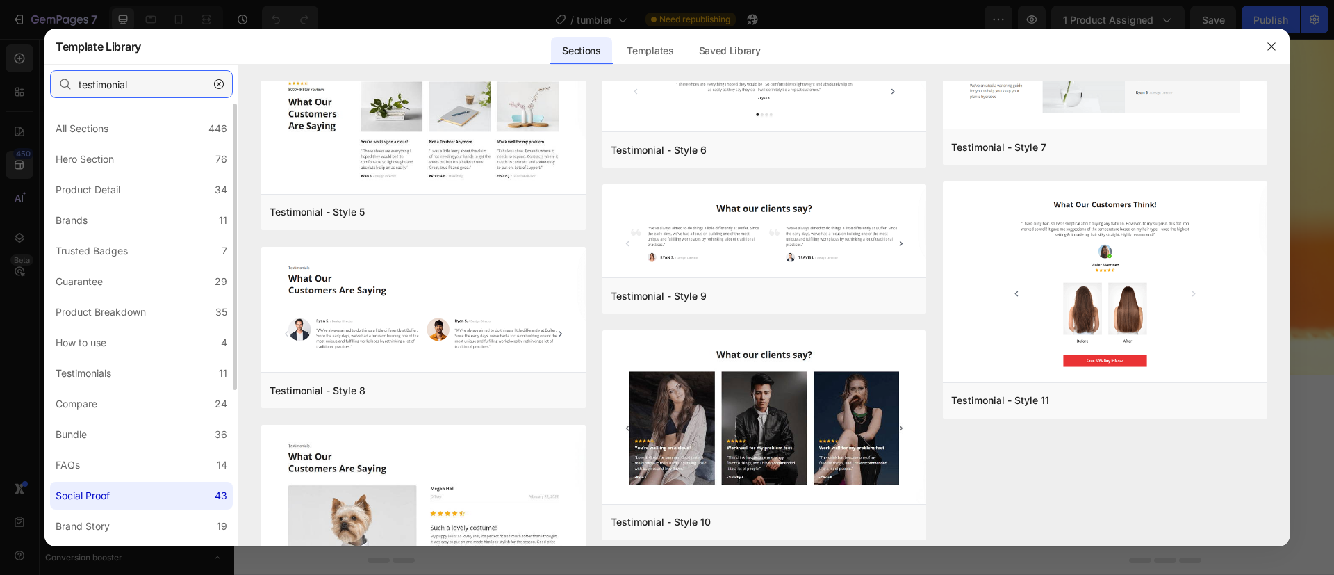
drag, startPoint x: 174, startPoint y: 92, endPoint x: 0, endPoint y: 151, distance: 184.2
click at [0, 144] on div "Template Library Sections Templates Existing pages Saved Library Templates Save…" at bounding box center [667, 287] width 1334 height 575
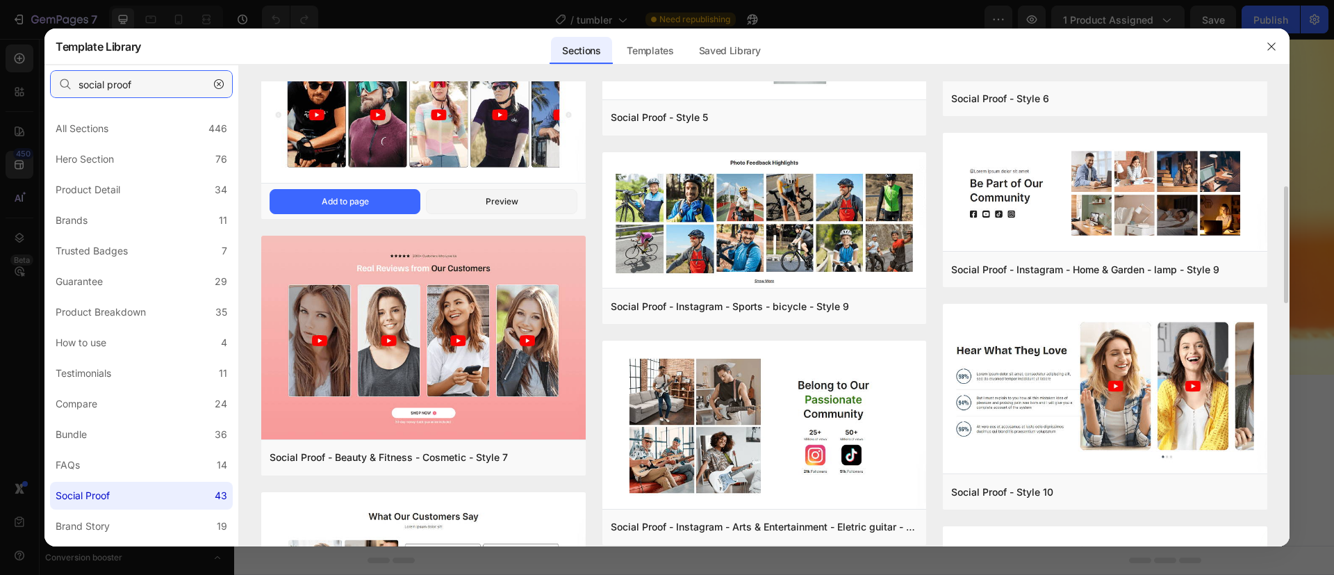
scroll to position [104, 0]
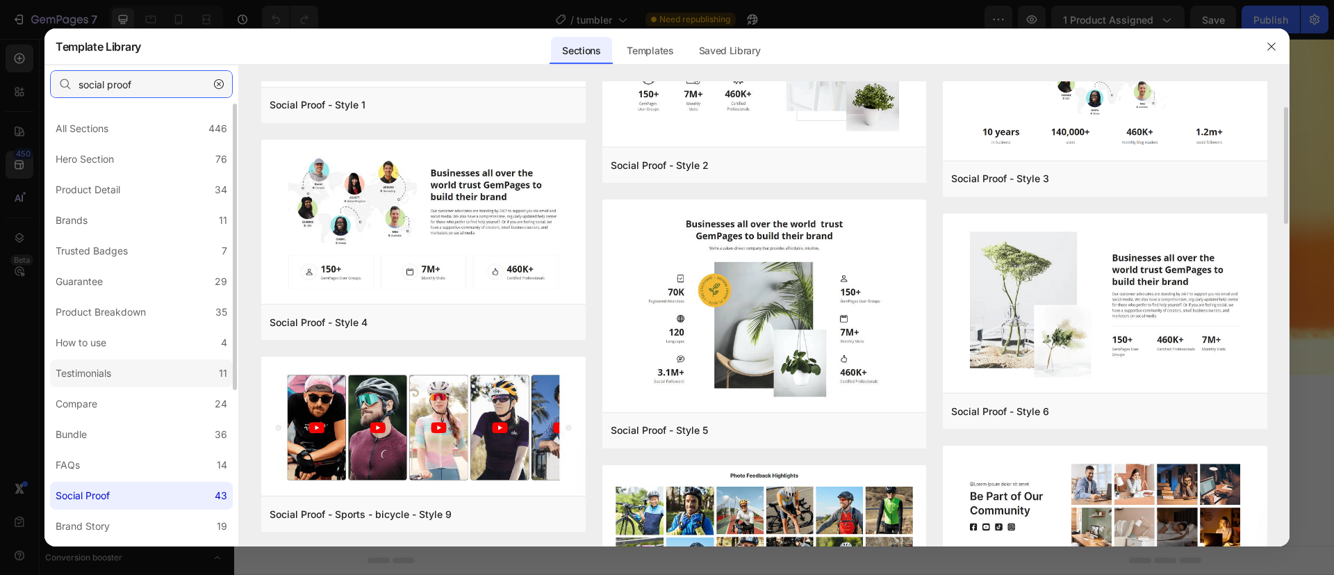
type input "social proof"
click at [133, 370] on label "Testimonials 11" at bounding box center [141, 373] width 183 height 28
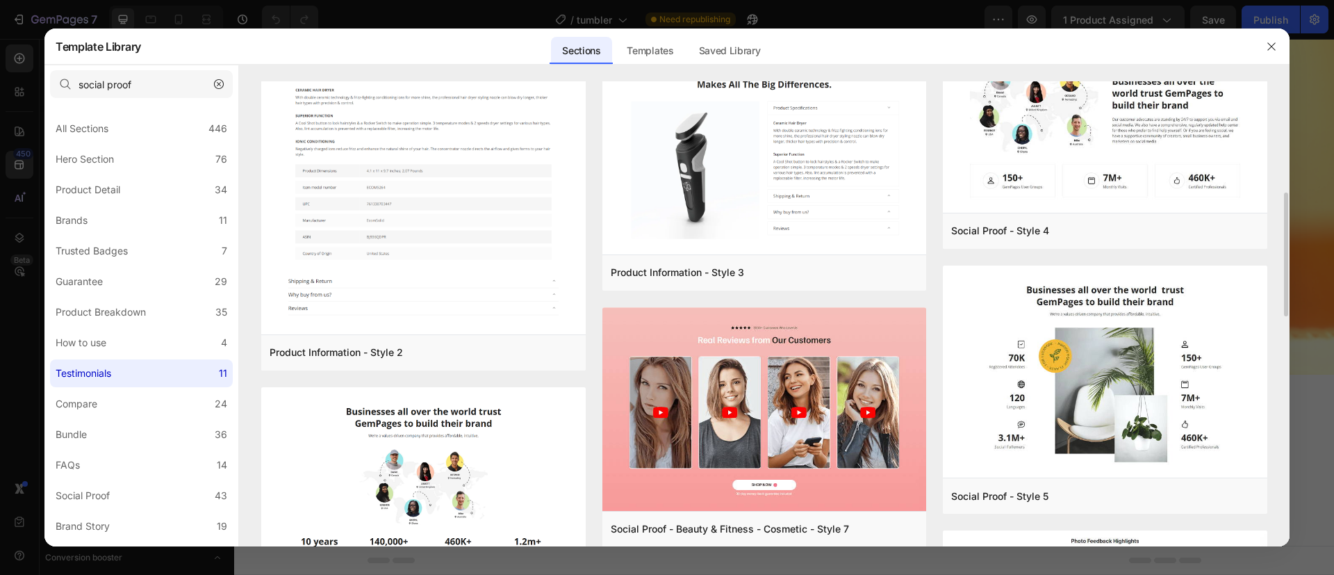
scroll to position [313, 0]
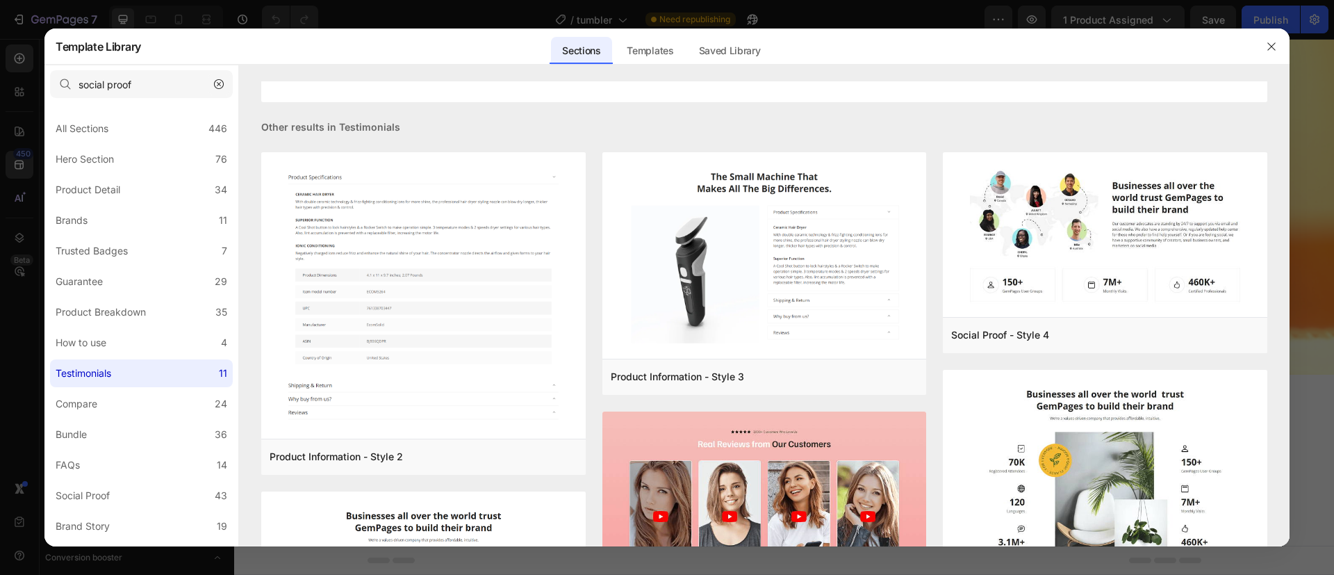
click at [222, 84] on icon "button" at bounding box center [219, 84] width 10 height 10
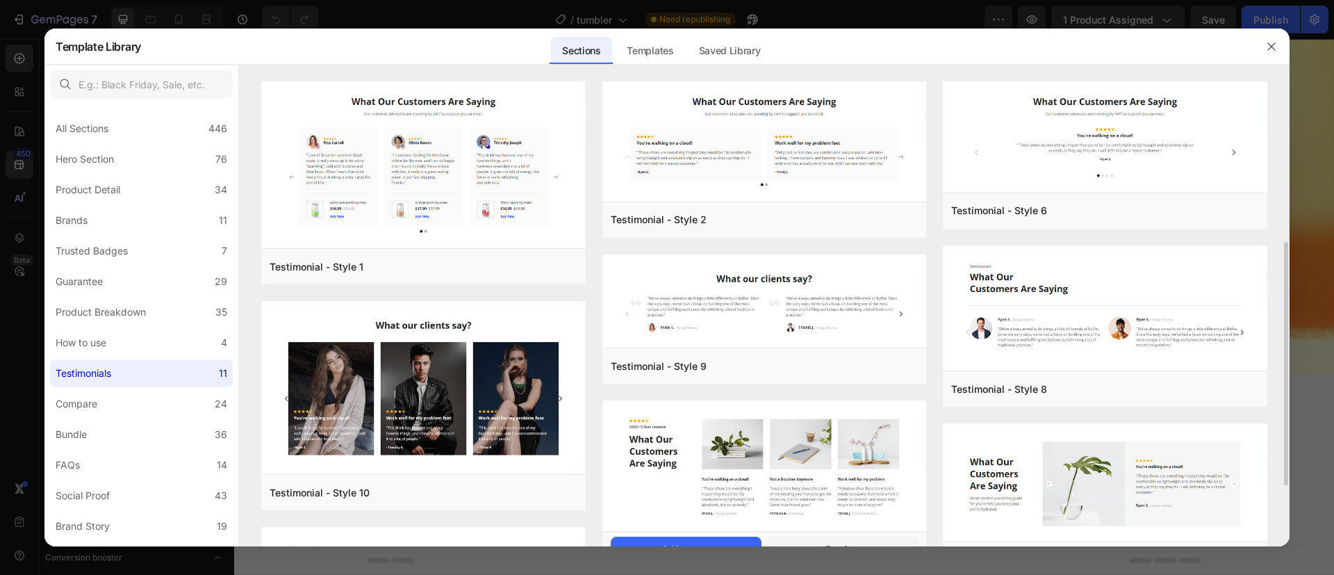
scroll to position [108, 0]
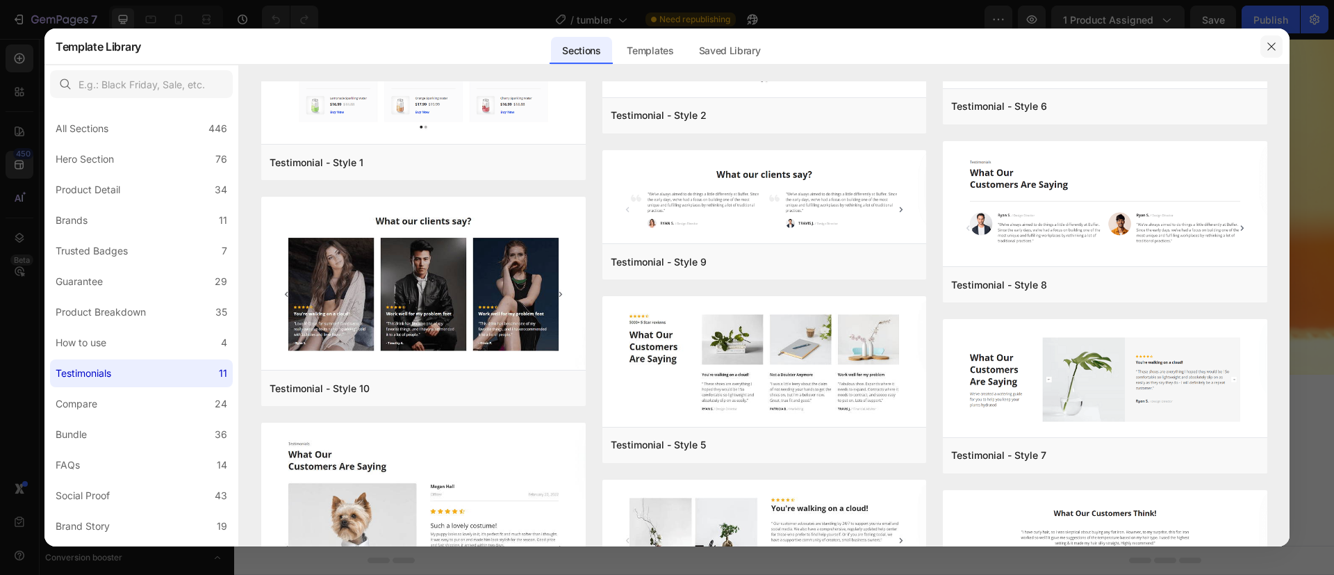
click at [1264, 48] on button "button" at bounding box center [1272, 46] width 22 height 22
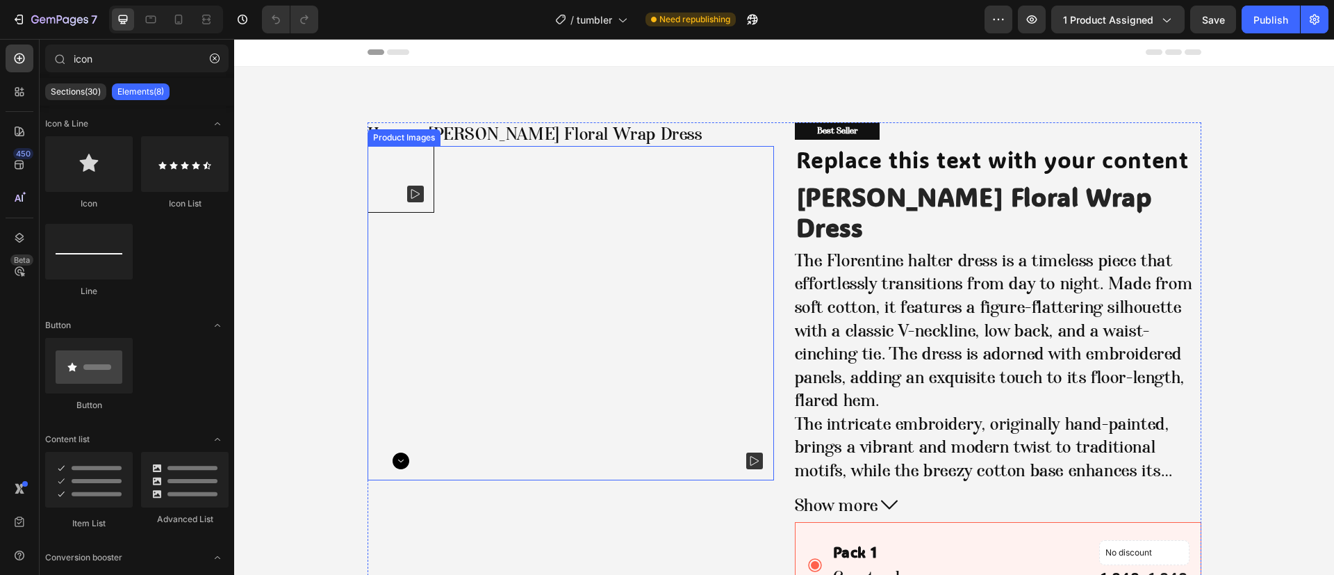
scroll to position [0, 0]
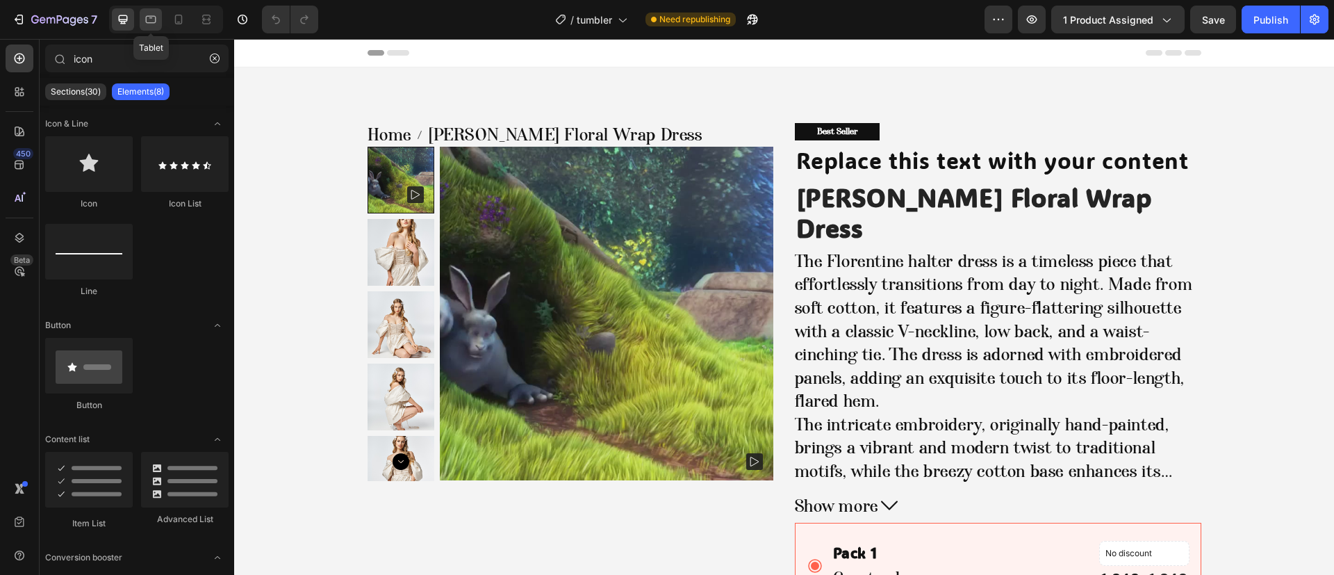
click at [153, 22] on icon at bounding box center [151, 20] width 10 height 8
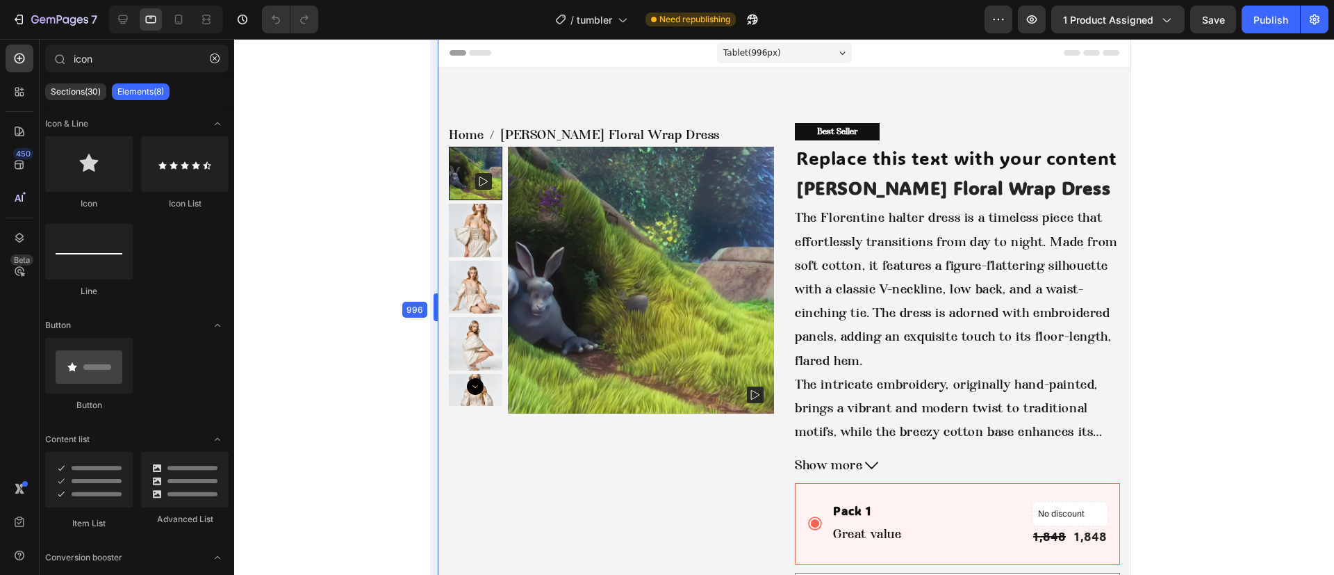
drag, startPoint x: 439, startPoint y: 94, endPoint x: 400, endPoint y: 94, distance: 39.6
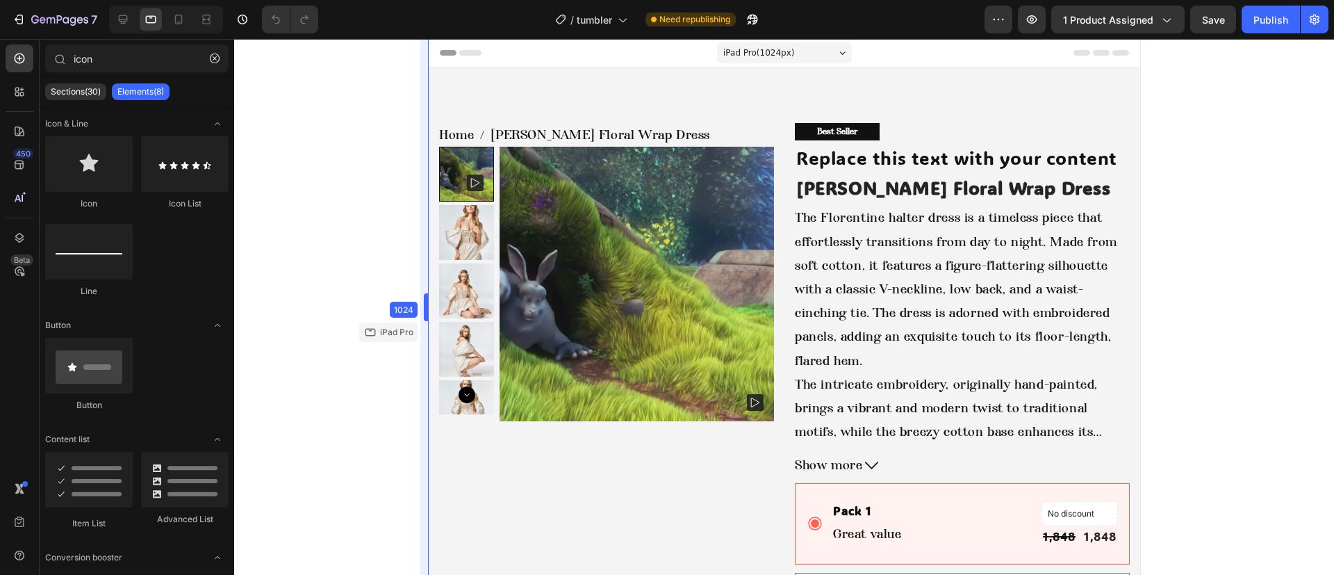
drag, startPoint x: 423, startPoint y: 99, endPoint x: 373, endPoint y: 99, distance: 50.0
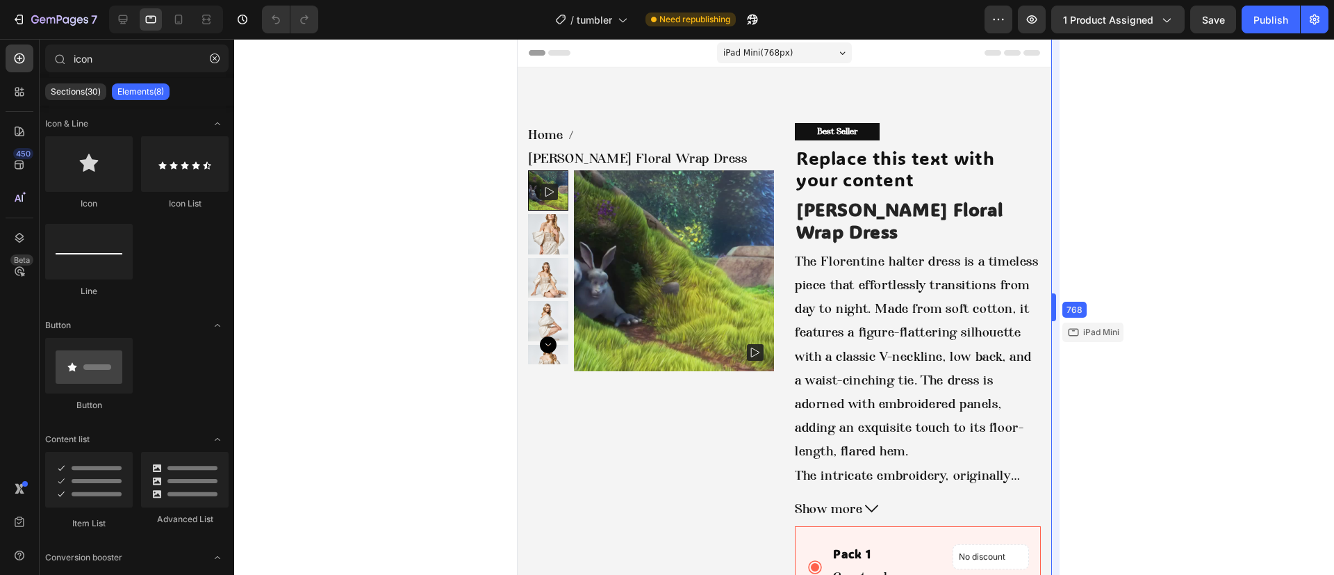
drag, startPoint x: 1144, startPoint y: 136, endPoint x: 967, endPoint y: 166, distance: 179.0
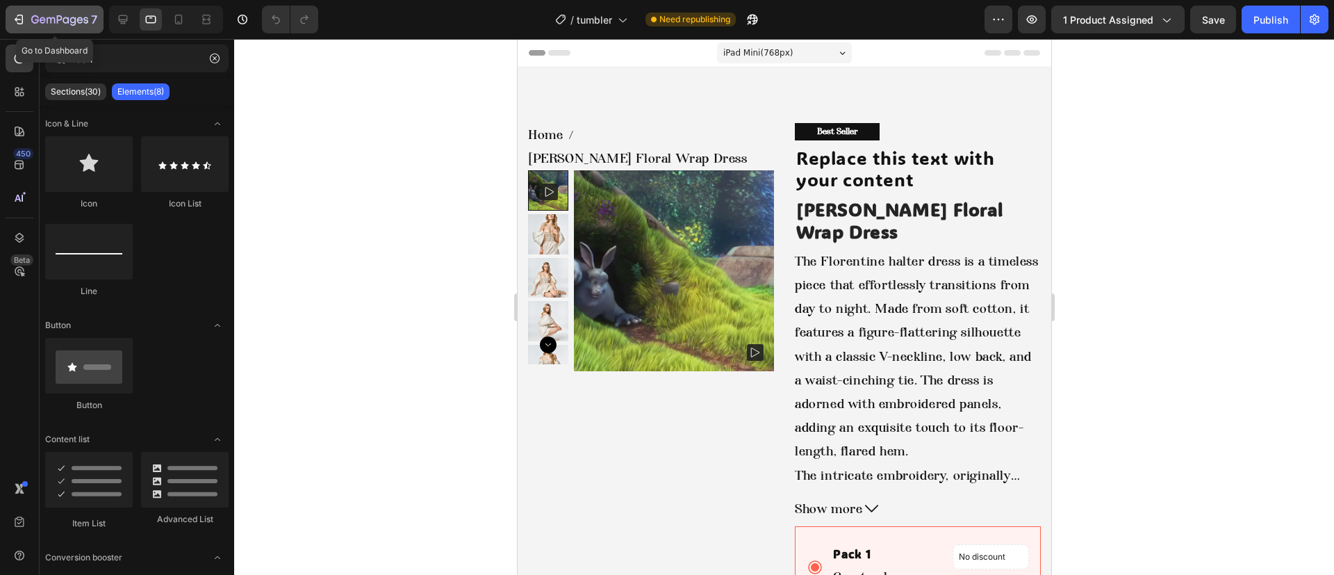
click at [95, 21] on p "7" at bounding box center [94, 19] width 6 height 17
